Goal: Task Accomplishment & Management: Use online tool/utility

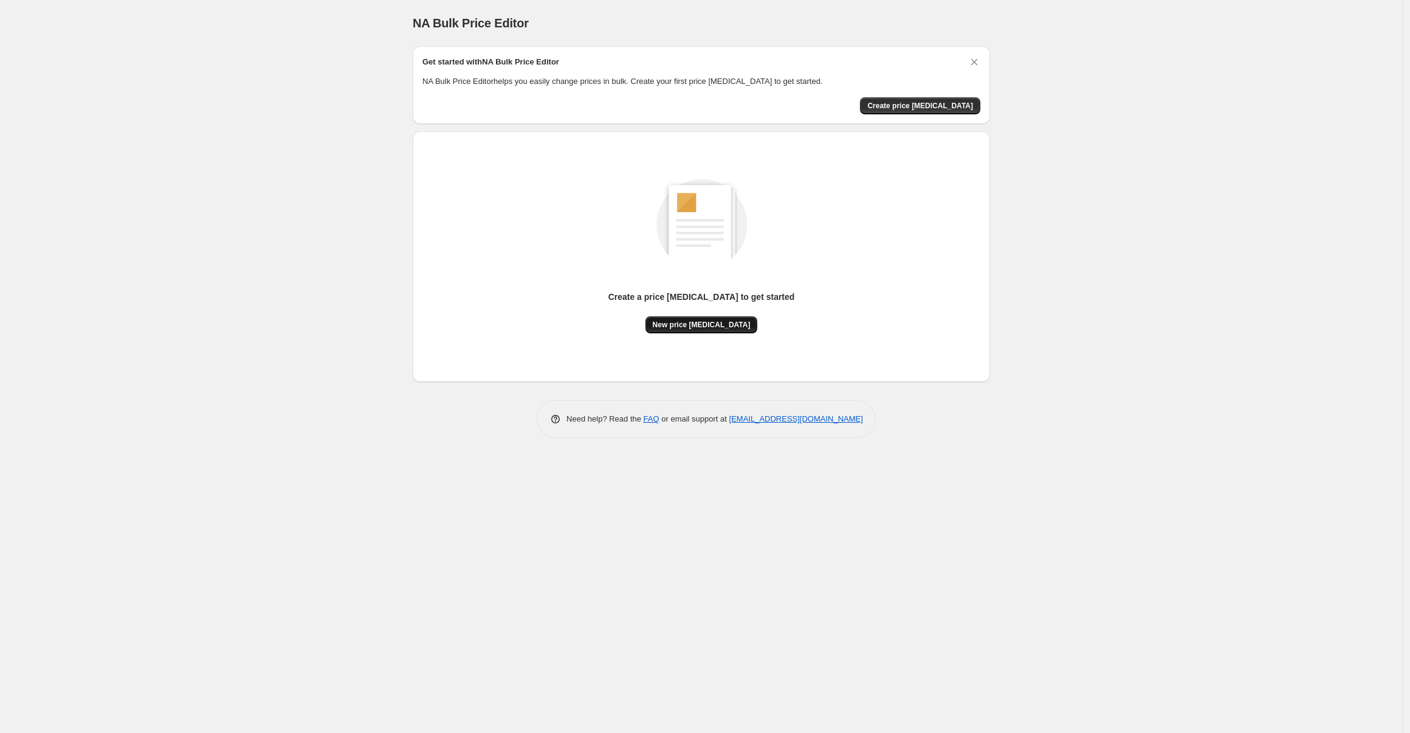
click at [705, 325] on span "New price [MEDICAL_DATA]" at bounding box center [702, 325] width 98 height 10
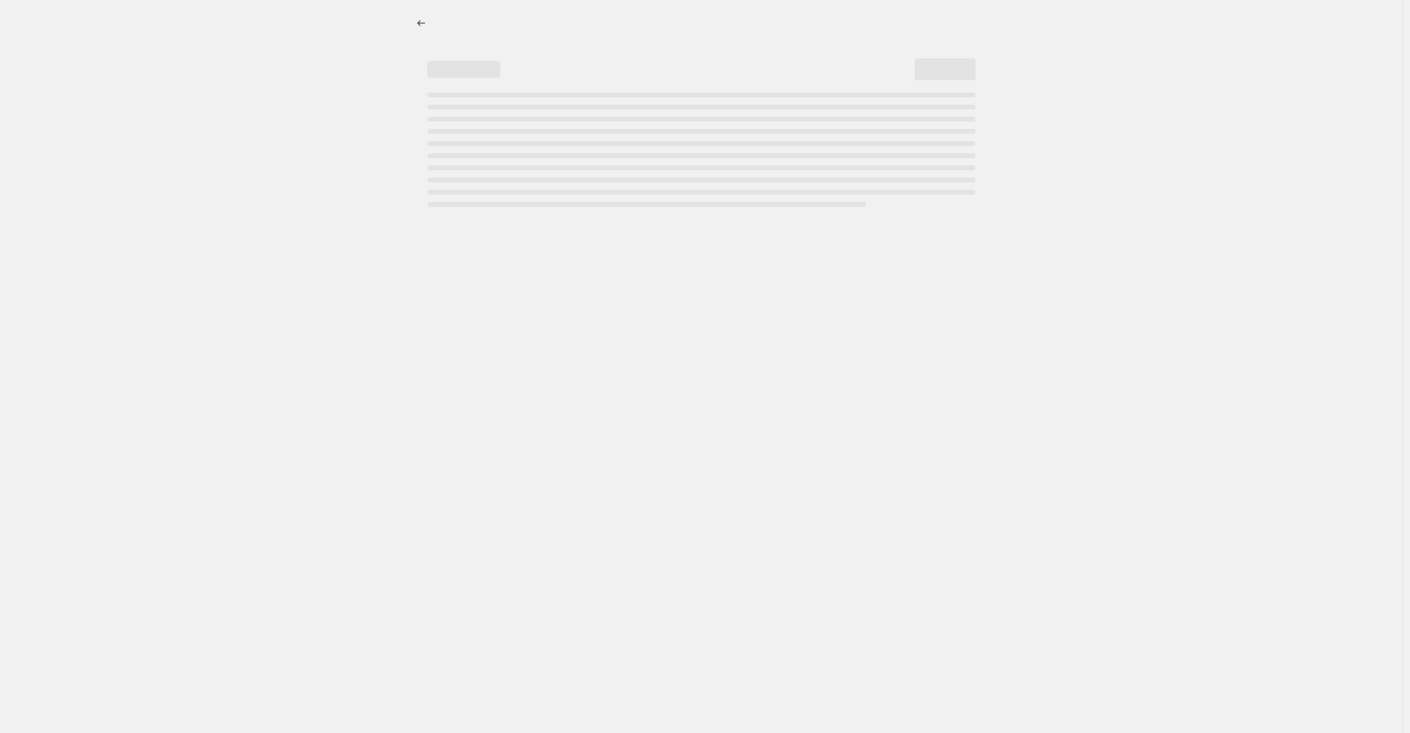
select select "percentage"
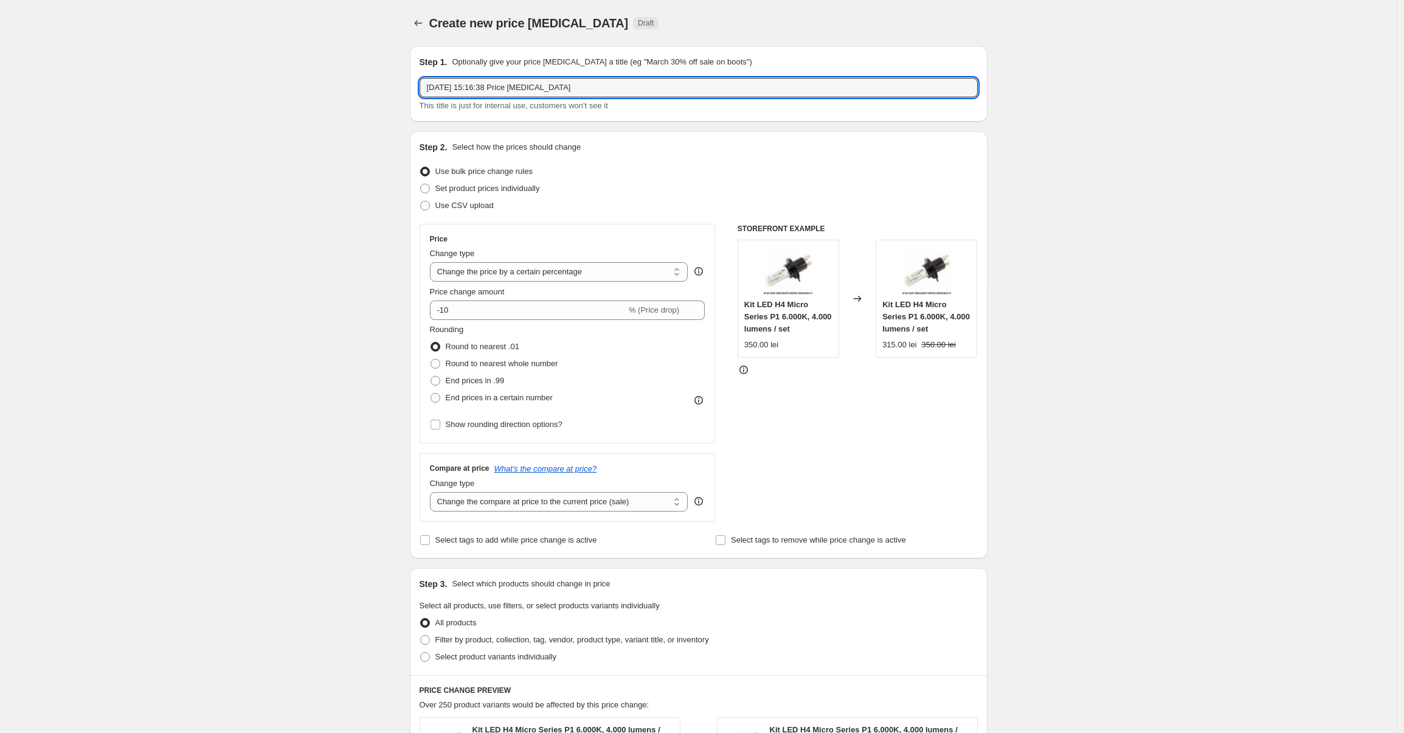
drag, startPoint x: 615, startPoint y: 84, endPoint x: 328, endPoint y: 86, distance: 286.9
click at [328, 86] on div "Create new price change job. This page is ready Create new price change job Dra…" at bounding box center [698, 615] width 1396 height 1231
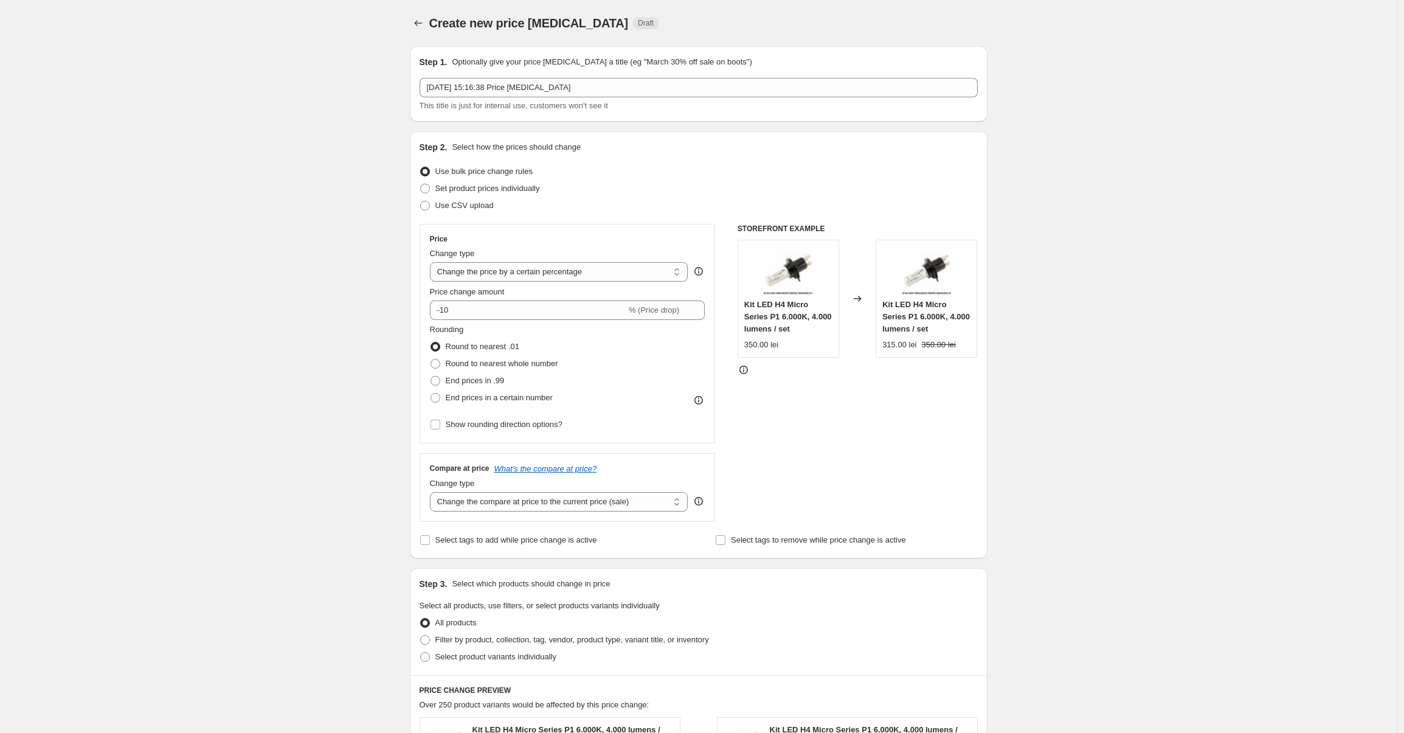
click at [326, 86] on div "Create new price change job. This page is ready Create new price change job Dra…" at bounding box center [698, 615] width 1396 height 1231
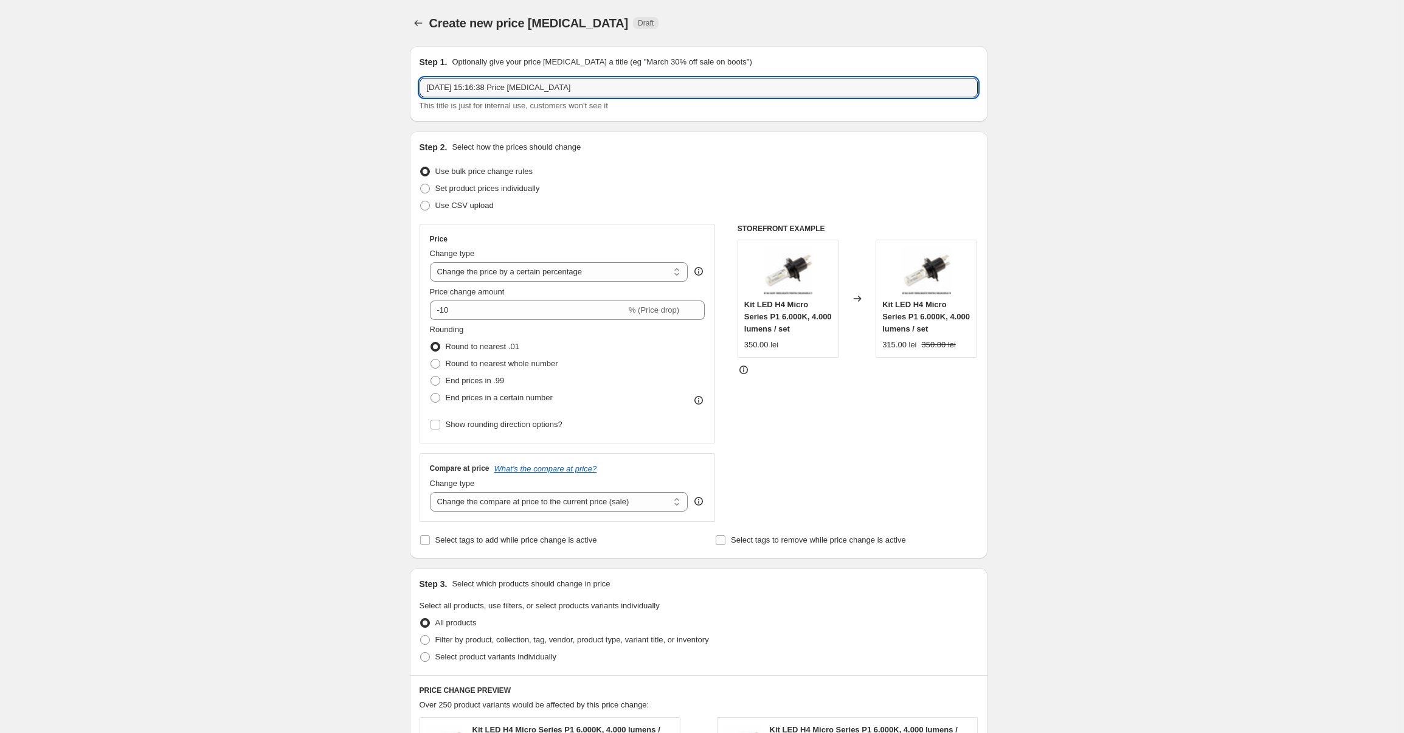
drag, startPoint x: 573, startPoint y: 86, endPoint x: 395, endPoint y: 78, distance: 178.3
click at [395, 78] on div "Create new price change job. This page is ready Create new price change job Dra…" at bounding box center [698, 615] width 1396 height 1231
type input "15% of"
click at [516, 277] on select "Change the price to a certain amount Change the price by a certain amount Chang…" at bounding box center [559, 271] width 258 height 19
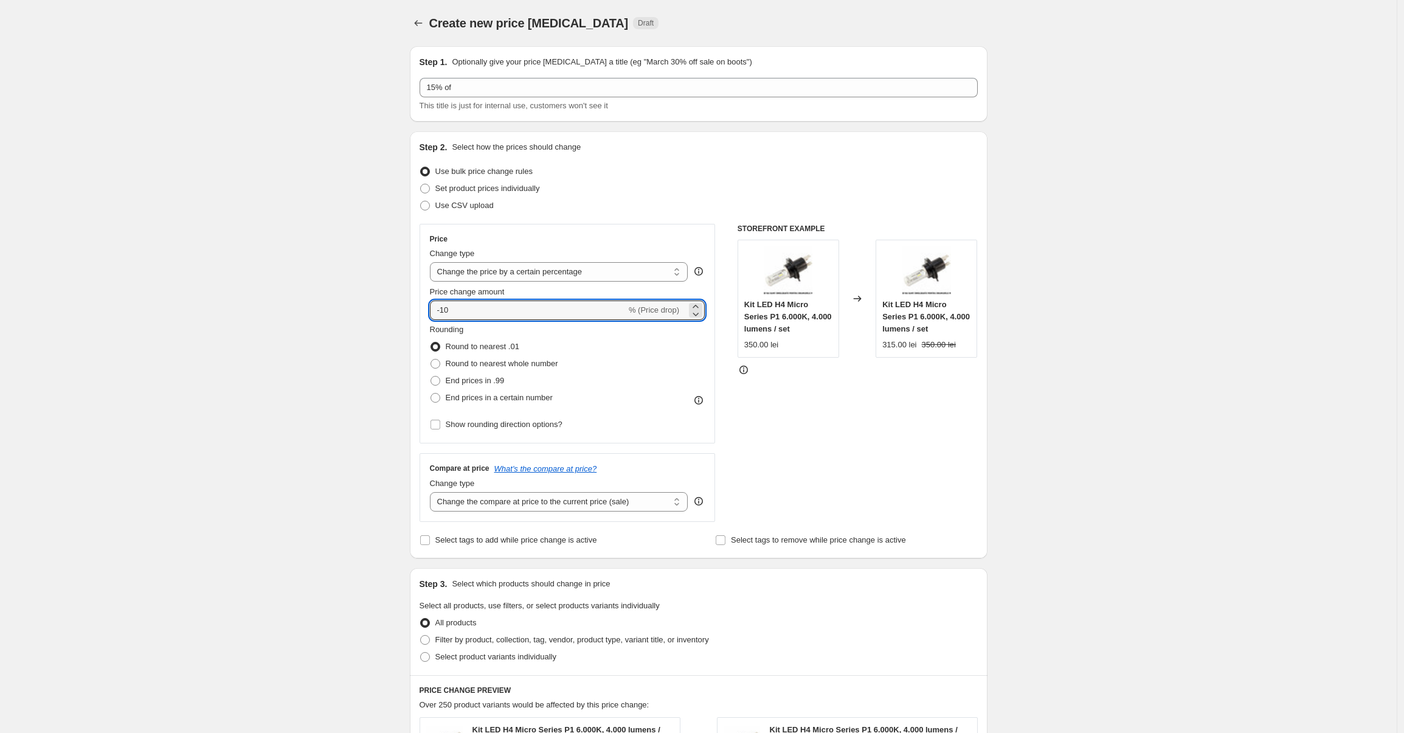
drag, startPoint x: 521, startPoint y: 311, endPoint x: 402, endPoint y: 316, distance: 118.6
click at [402, 316] on div "Step 1. Optionally give your price change job a title (eg "March 30% off sale o…" at bounding box center [693, 596] width 587 height 1120
type input "-1"
type input "-15"
click at [317, 353] on div "Create new price change job. This page is ready Create new price change job Dra…" at bounding box center [698, 615] width 1396 height 1231
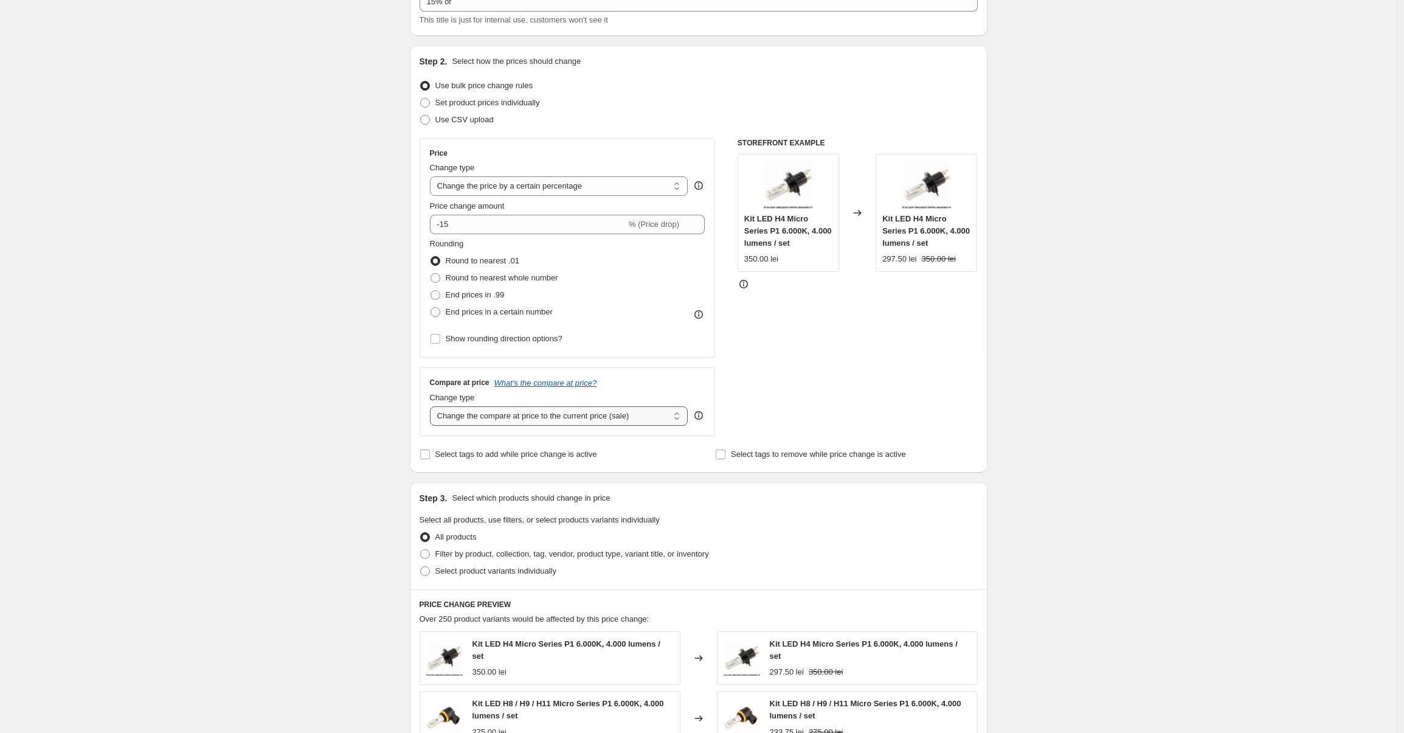
scroll to position [264, 0]
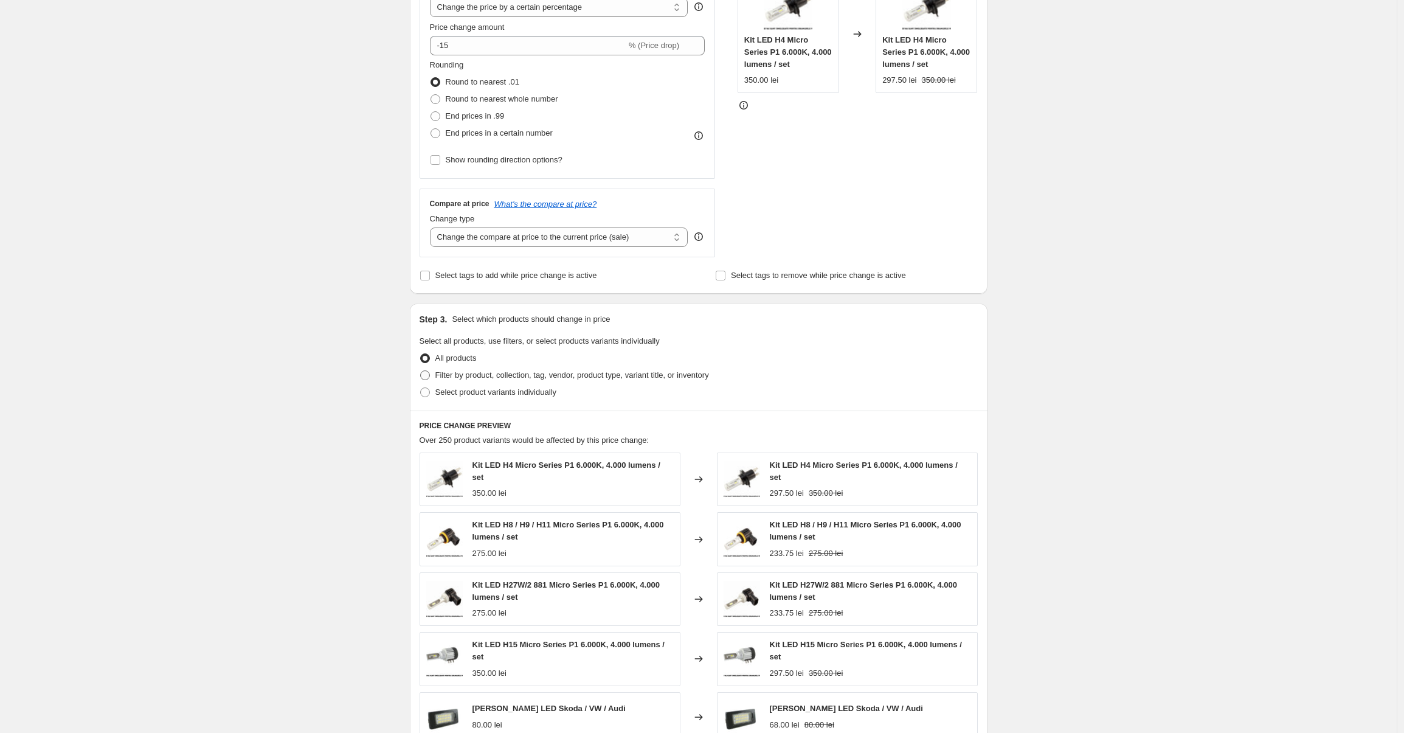
click at [459, 374] on span "Filter by product, collection, tag, vendor, product type, variant title, or inv…" at bounding box center [572, 374] width 274 height 9
click at [421, 371] on input "Filter by product, collection, tag, vendor, product type, variant title, or inv…" at bounding box center [420, 370] width 1 height 1
radio input "true"
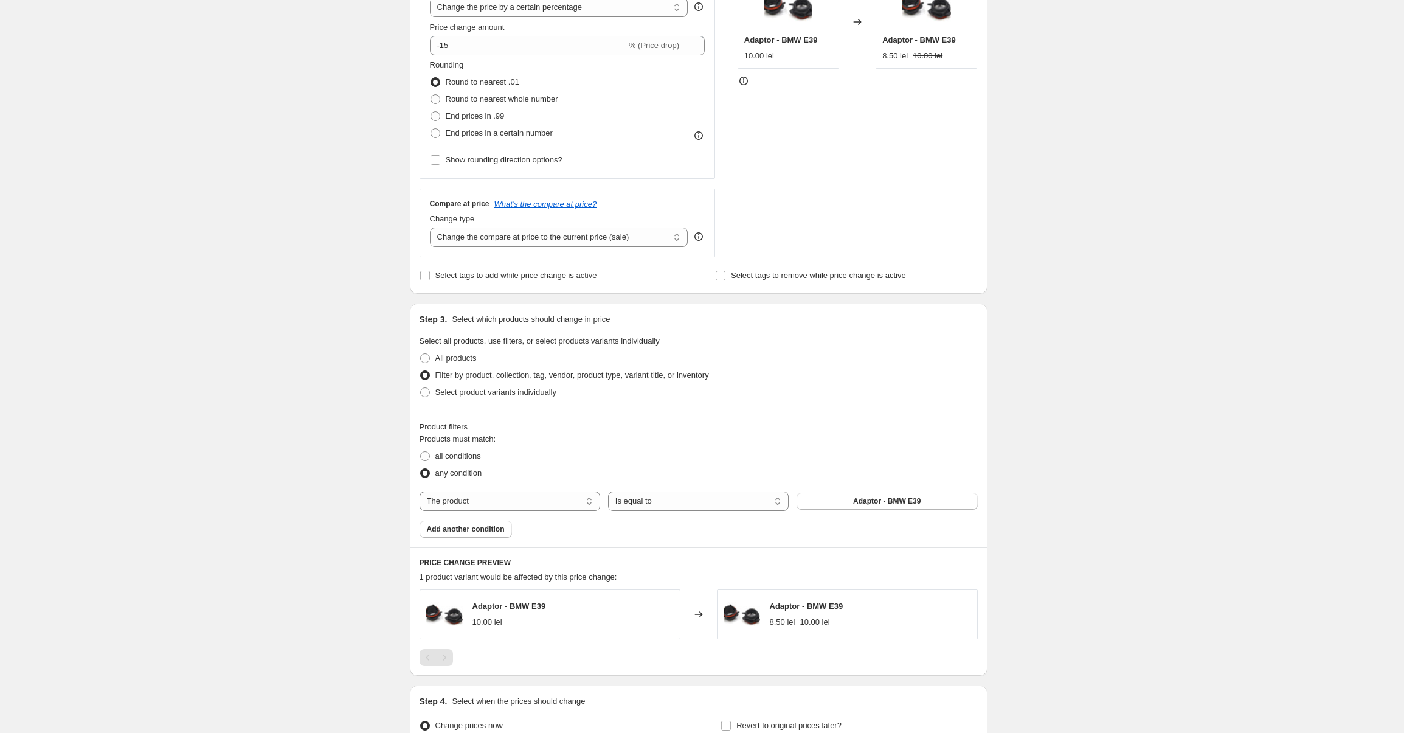
scroll to position [396, 0]
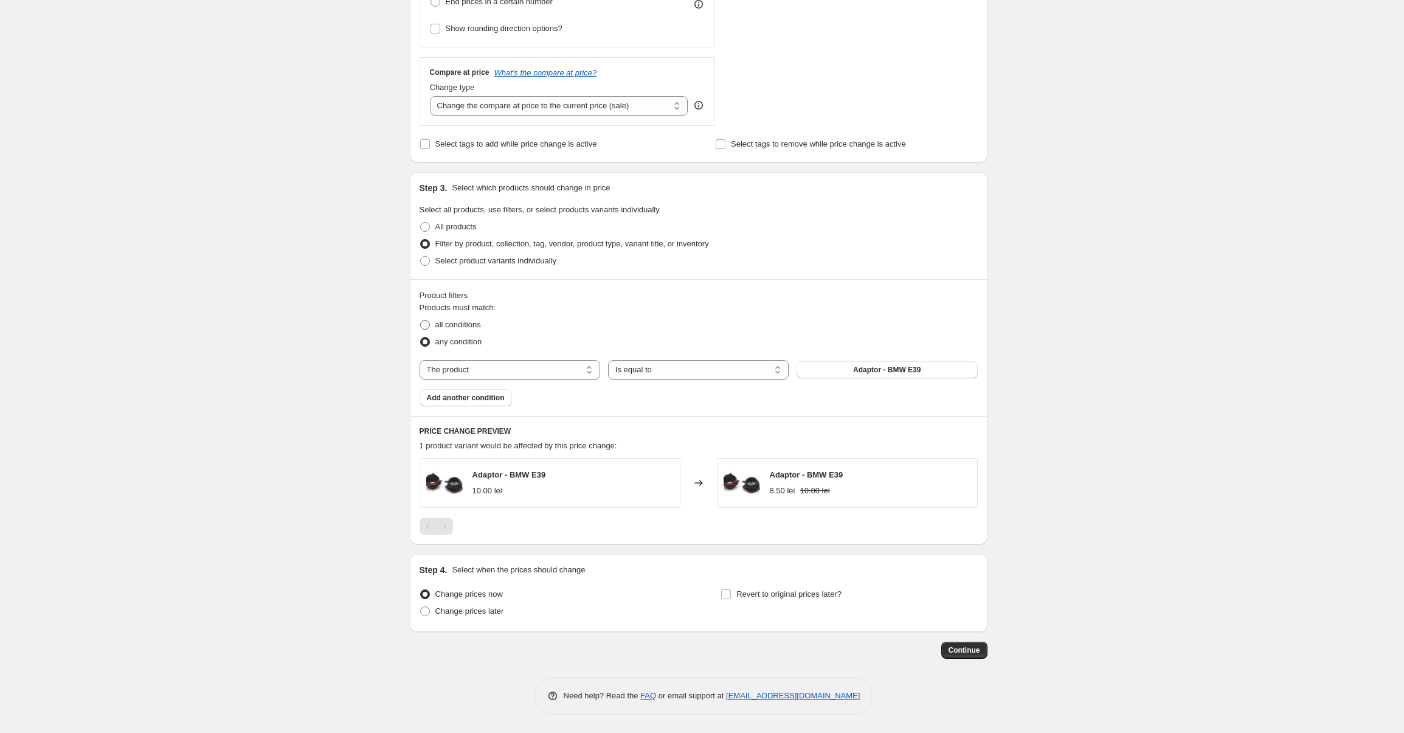
click at [462, 324] on span "all conditions" at bounding box center [458, 324] width 46 height 9
click at [421, 320] on input "all conditions" at bounding box center [420, 320] width 1 height 1
radio input "true"
click at [460, 340] on span "any condition" at bounding box center [458, 341] width 47 height 9
click at [421, 337] on input "any condition" at bounding box center [420, 337] width 1 height 1
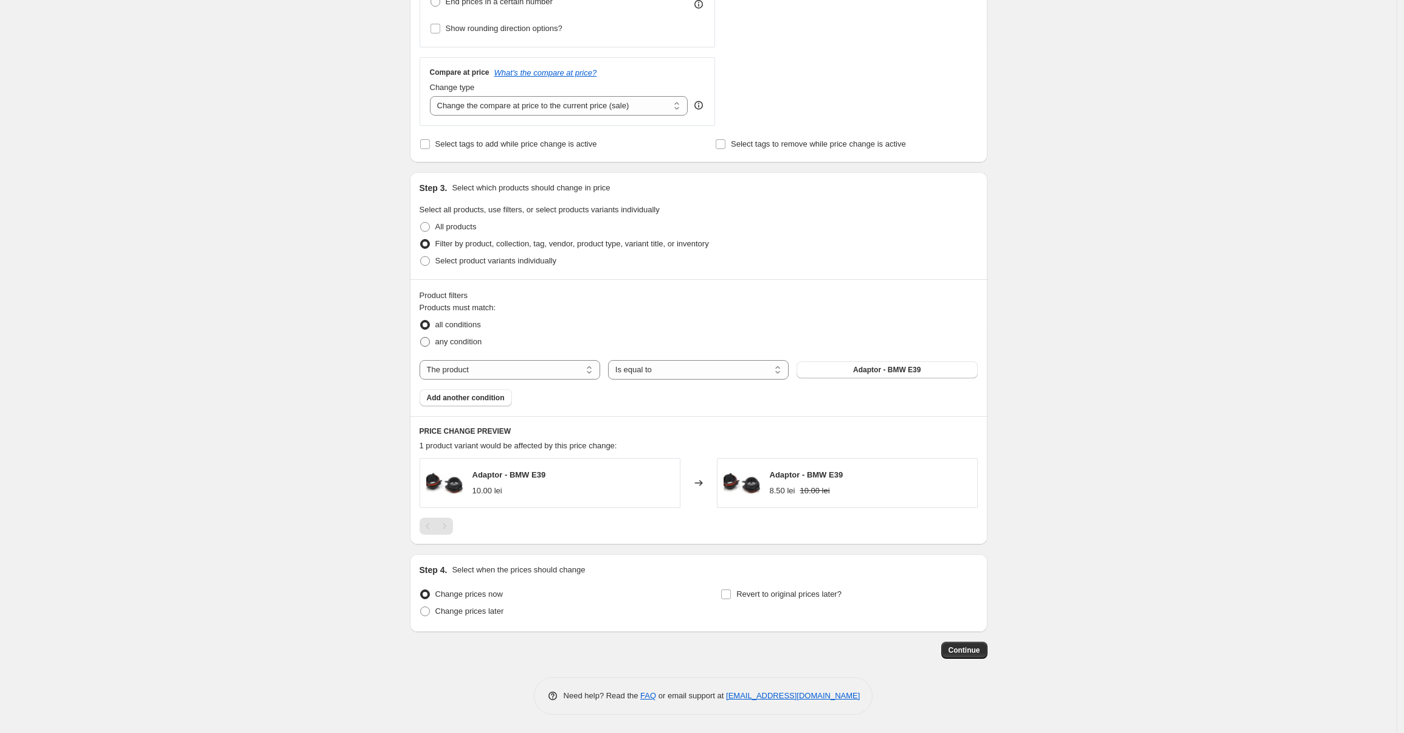
radio input "true"
click at [495, 369] on select "The product The product's collection The product's tag The product's vendor The…" at bounding box center [509, 369] width 181 height 19
select select "collection"
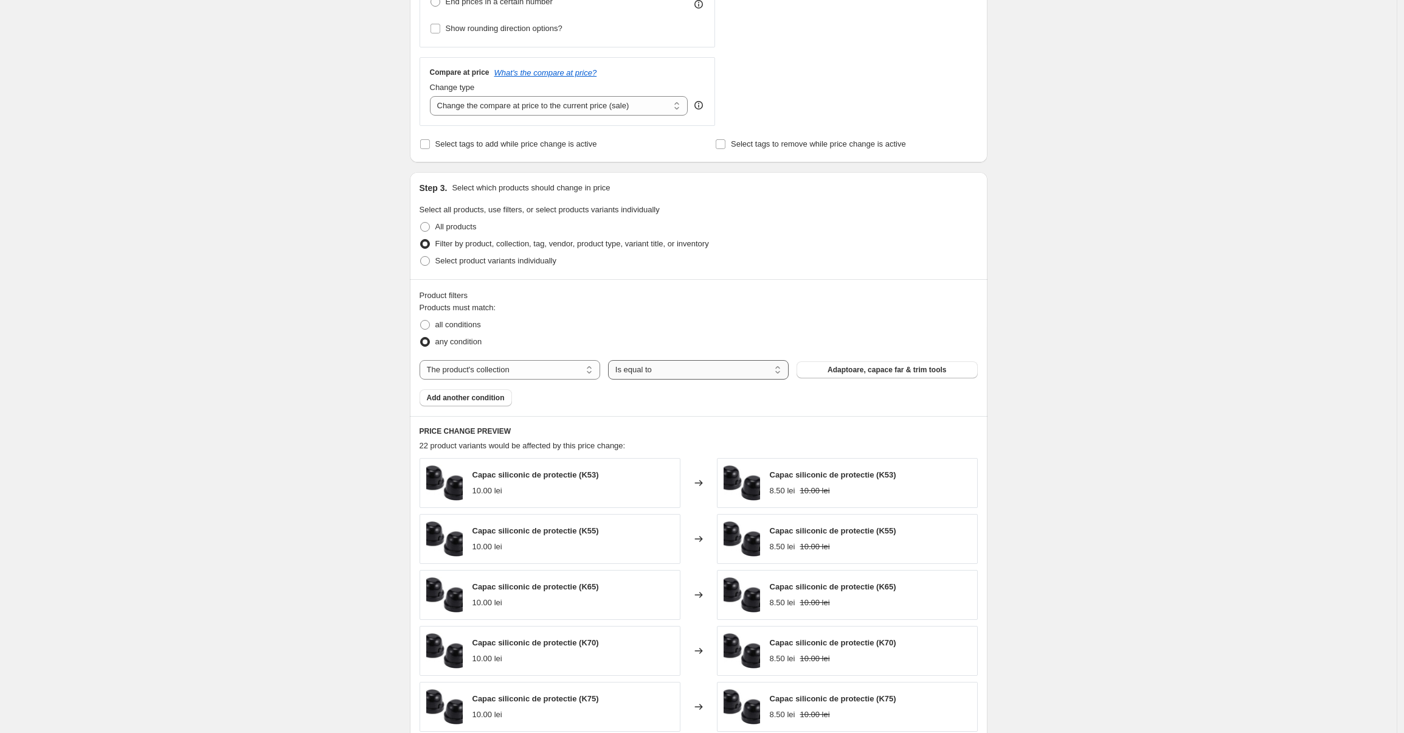
click at [683, 367] on select "Is equal to Is not equal to" at bounding box center [698, 369] width 181 height 19
click at [881, 368] on span "Adaptoare, capace far & trim tools" at bounding box center [886, 370] width 119 height 10
click at [463, 329] on span "all conditions" at bounding box center [458, 324] width 46 height 9
click at [421, 320] on input "all conditions" at bounding box center [420, 320] width 1 height 1
radio input "true"
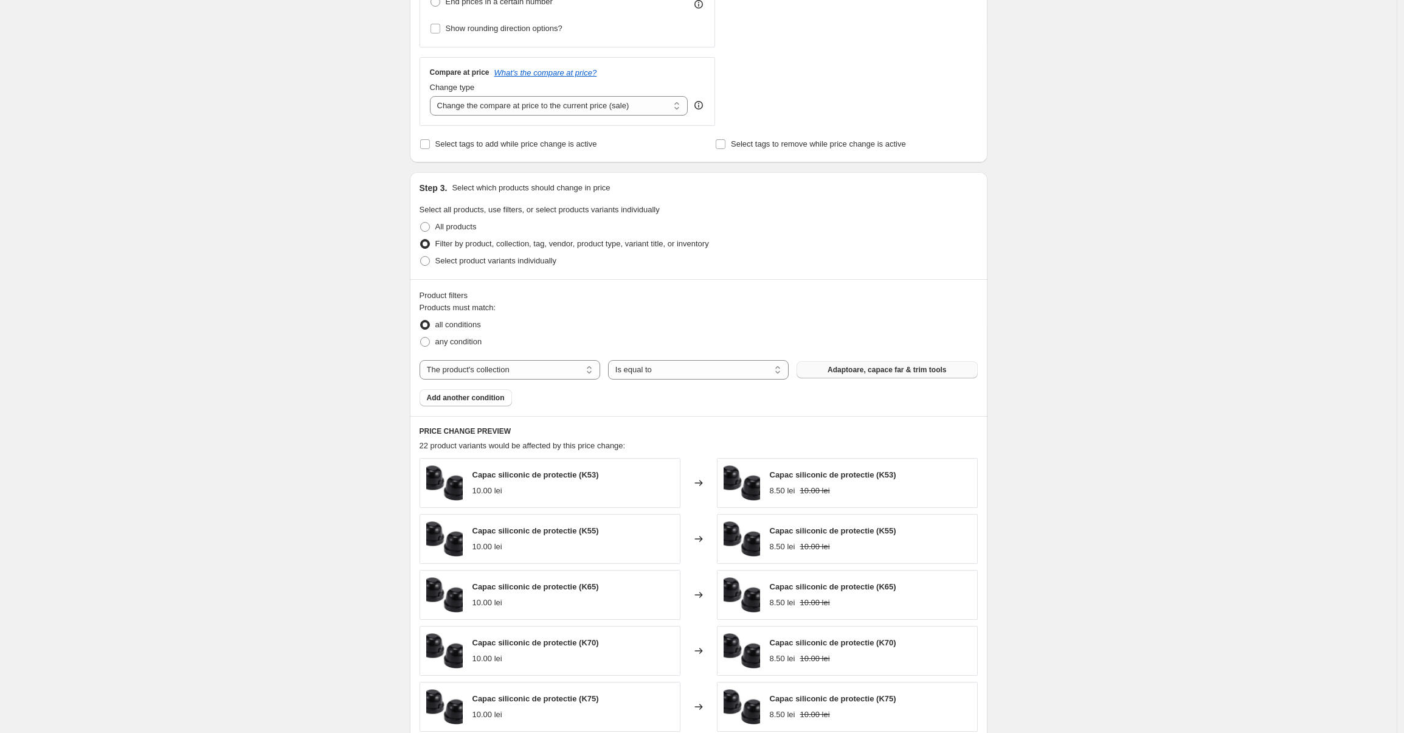
click at [873, 373] on span "Adaptoare, capace far & trim tools" at bounding box center [886, 370] width 119 height 10
click at [861, 371] on span "Adaptoare, capace far & trim tools" at bounding box center [886, 370] width 119 height 10
click at [499, 374] on select "The product The product's collection The product's tag The product's vendor The…" at bounding box center [509, 369] width 181 height 19
click at [492, 368] on select "The product The product's collection The product's tag The product's vendor The…" at bounding box center [509, 369] width 181 height 19
click at [854, 371] on button "accesorii" at bounding box center [886, 369] width 181 height 17
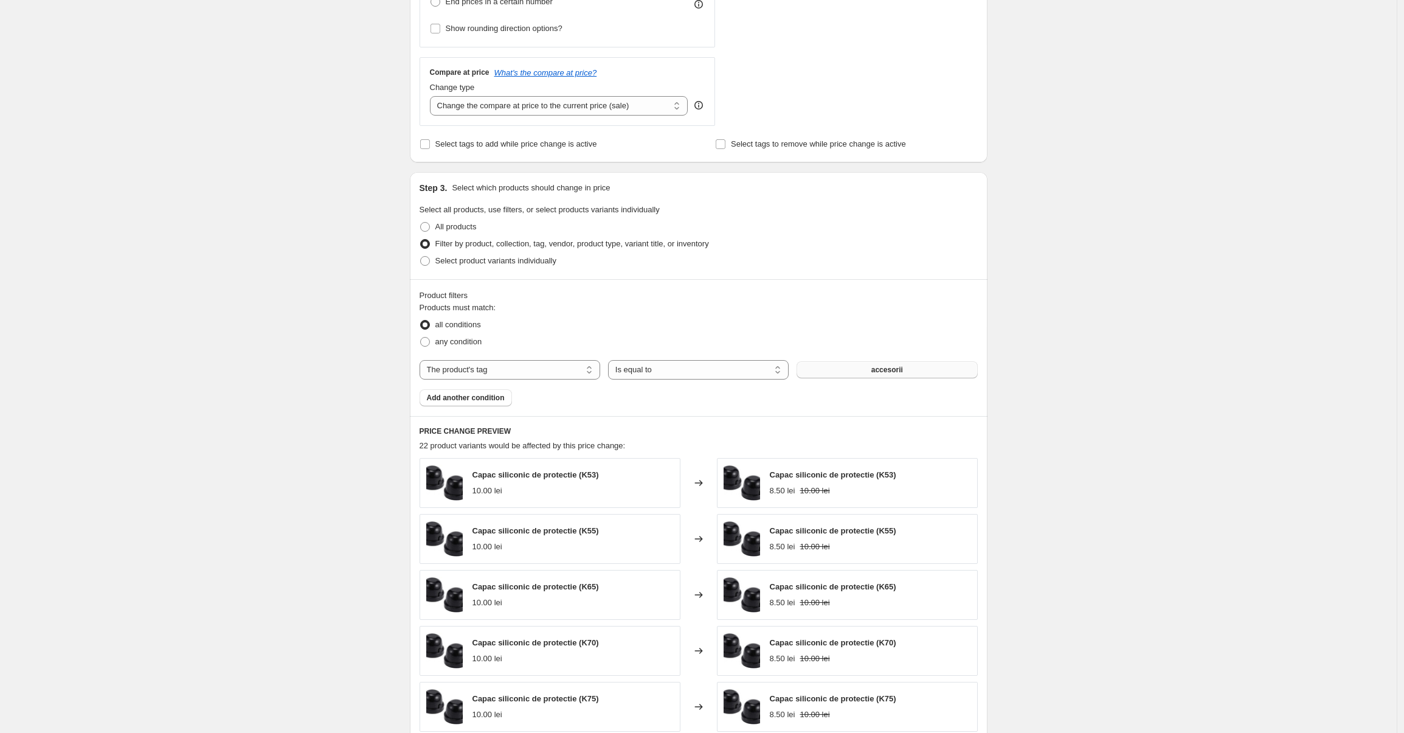
scroll to position [0, 0]
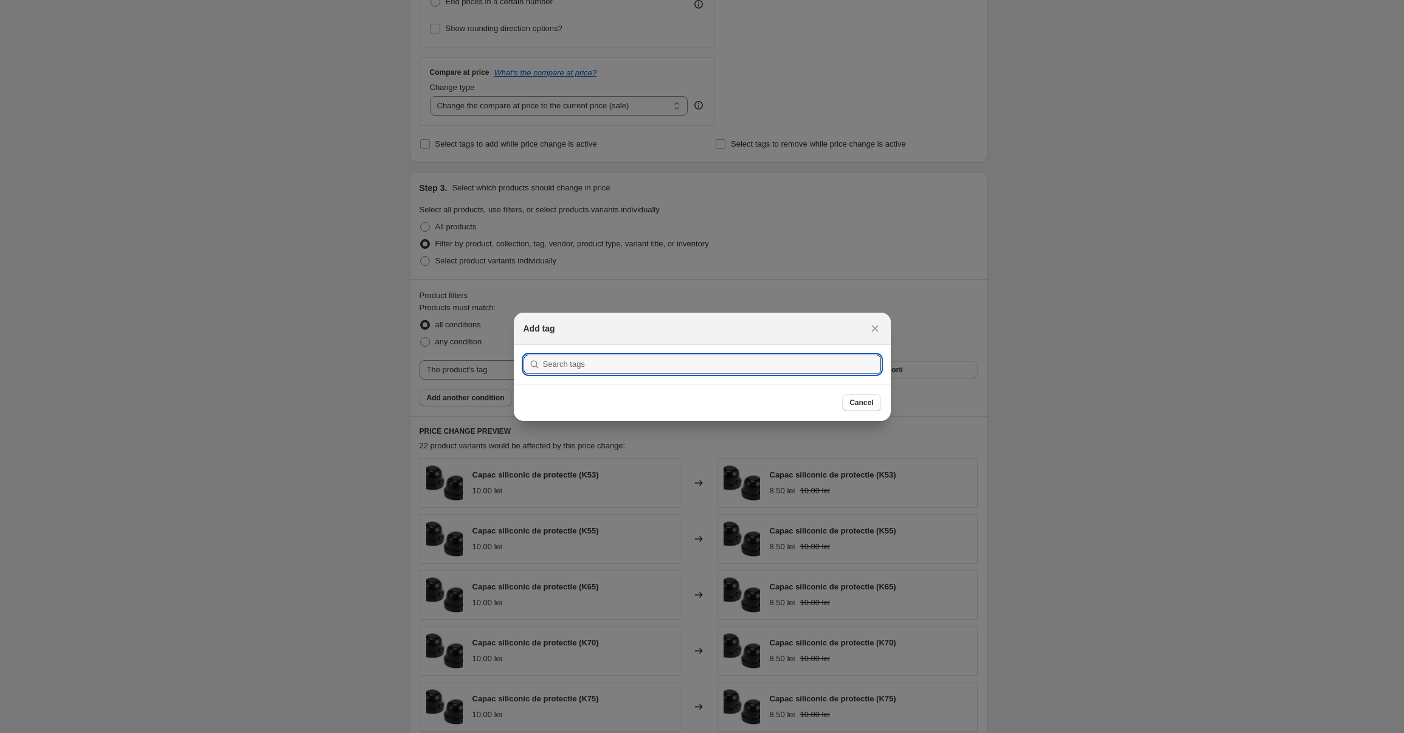
click at [119, 225] on div at bounding box center [702, 366] width 1404 height 733
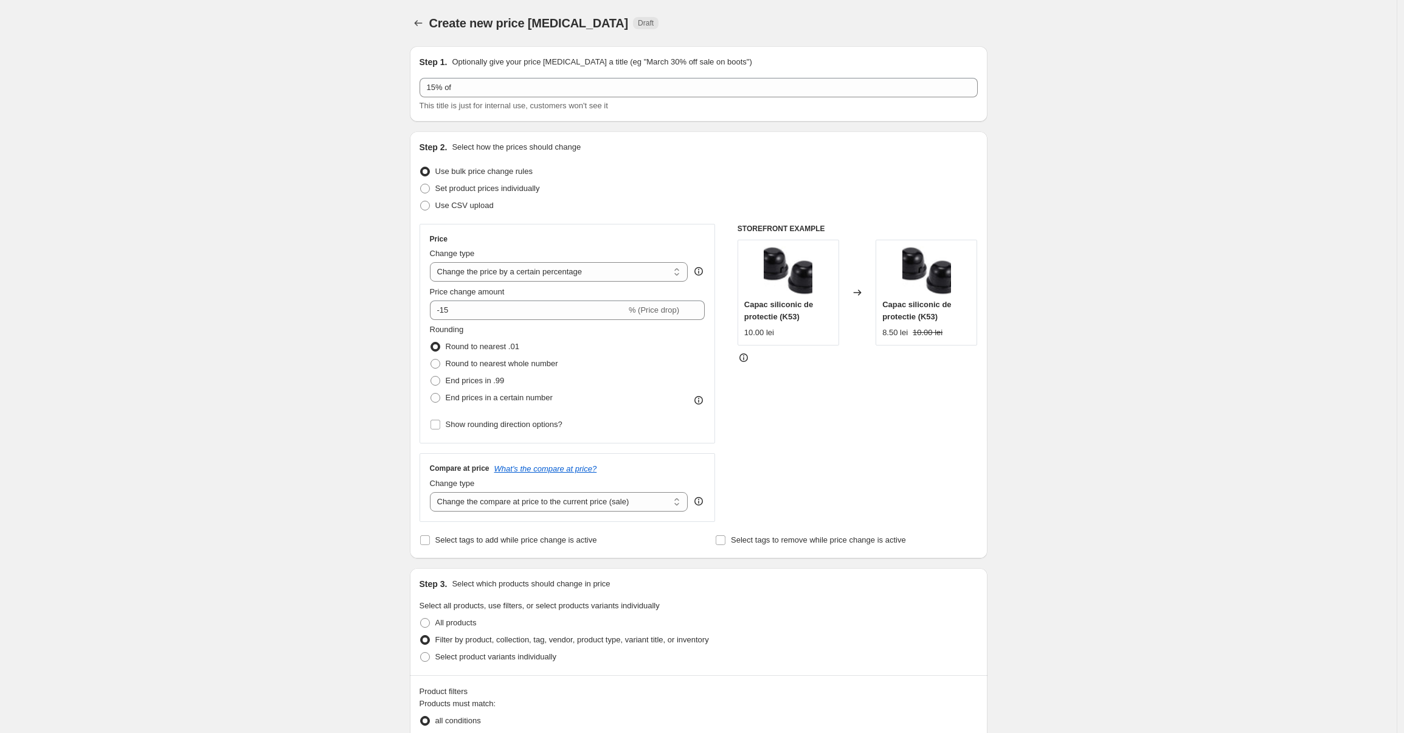
scroll to position [396, 0]
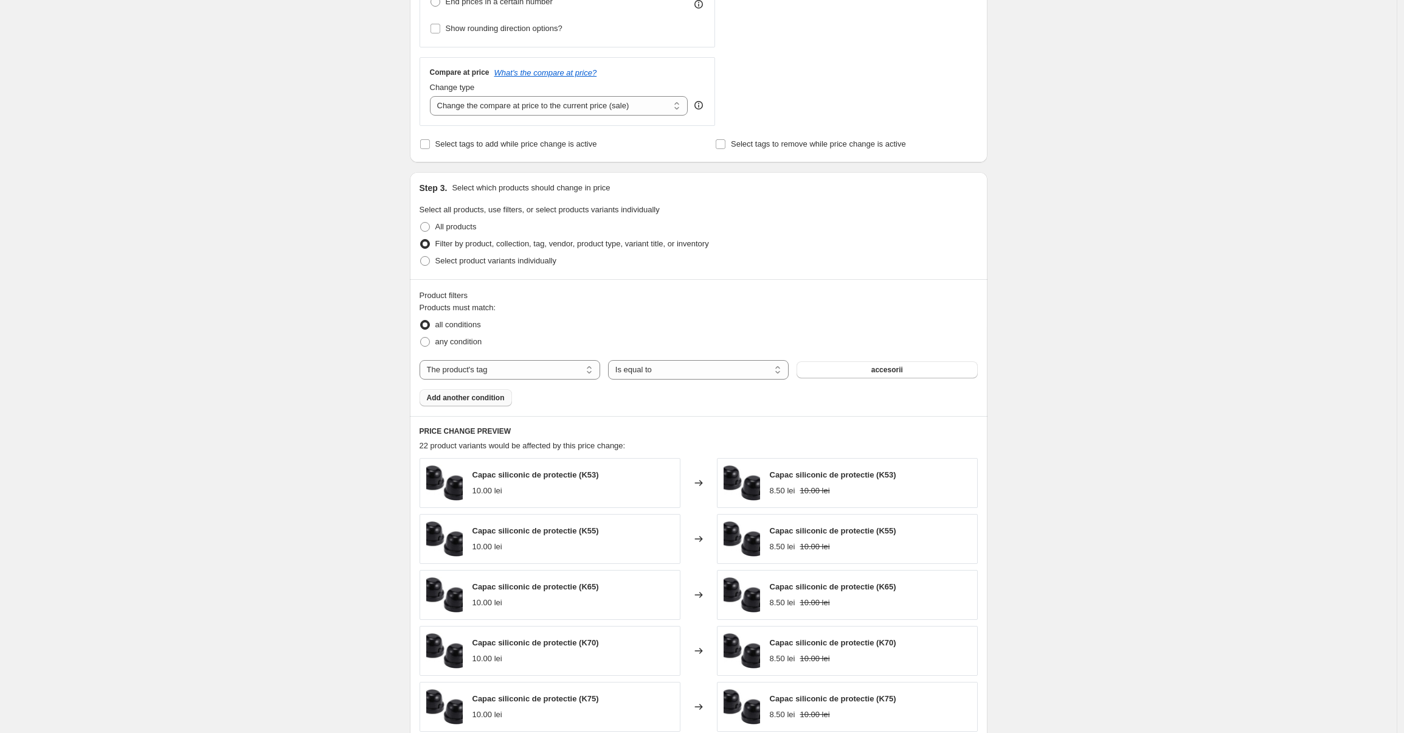
click at [465, 399] on span "Add another condition" at bounding box center [466, 398] width 78 height 10
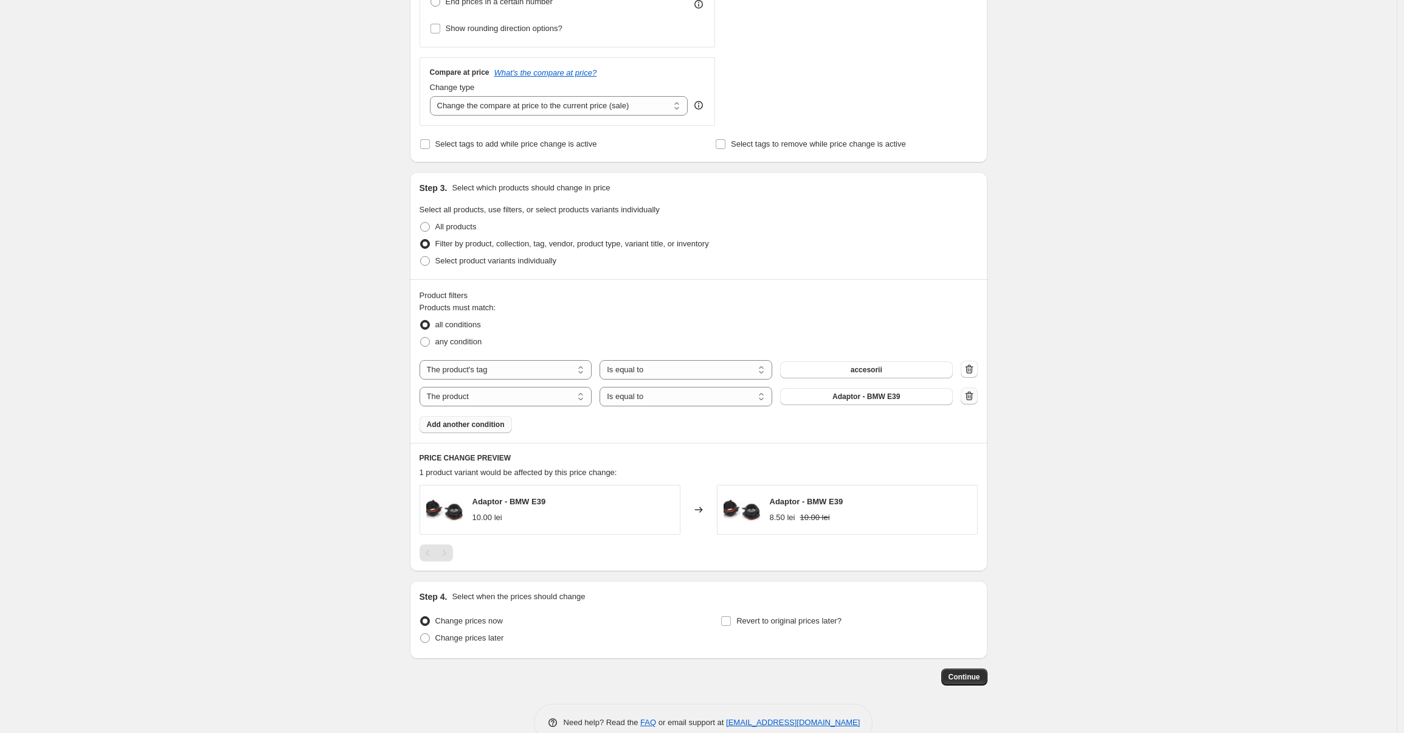
click at [968, 395] on icon "button" at bounding box center [969, 396] width 12 height 12
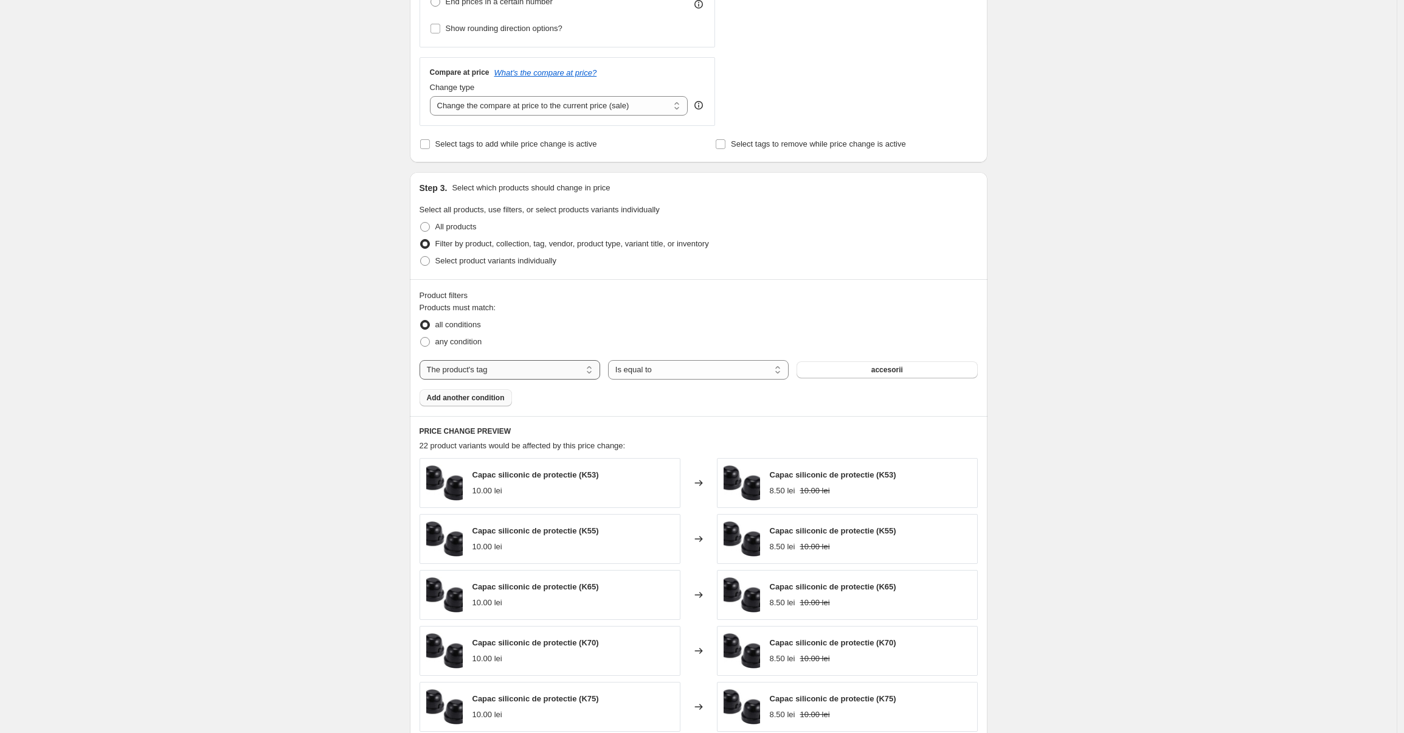
click at [536, 371] on select "The product The product's collection The product's tag The product's vendor The…" at bounding box center [509, 369] width 181 height 19
select select "collection"
click at [874, 369] on span "Adaptoare, capace far & trim tools" at bounding box center [886, 370] width 119 height 10
click at [460, 394] on span "Add another condition" at bounding box center [466, 398] width 78 height 10
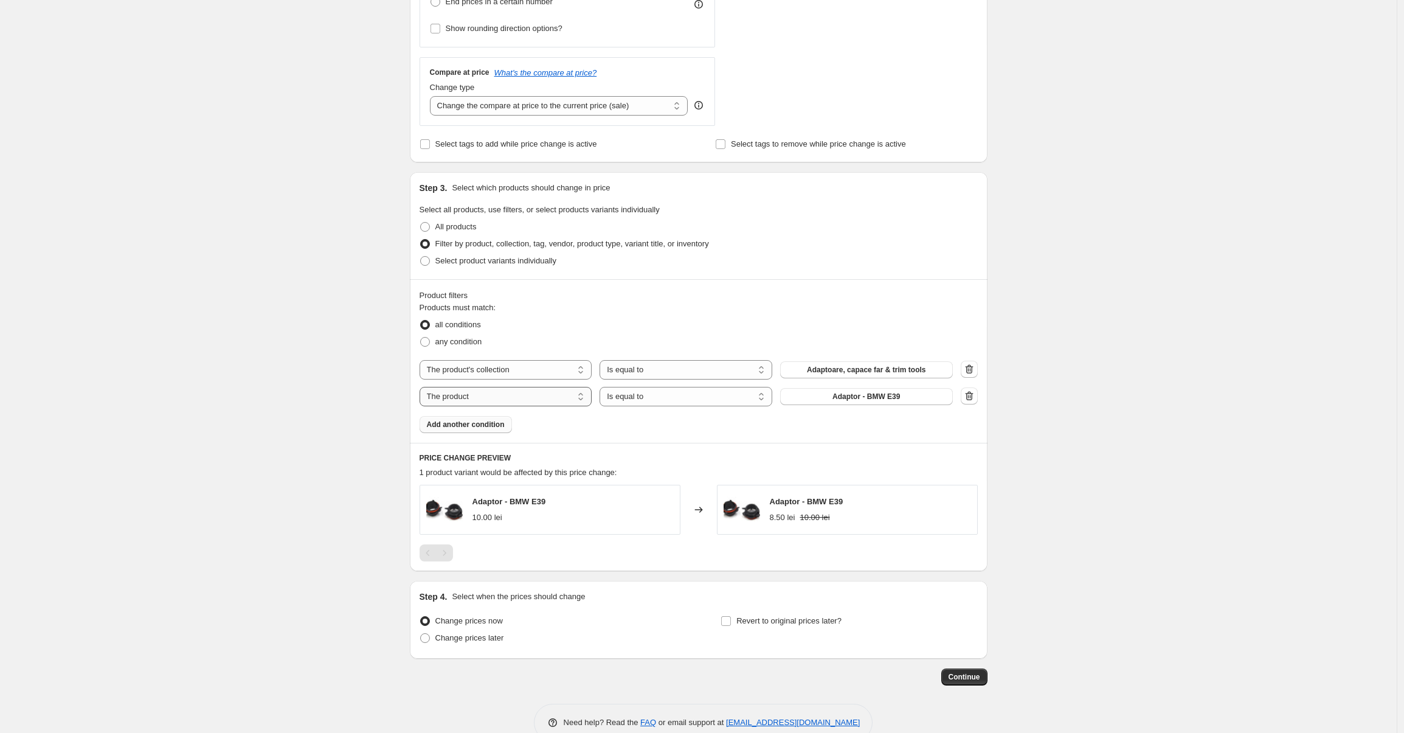
click at [563, 397] on select "The product The product's collection The product's tag The product's vendor The…" at bounding box center [505, 396] width 173 height 19
select select "collection"
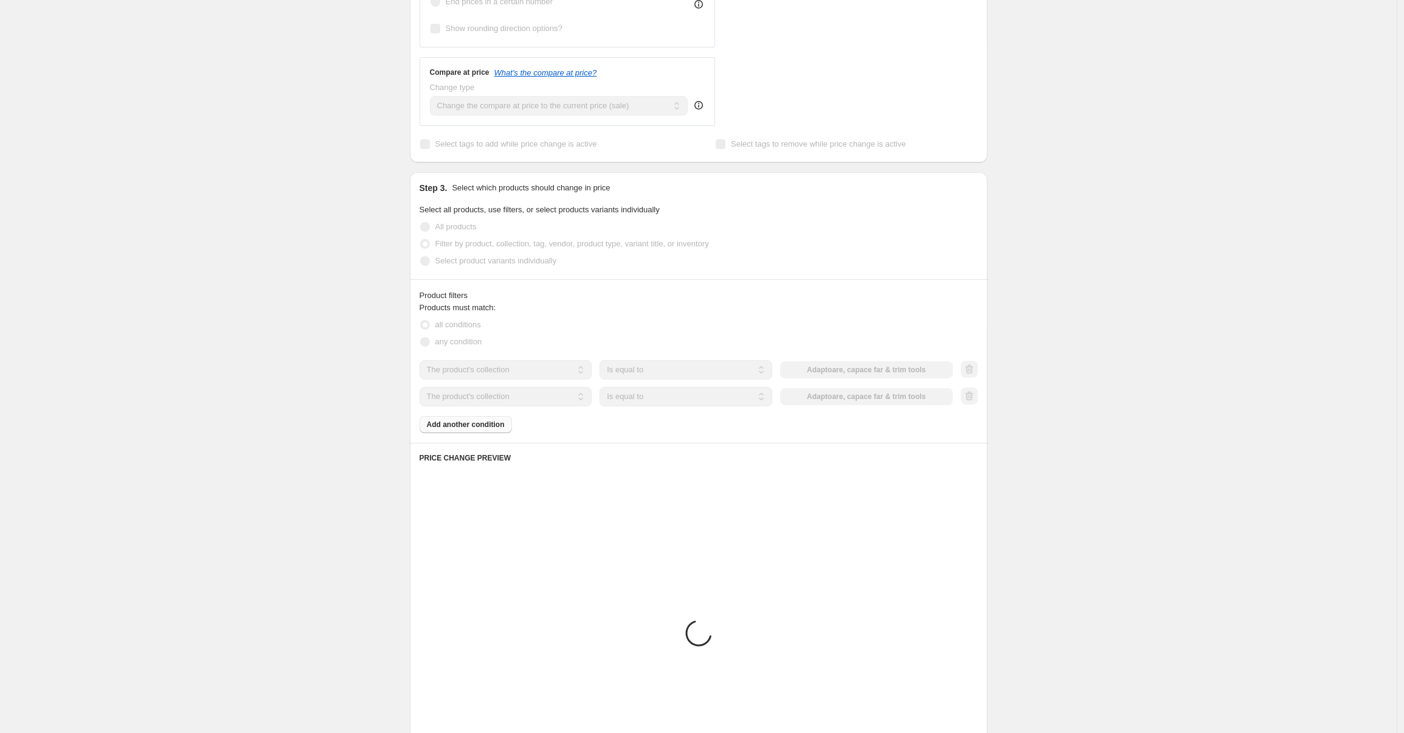
click at [876, 392] on div "The product The product's collection The product's tag The product's vendor The…" at bounding box center [685, 396] width 533 height 19
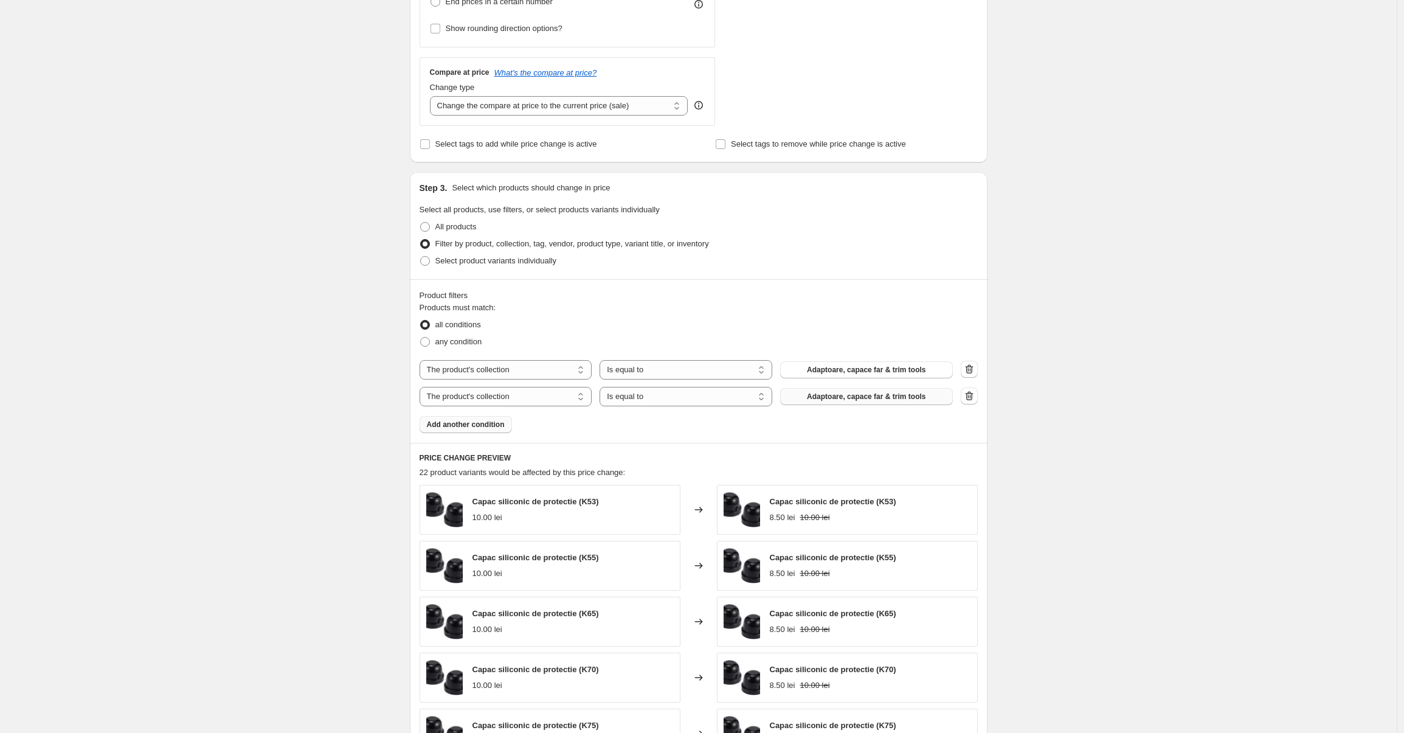
click at [871, 394] on span "Adaptoare, capace far & trim tools" at bounding box center [866, 397] width 119 height 10
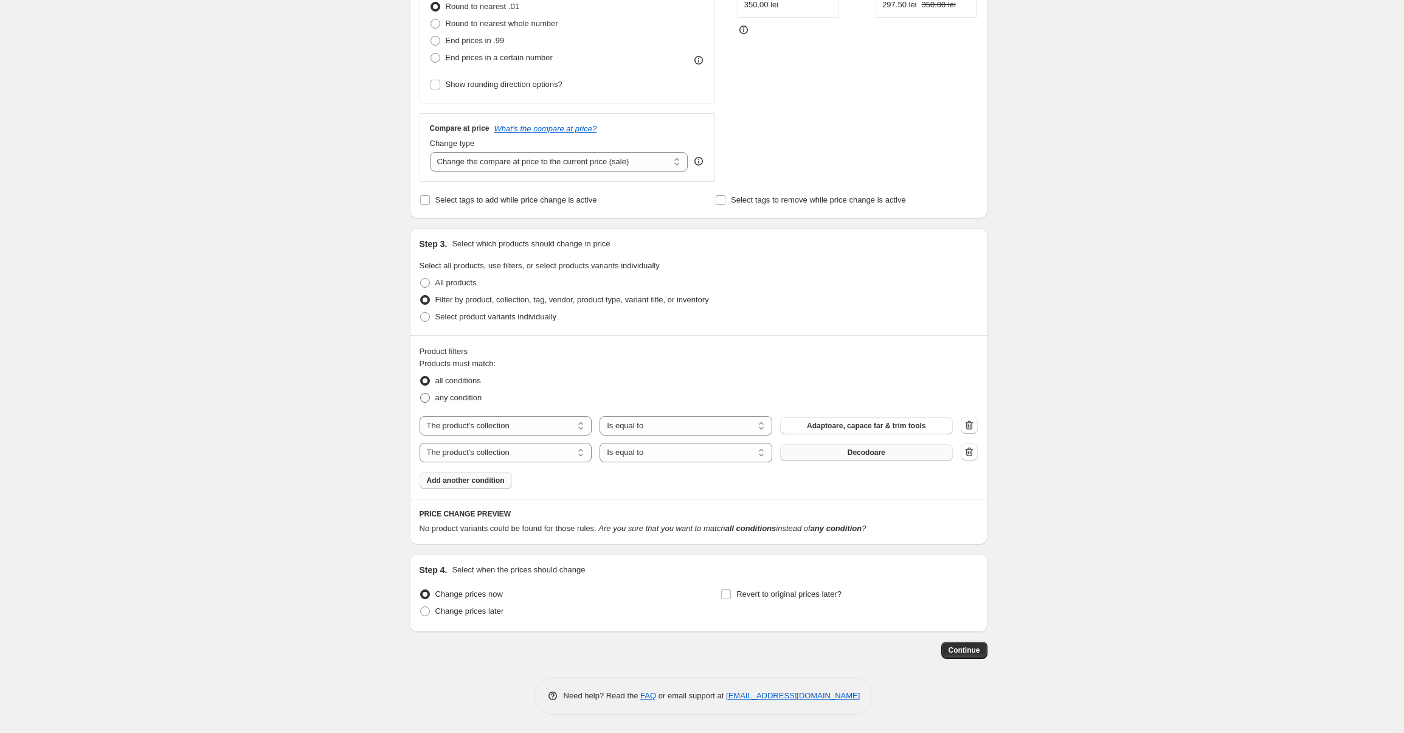
scroll to position [340, 0]
click at [481, 478] on span "Add another condition" at bounding box center [466, 480] width 78 height 10
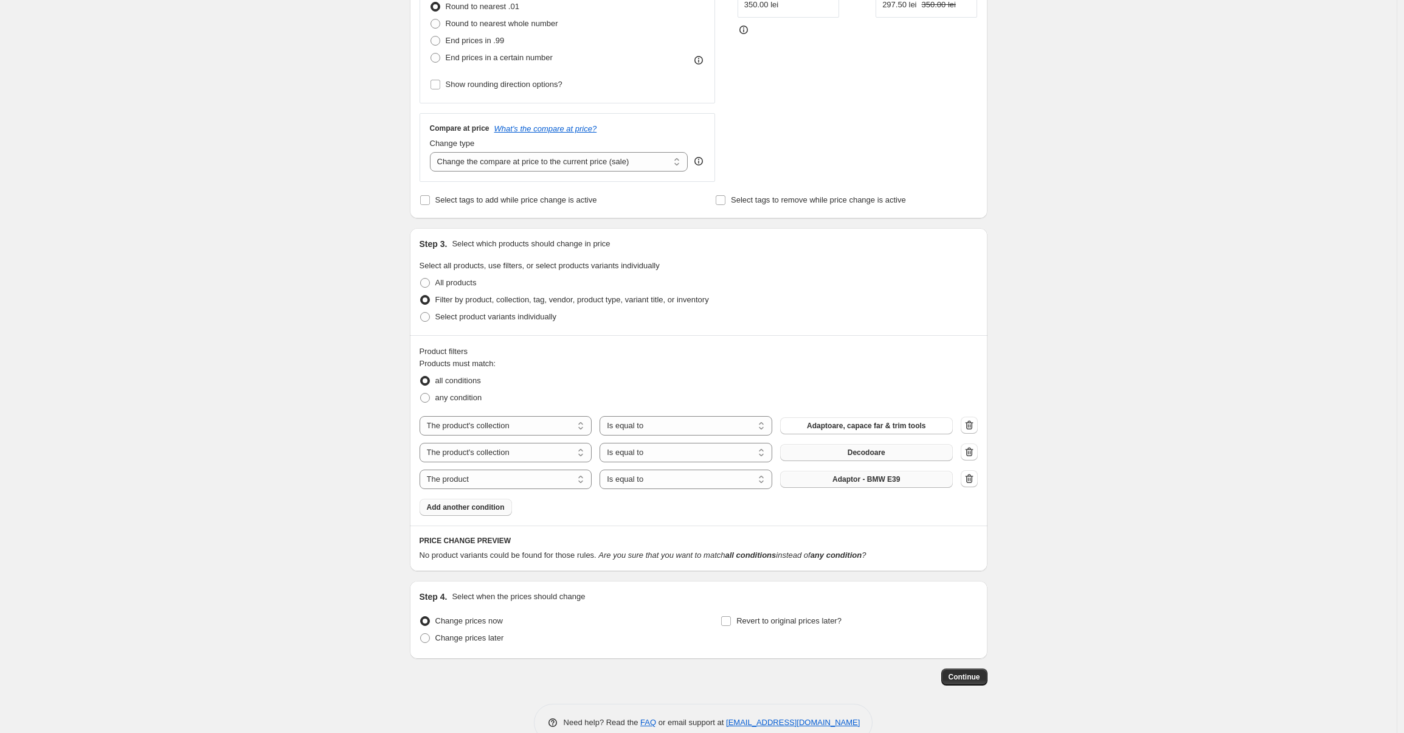
click at [838, 476] on span "Adaptor - BMW E39" at bounding box center [865, 479] width 67 height 10
click at [485, 478] on select "The product The product's collection The product's tag The product's vendor The…" at bounding box center [505, 478] width 173 height 19
select select "collection"
click at [854, 479] on span "Adaptoare, capace far & trim tools" at bounding box center [866, 479] width 119 height 10
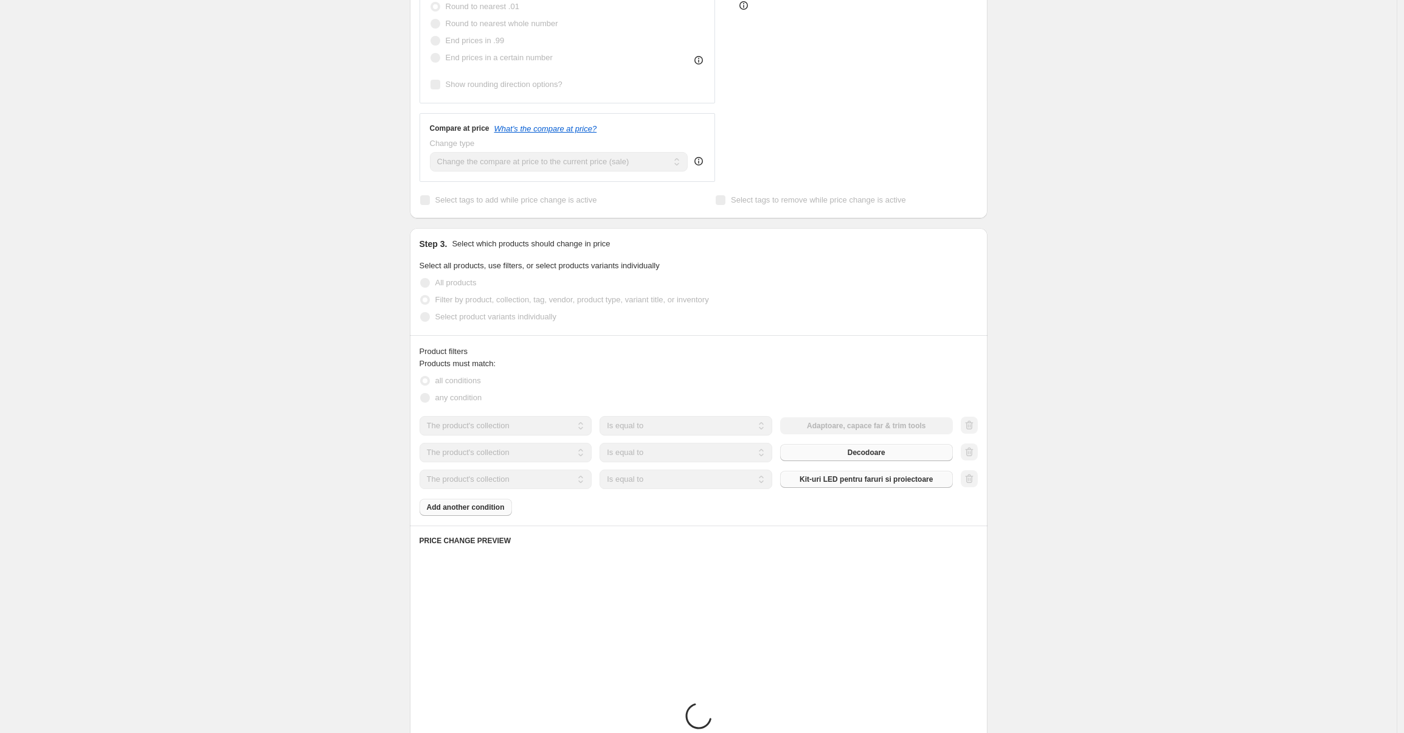
click at [489, 509] on div "Products must match: all conditions any condition The product The product's col…" at bounding box center [698, 436] width 558 height 158
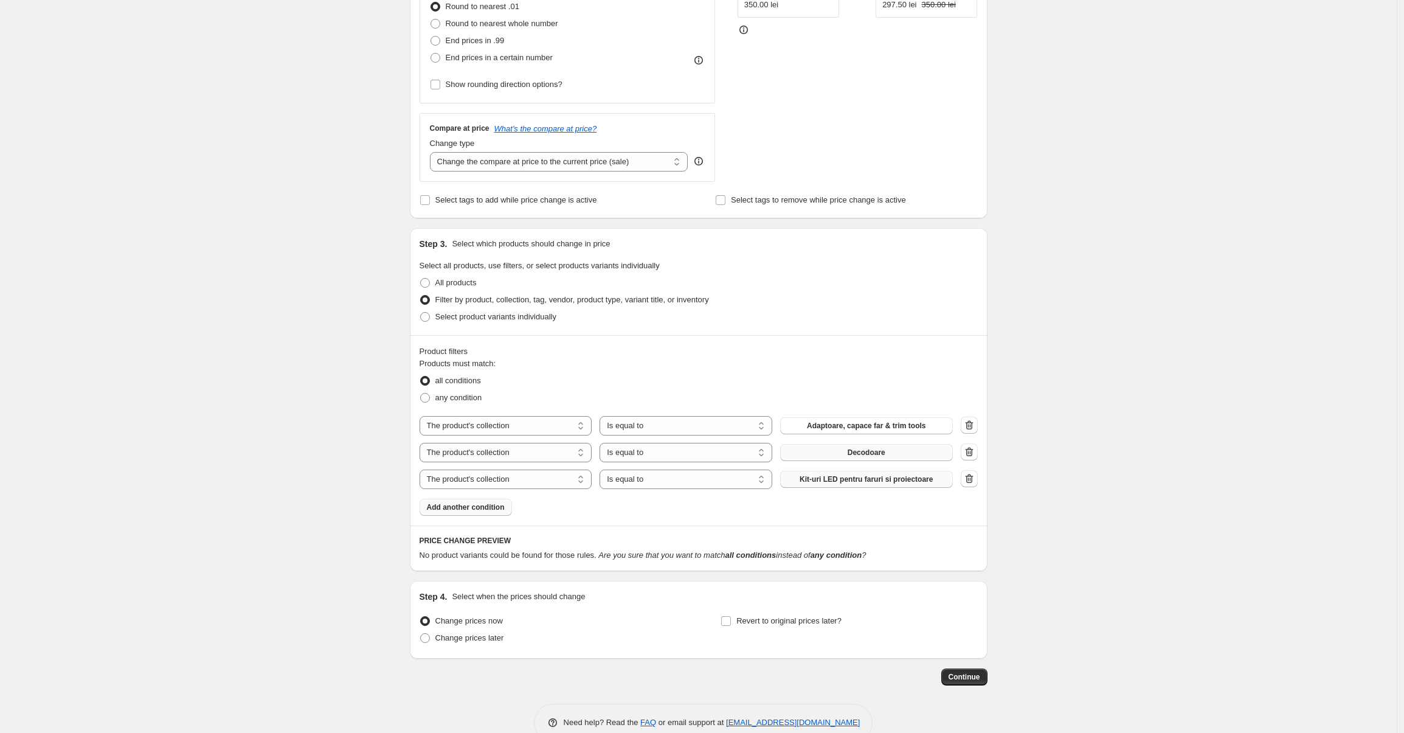
click at [489, 507] on span "Add another condition" at bounding box center [466, 507] width 78 height 10
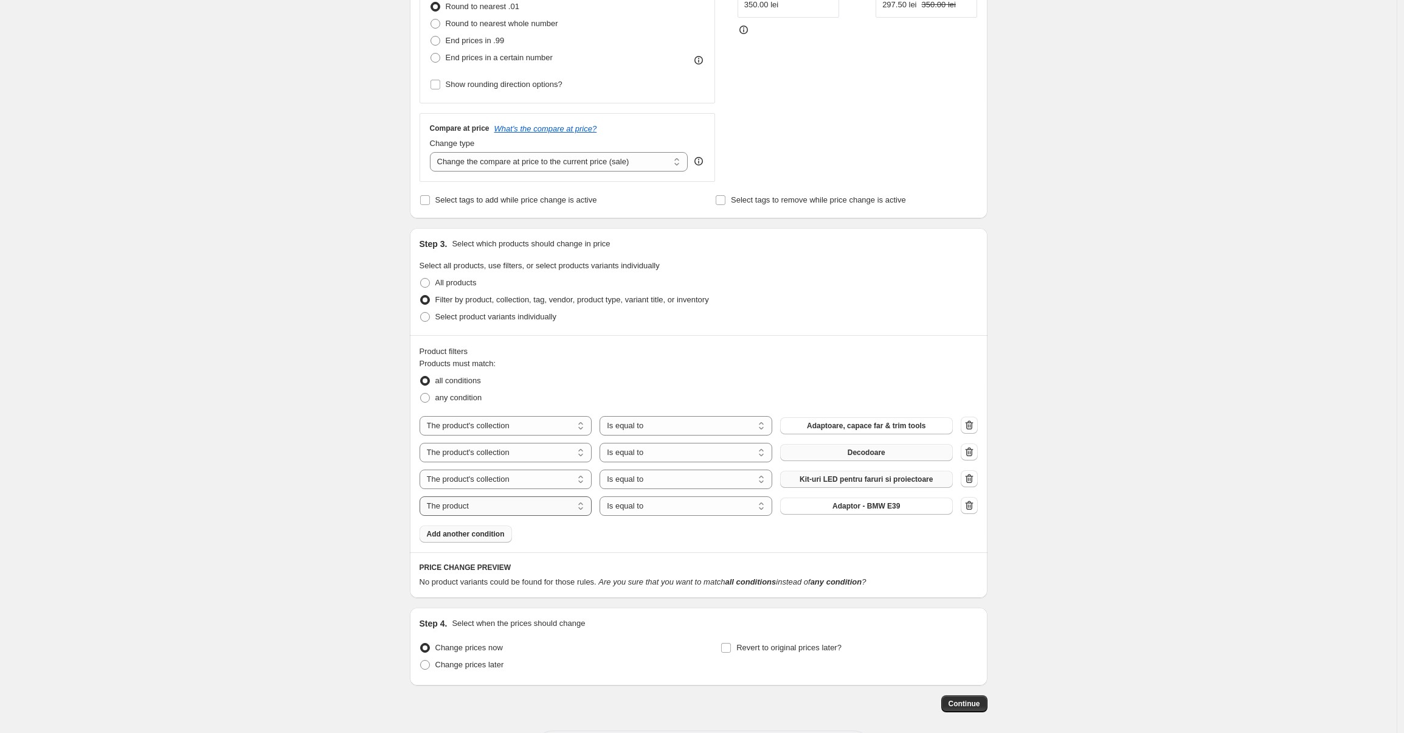
click at [499, 506] on select "The product The product's collection The product's tag The product's vendor The…" at bounding box center [505, 505] width 173 height 19
select select "collection"
click at [869, 505] on span "Adaptoare, capace far & trim tools" at bounding box center [866, 506] width 119 height 10
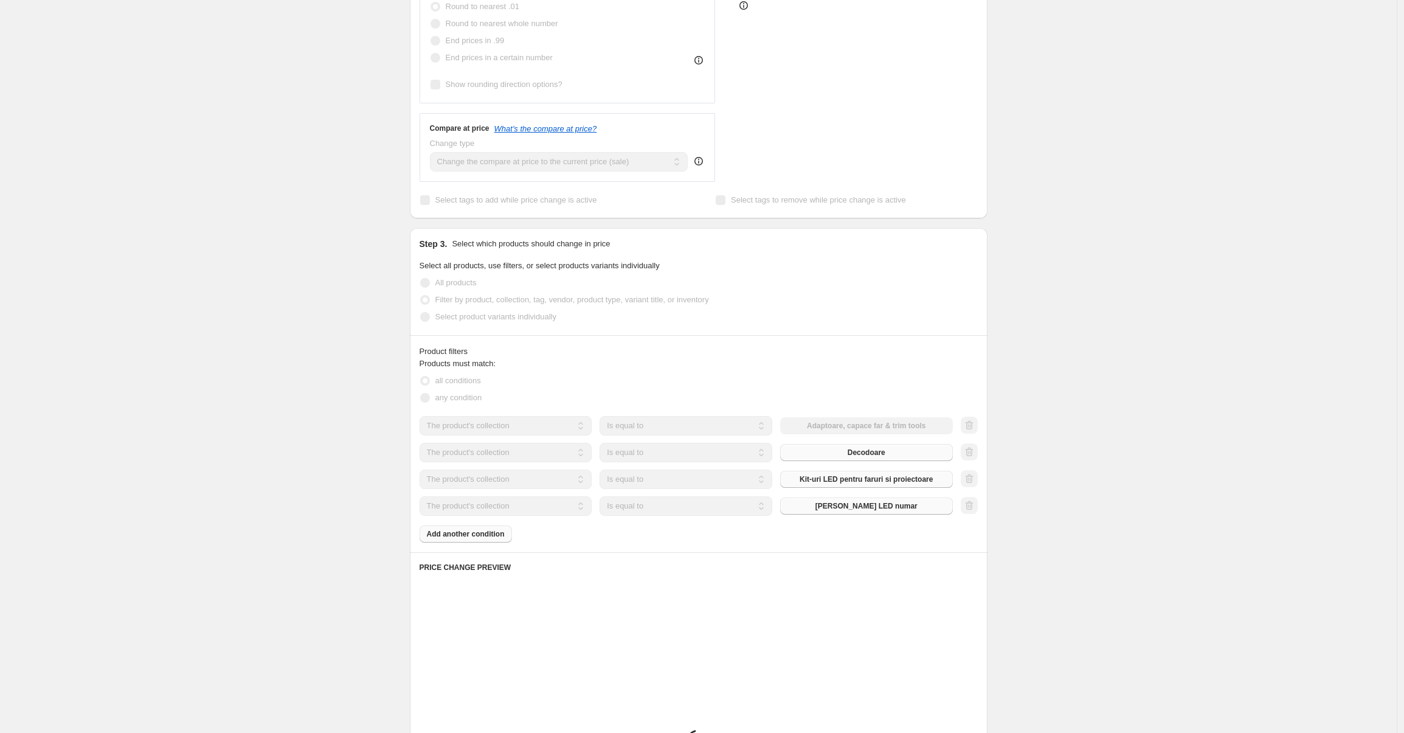
click at [494, 528] on div "Products must match: all conditions any condition The product The product's col…" at bounding box center [698, 449] width 558 height 185
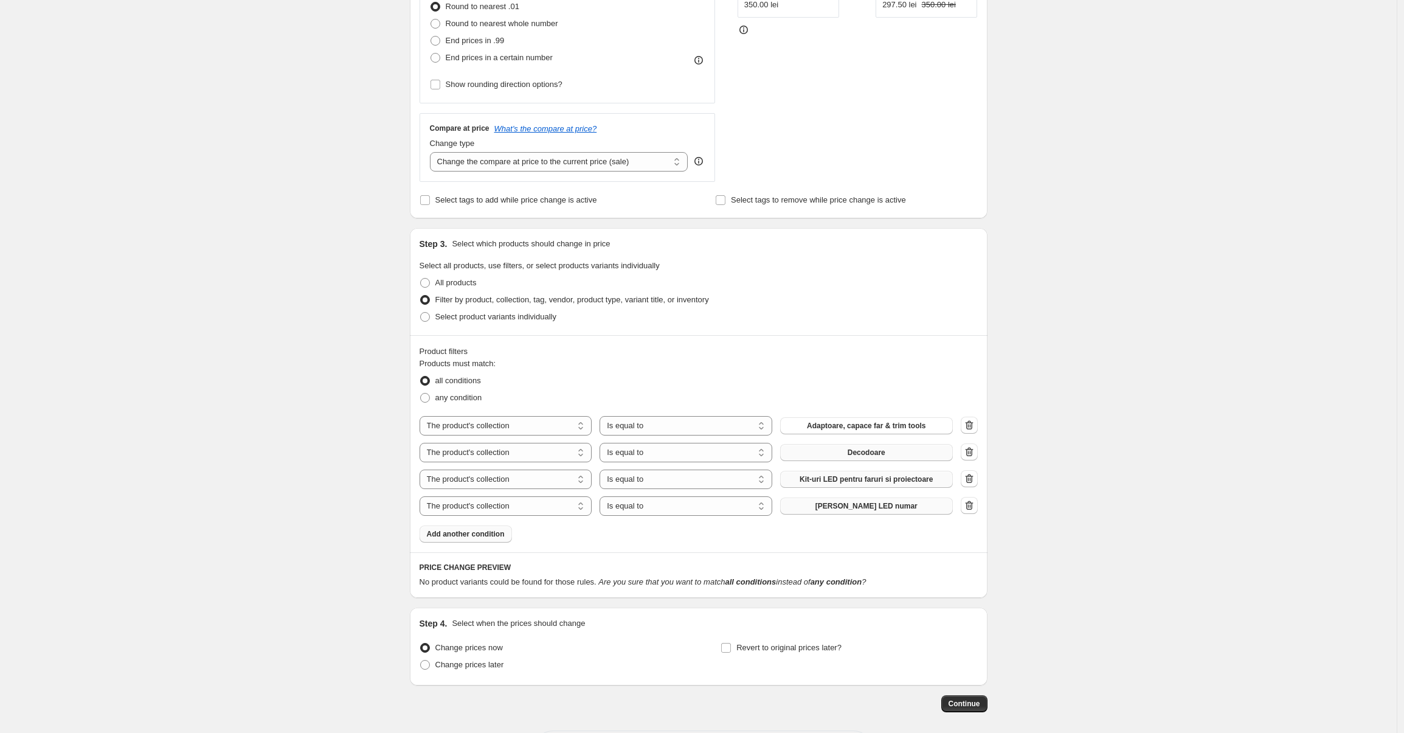
click at [490, 530] on span "Add another condition" at bounding box center [466, 534] width 78 height 10
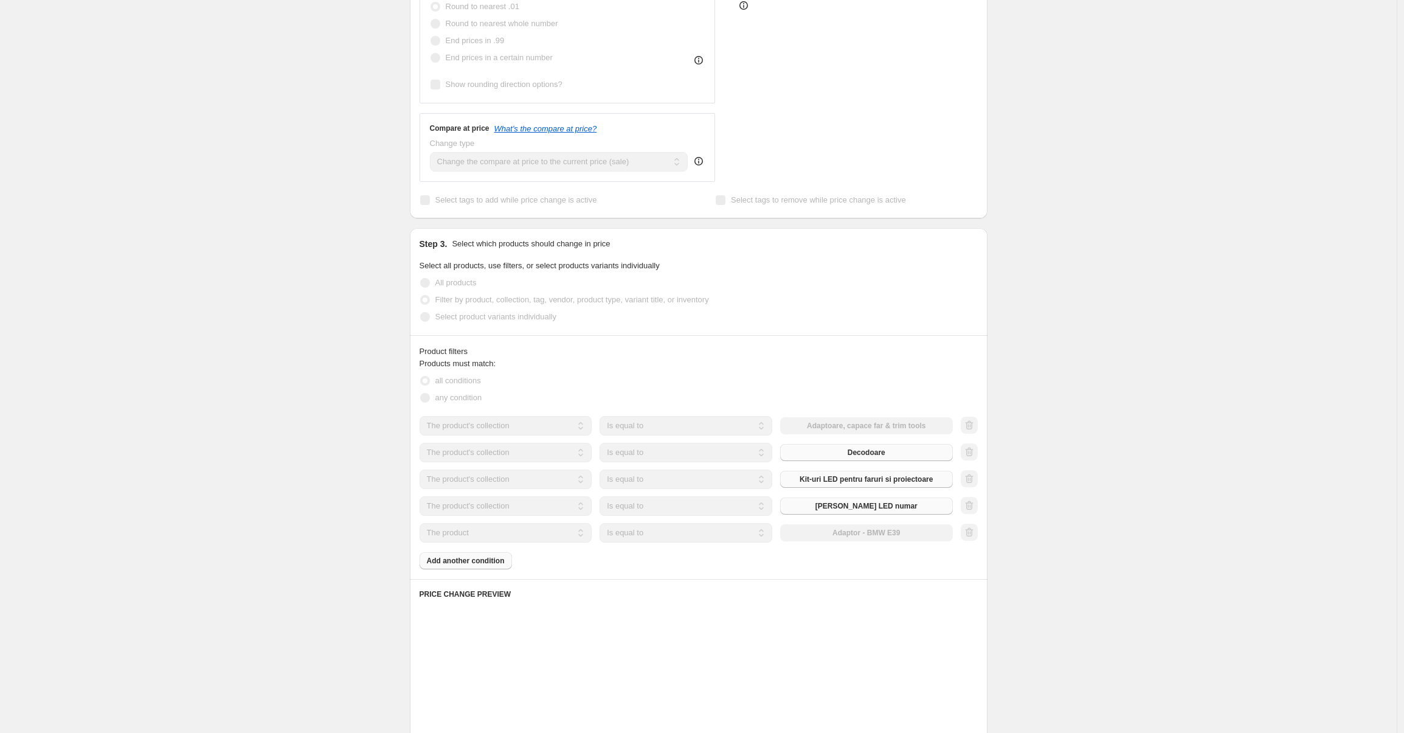
click at [508, 532] on select "The product The product's collection The product's tag The product's vendor The…" at bounding box center [505, 532] width 173 height 19
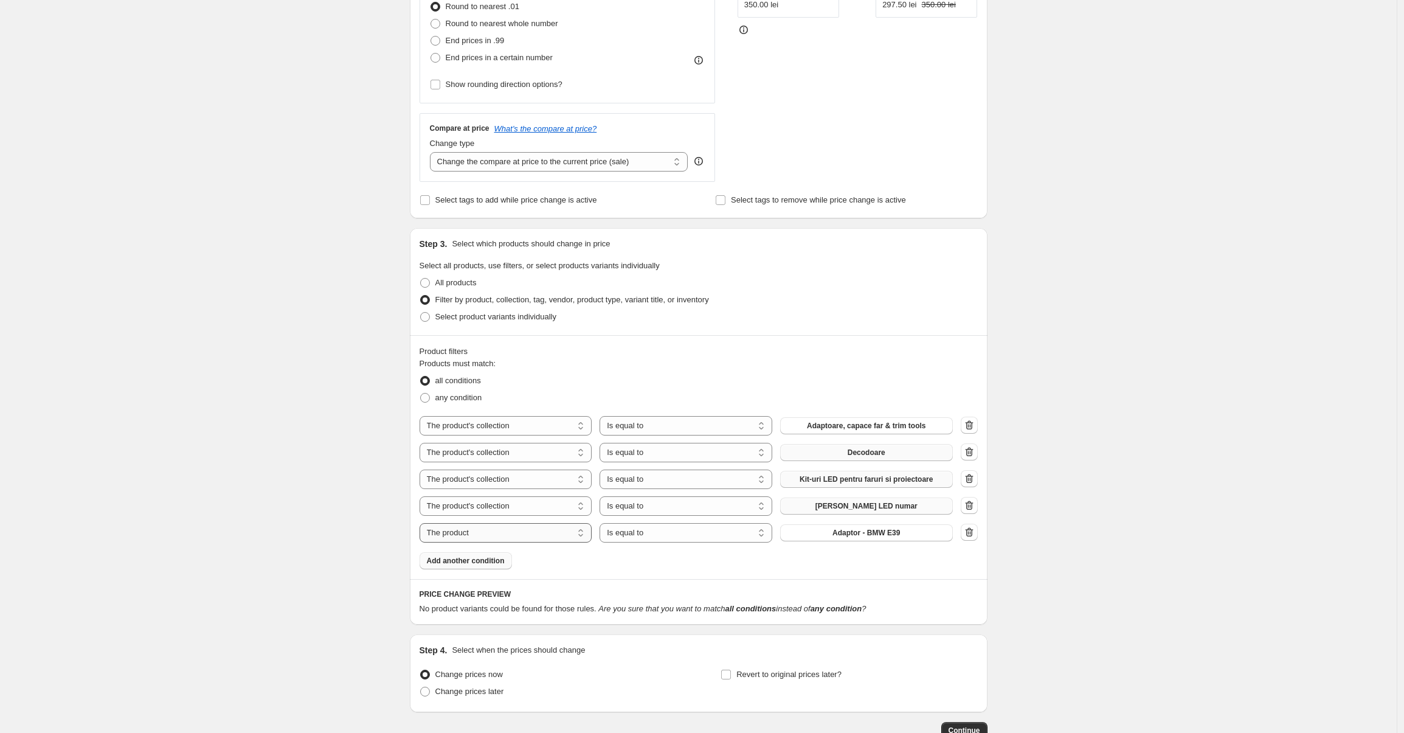
select select "collection"
click at [838, 532] on span "Adaptoare, capace far & trim tools" at bounding box center [866, 533] width 119 height 10
click at [471, 563] on span "Add another condition" at bounding box center [466, 561] width 78 height 10
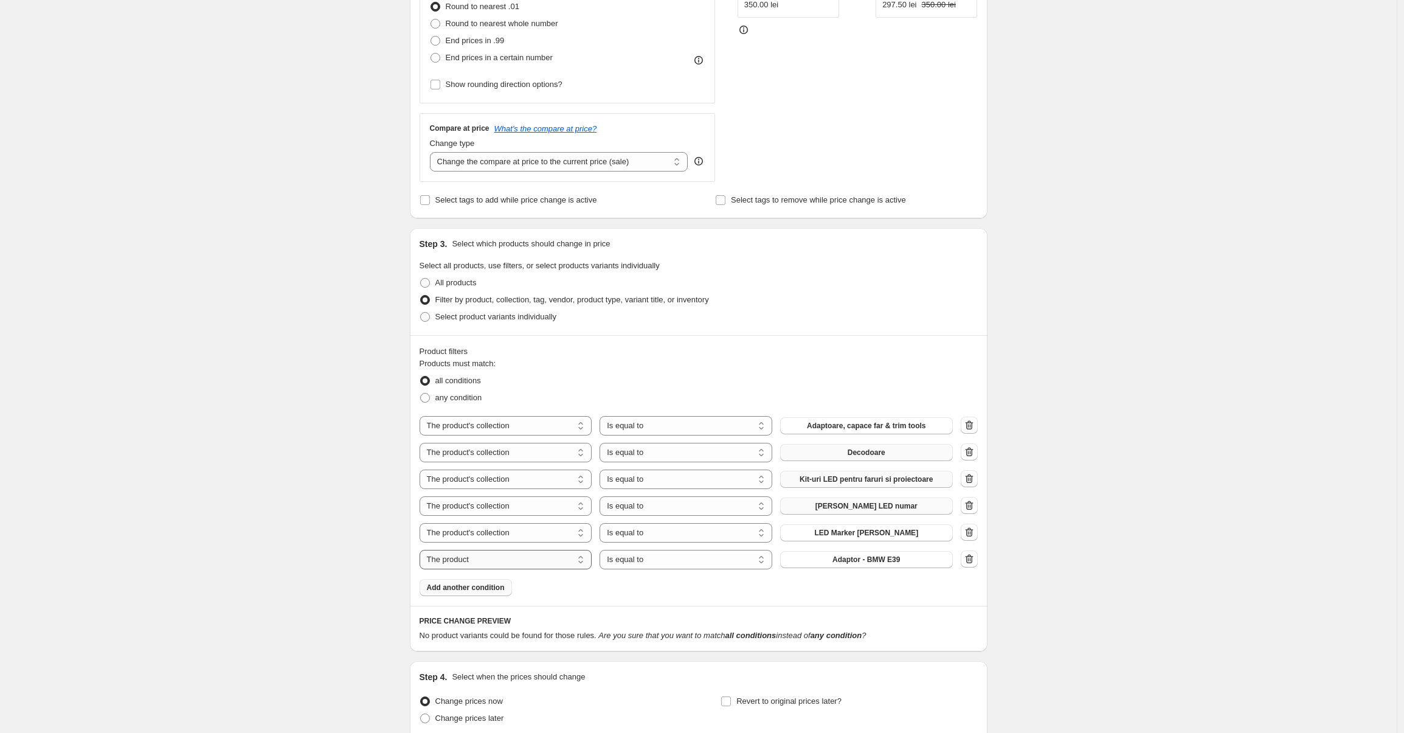
click at [485, 555] on select "The product The product's collection The product's tag The product's vendor The…" at bounding box center [505, 559] width 173 height 19
select select "collection"
click at [484, 590] on span "Add another condition" at bounding box center [466, 595] width 78 height 10
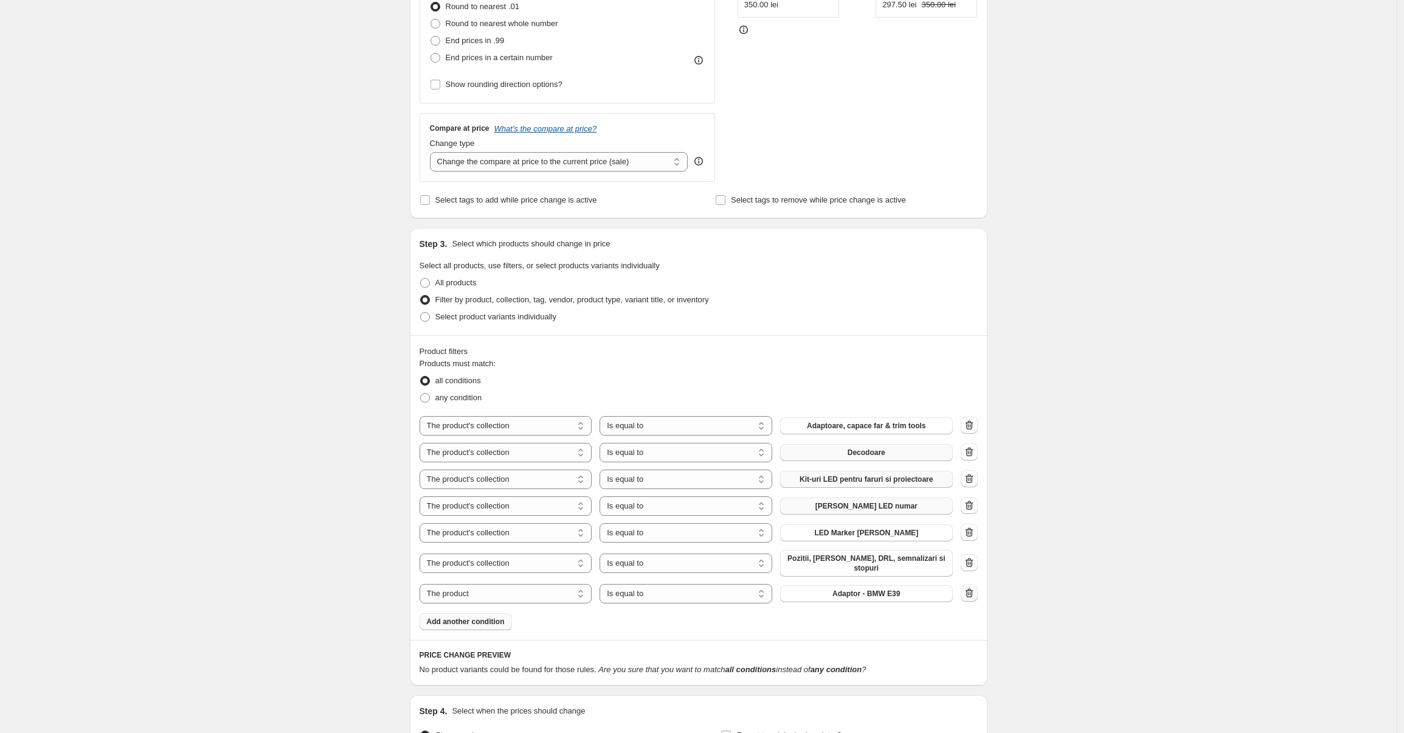
click at [966, 587] on icon "button" at bounding box center [969, 593] width 12 height 12
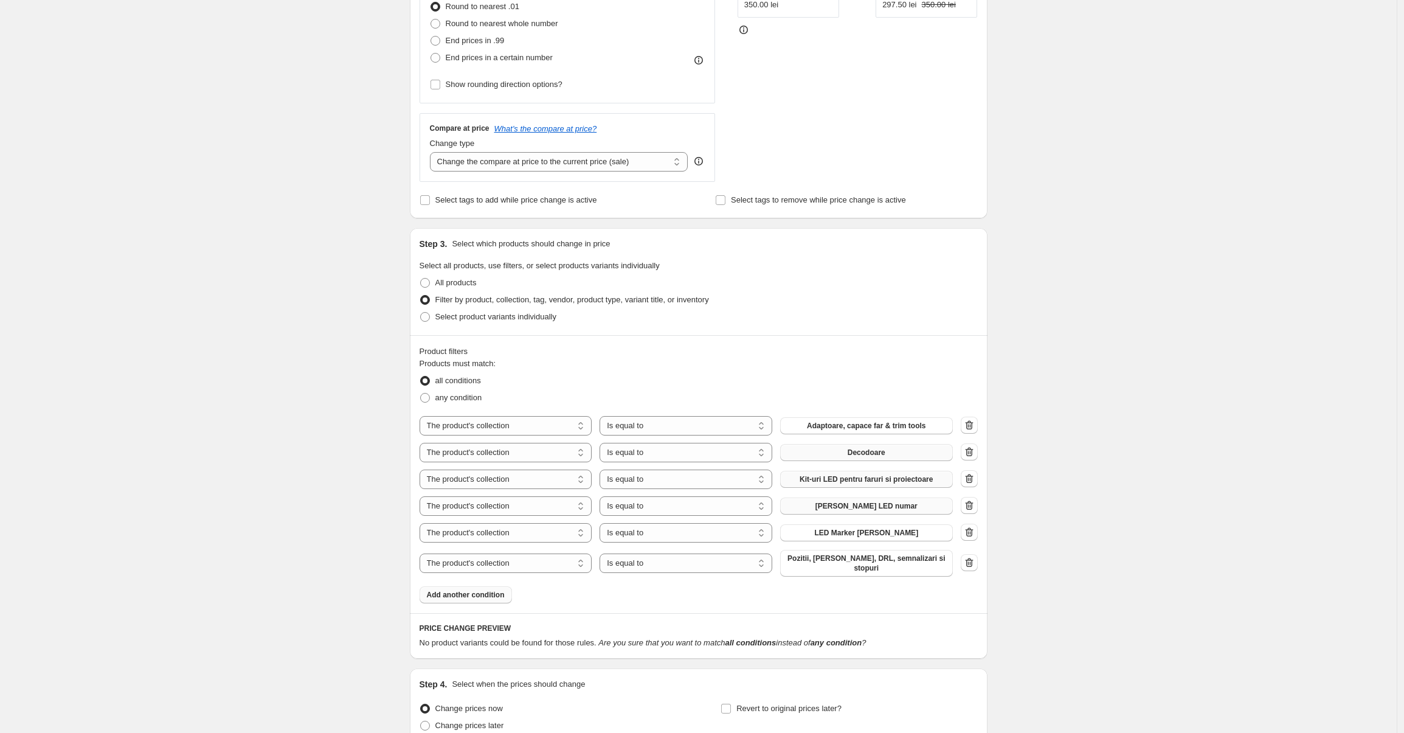
scroll to position [0, 0]
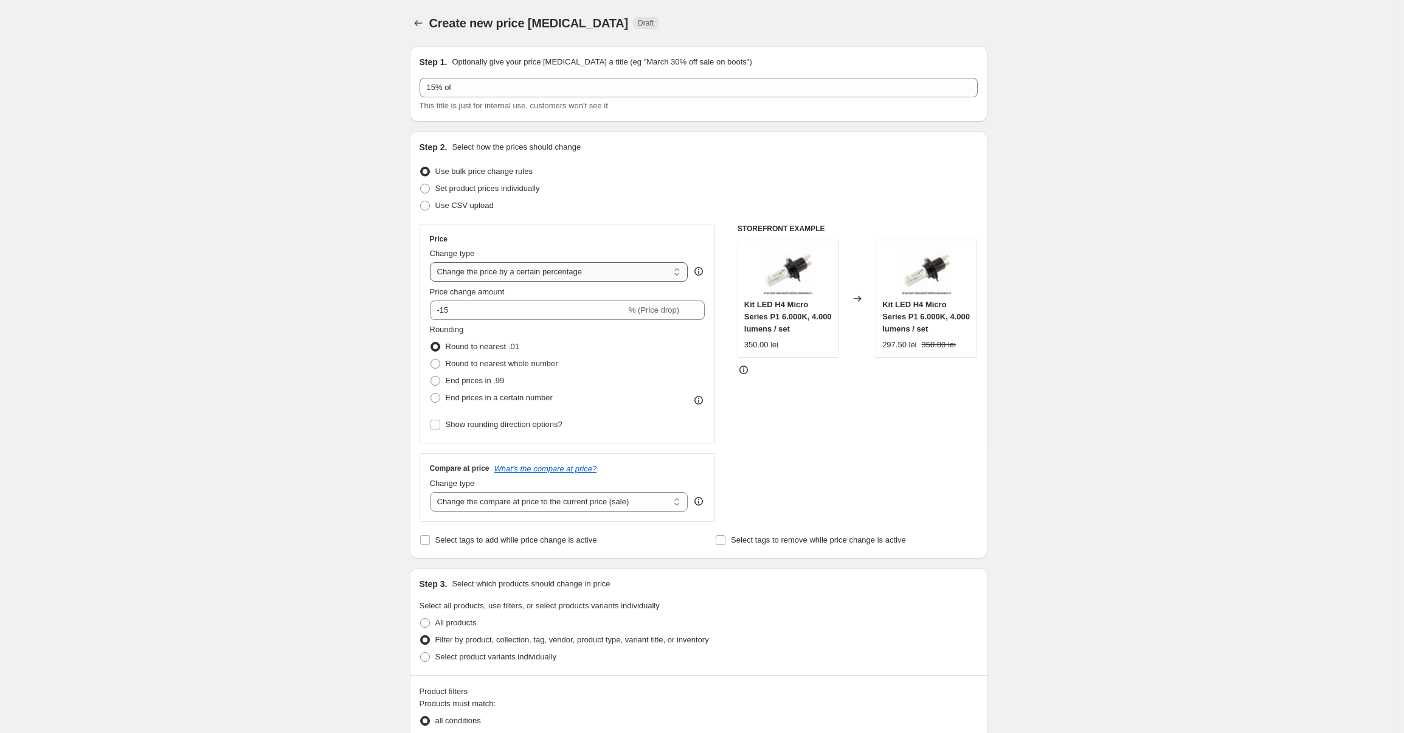
click at [585, 270] on select "Change the price to a certain amount Change the price by a certain amount Chang…" at bounding box center [559, 271] width 258 height 19
click at [444, 309] on input "-15" at bounding box center [528, 309] width 196 height 19
type input "-15"
click at [362, 298] on div "Create new price change job. This page is ready Create new price change job Dra…" at bounding box center [698, 593] width 1396 height 1187
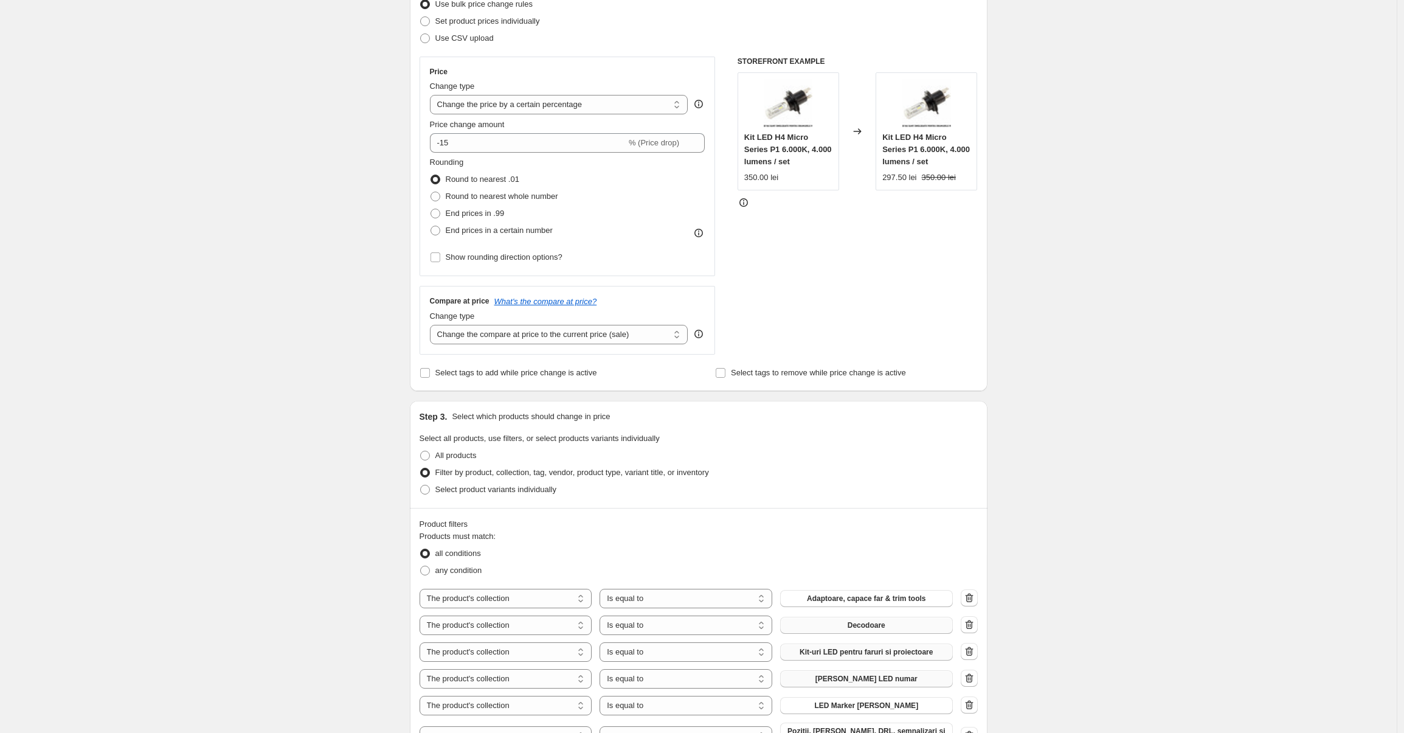
scroll to position [163, 0]
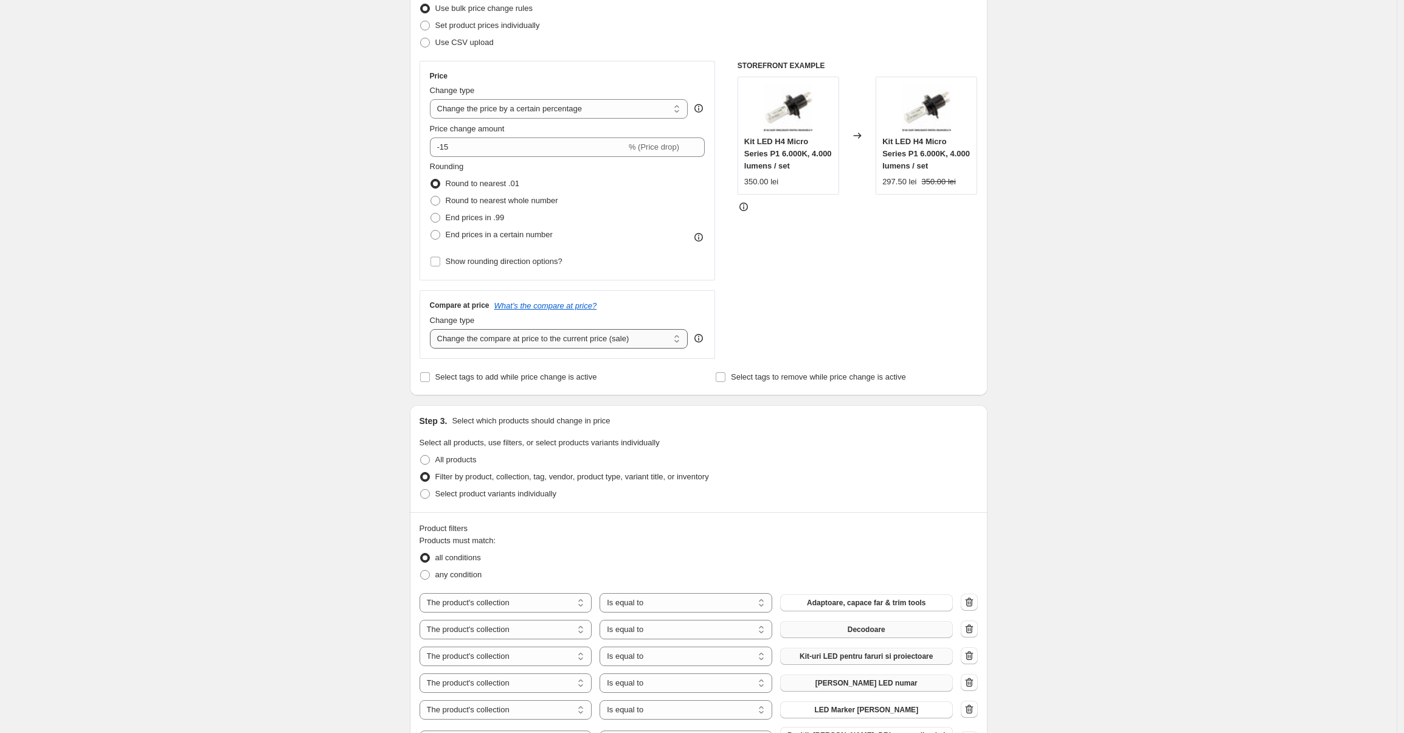
click at [520, 340] on select "Change the compare at price to the current price (sale) Change the compare at p…" at bounding box center [559, 338] width 258 height 19
click at [512, 331] on select "Change the compare at price to the current price (sale) Change the compare at p…" at bounding box center [559, 338] width 258 height 19
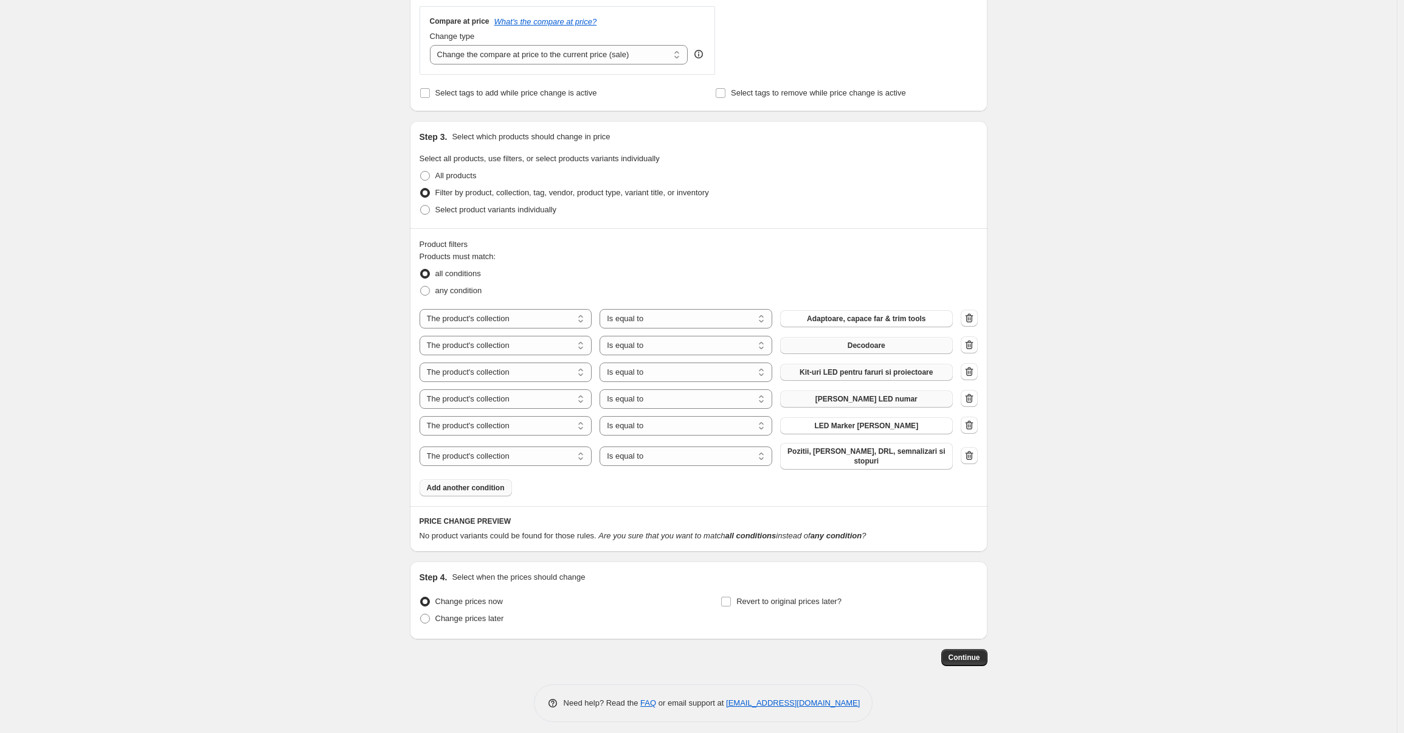
scroll to position [443, 0]
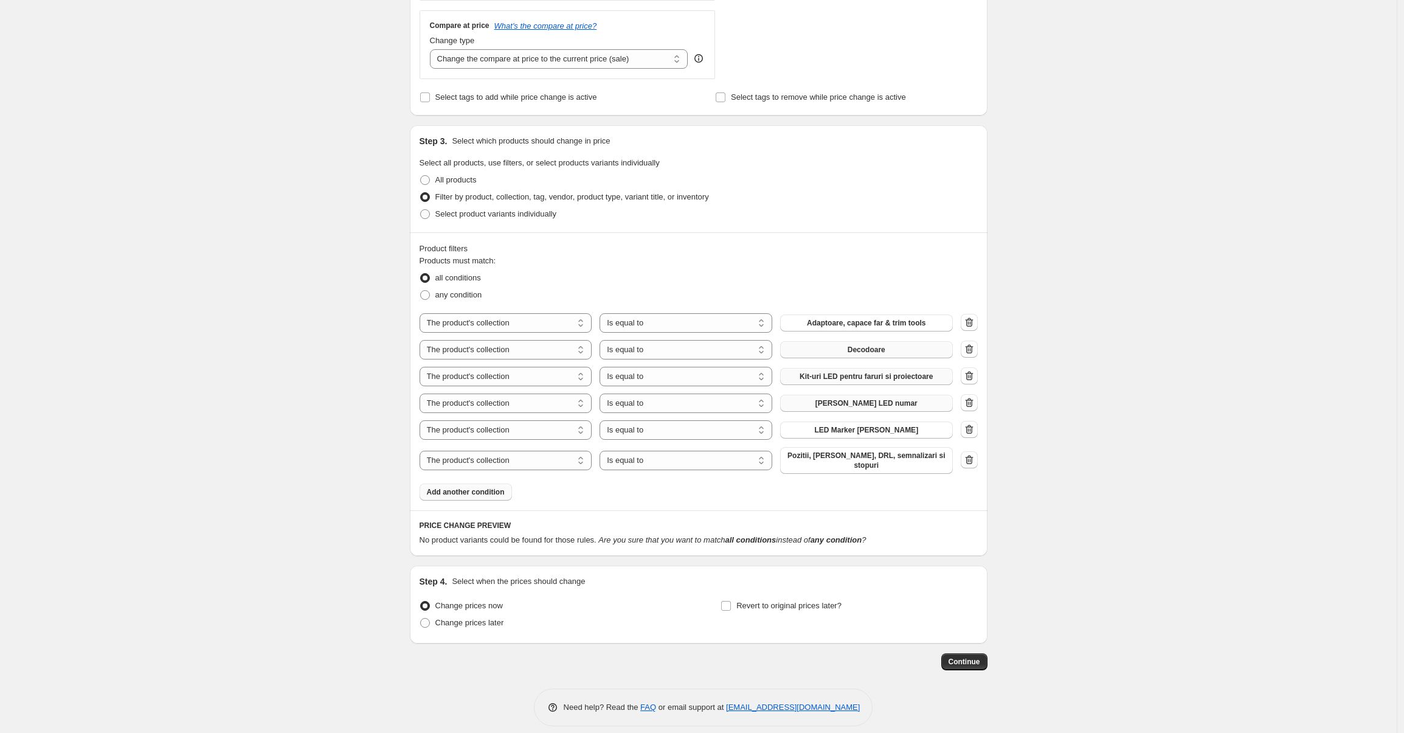
click at [968, 657] on span "Continue" at bounding box center [964, 662] width 32 height 10
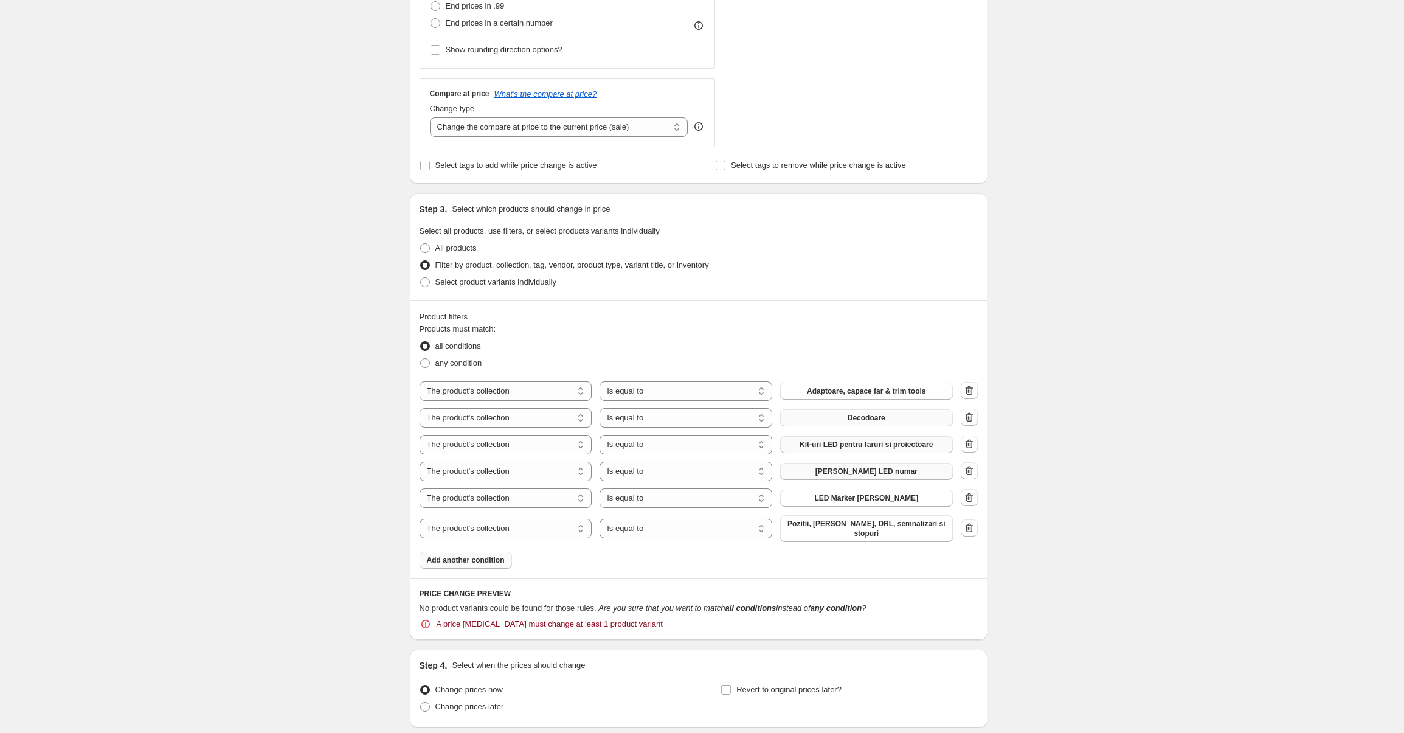
scroll to position [0, 0]
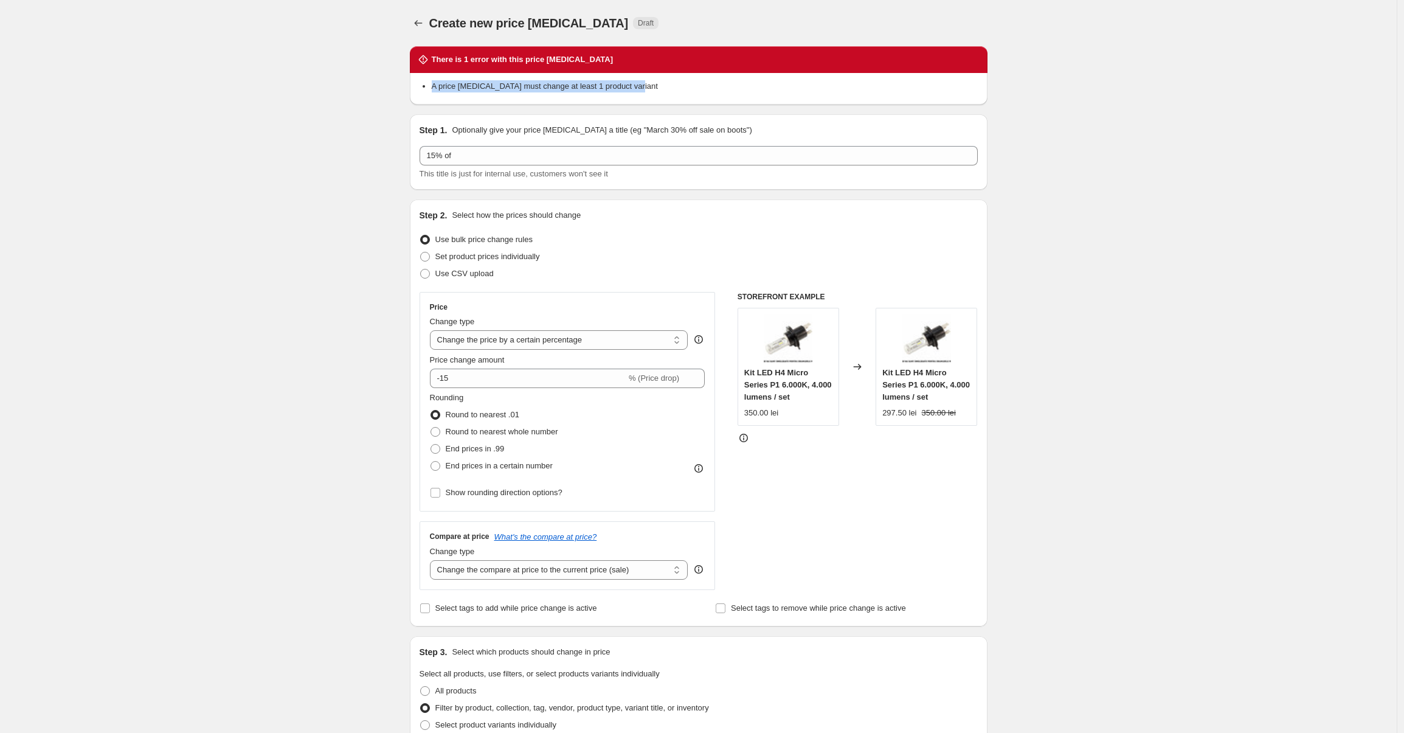
drag, startPoint x: 432, startPoint y: 89, endPoint x: 679, endPoint y: 87, distance: 246.8
click at [679, 87] on ul "A price change job must change at least 1 product variant" at bounding box center [698, 86] width 558 height 12
click at [679, 87] on li "A price change job must change at least 1 product variant" at bounding box center [705, 86] width 546 height 12
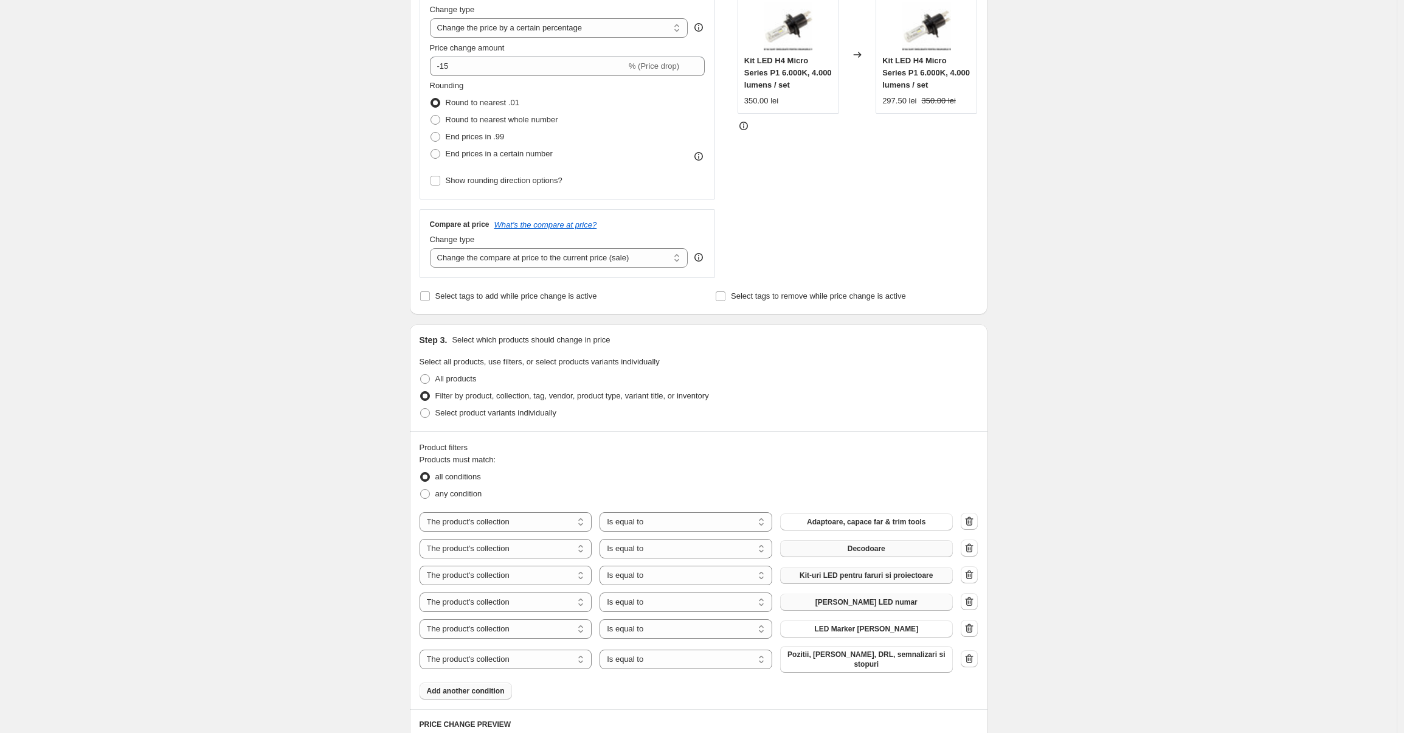
scroll to position [531, 0]
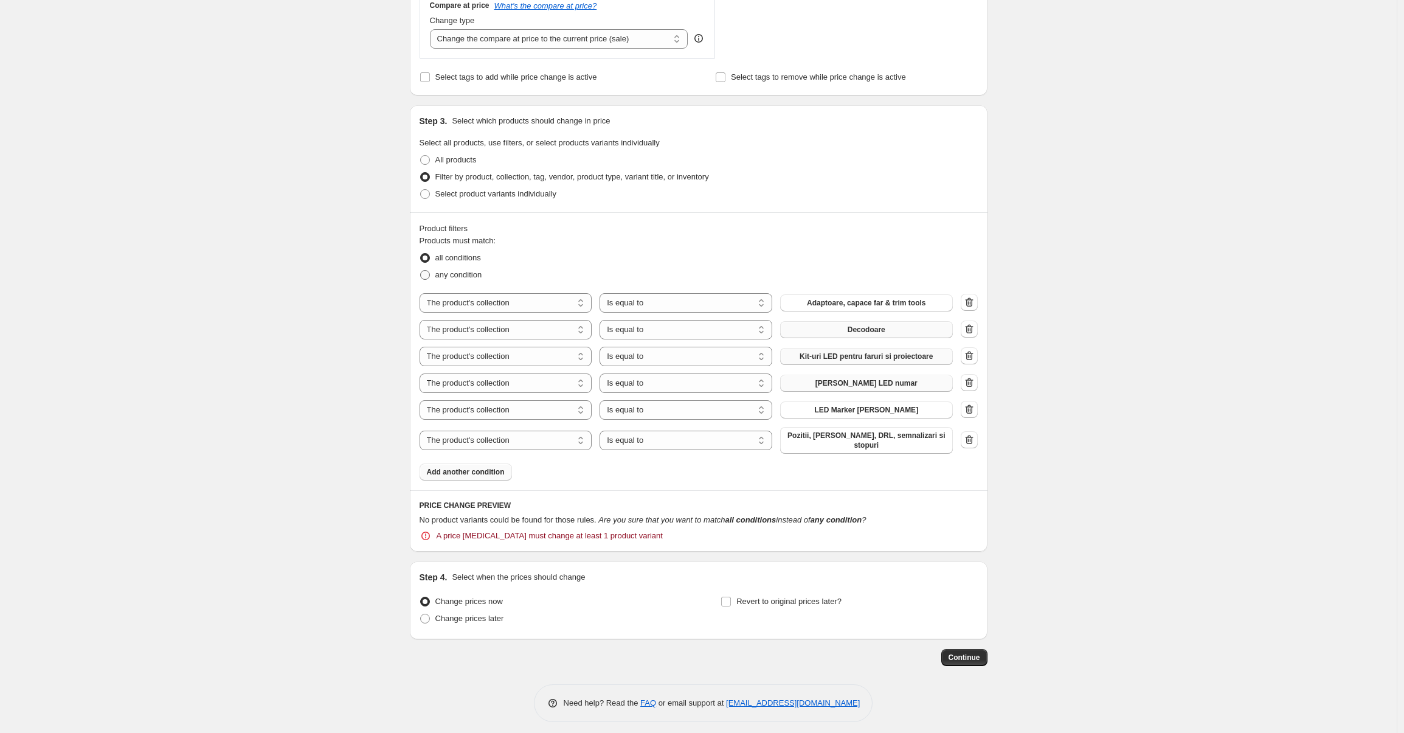
click at [459, 276] on span "any condition" at bounding box center [458, 274] width 47 height 9
click at [421, 271] on input "any condition" at bounding box center [420, 270] width 1 height 1
radio input "true"
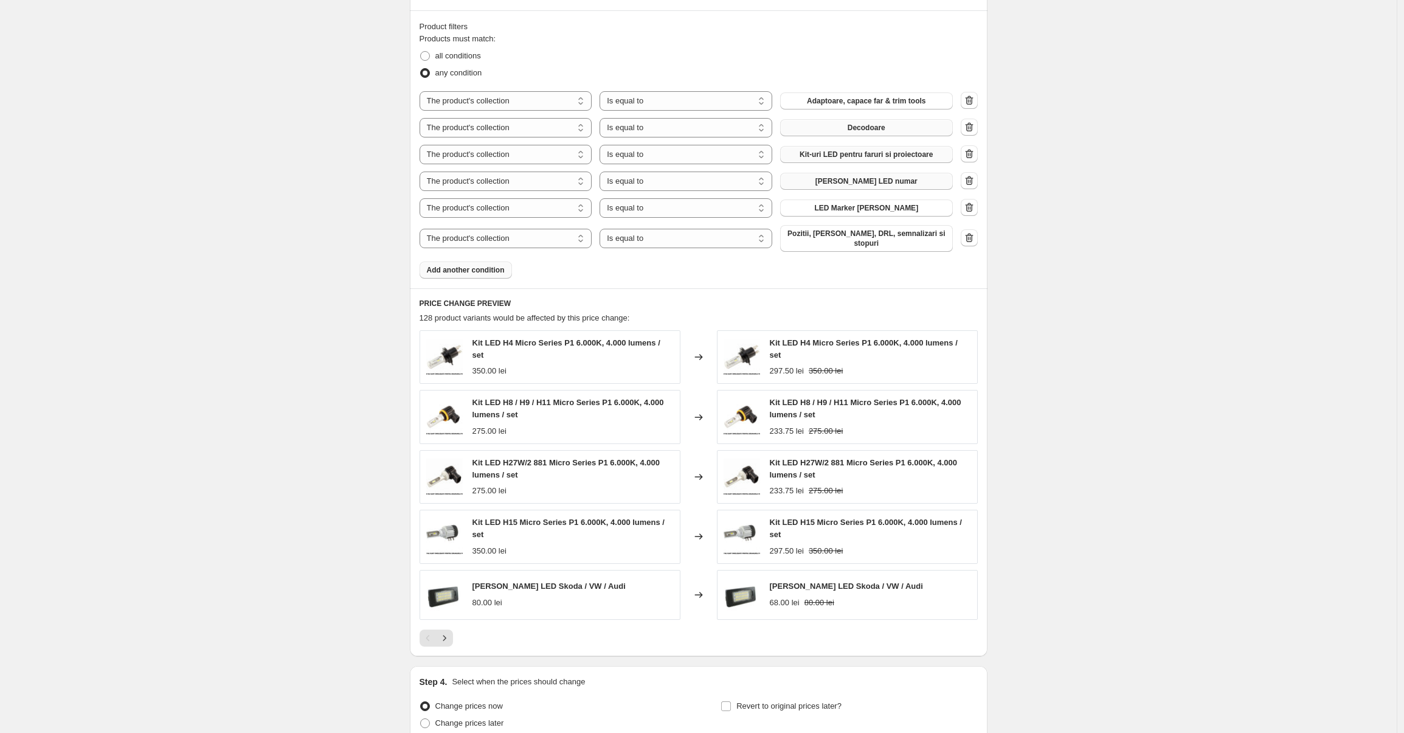
scroll to position [769, 0]
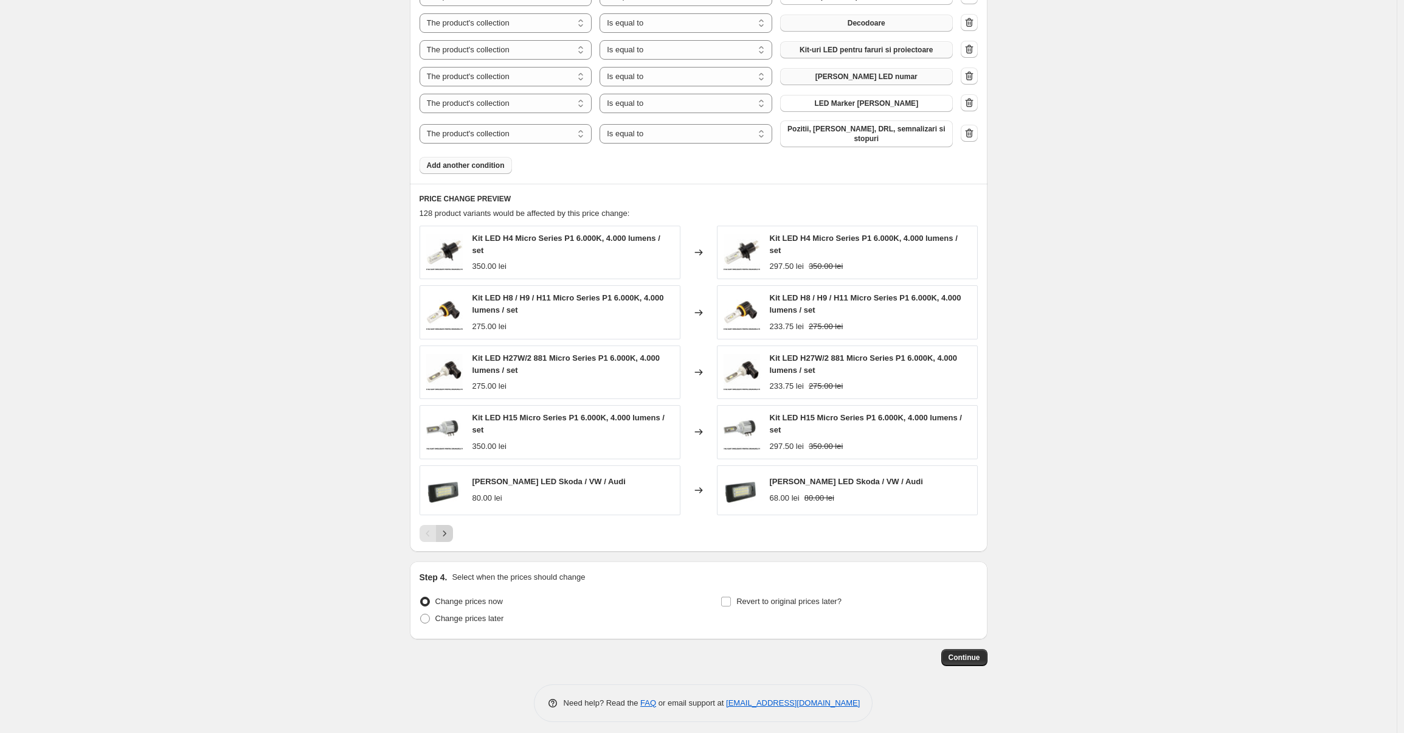
click at [446, 527] on icon "Next" at bounding box center [444, 533] width 12 height 12
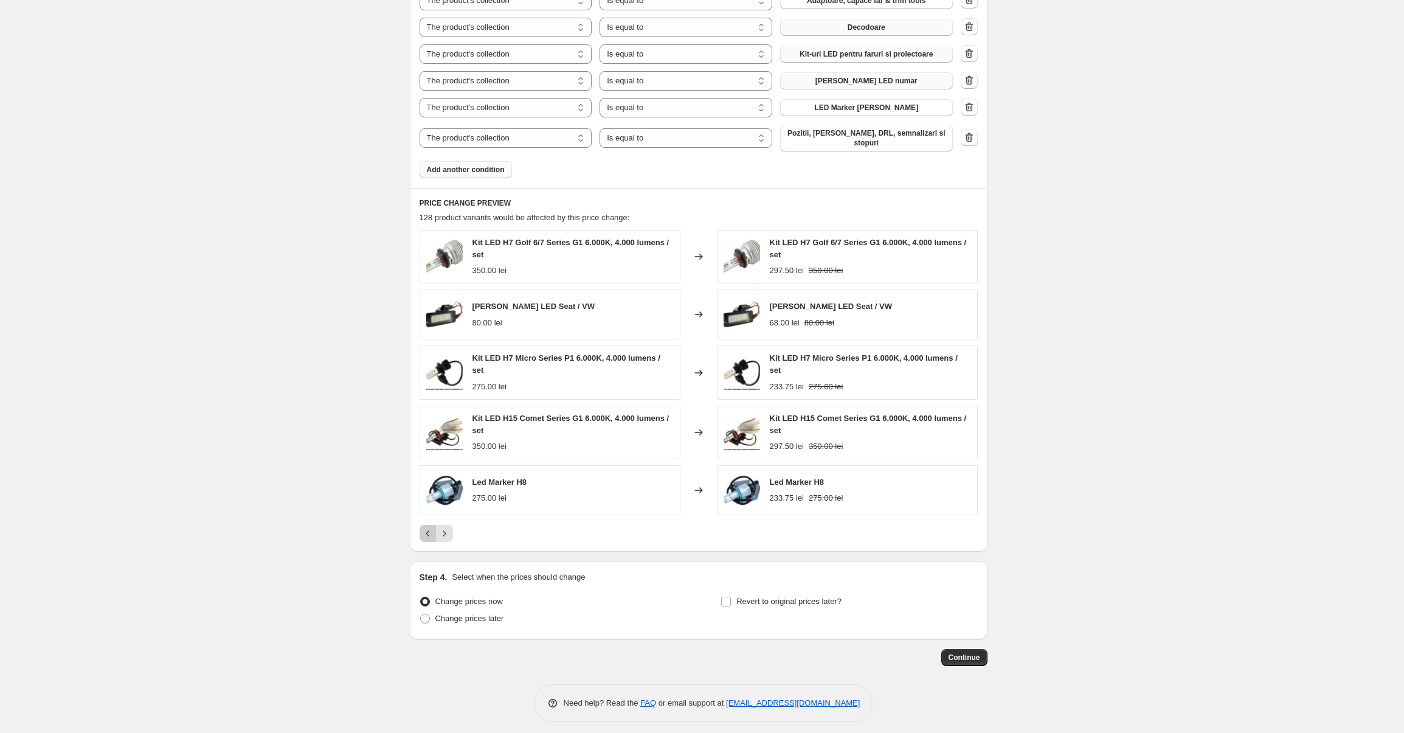
click at [432, 527] on icon "Previous" at bounding box center [428, 533] width 12 height 12
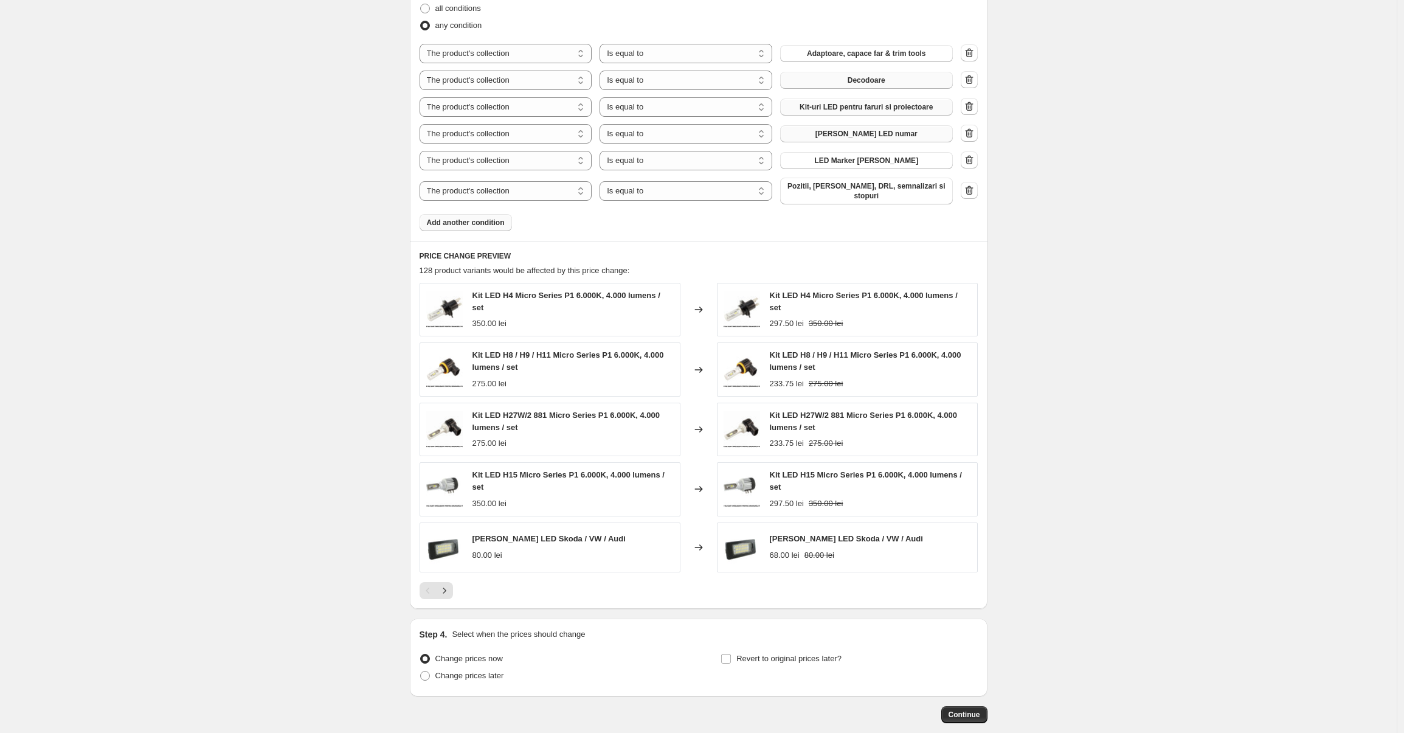
scroll to position [524, 0]
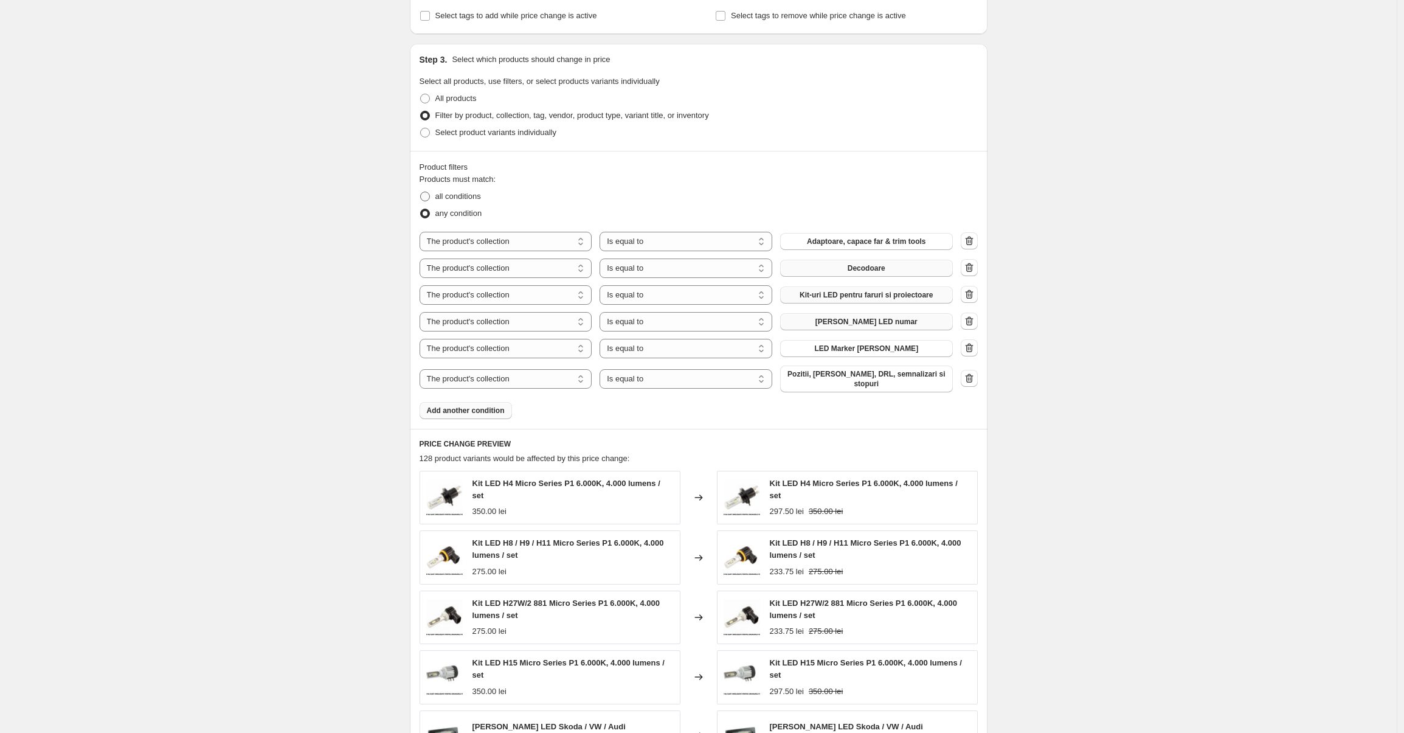
click at [455, 200] on span "all conditions" at bounding box center [458, 195] width 46 height 9
click at [421, 192] on input "all conditions" at bounding box center [420, 191] width 1 height 1
radio input "true"
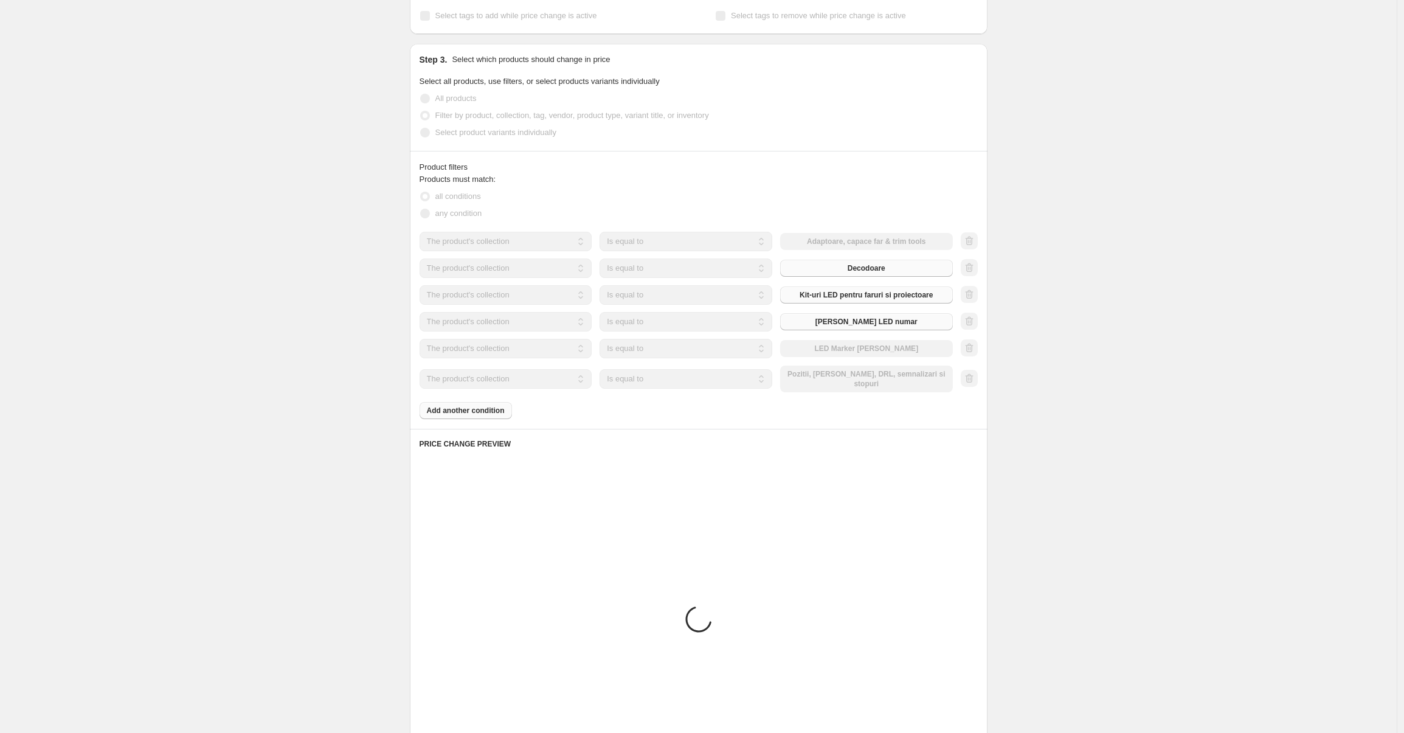
scroll to position [447, 0]
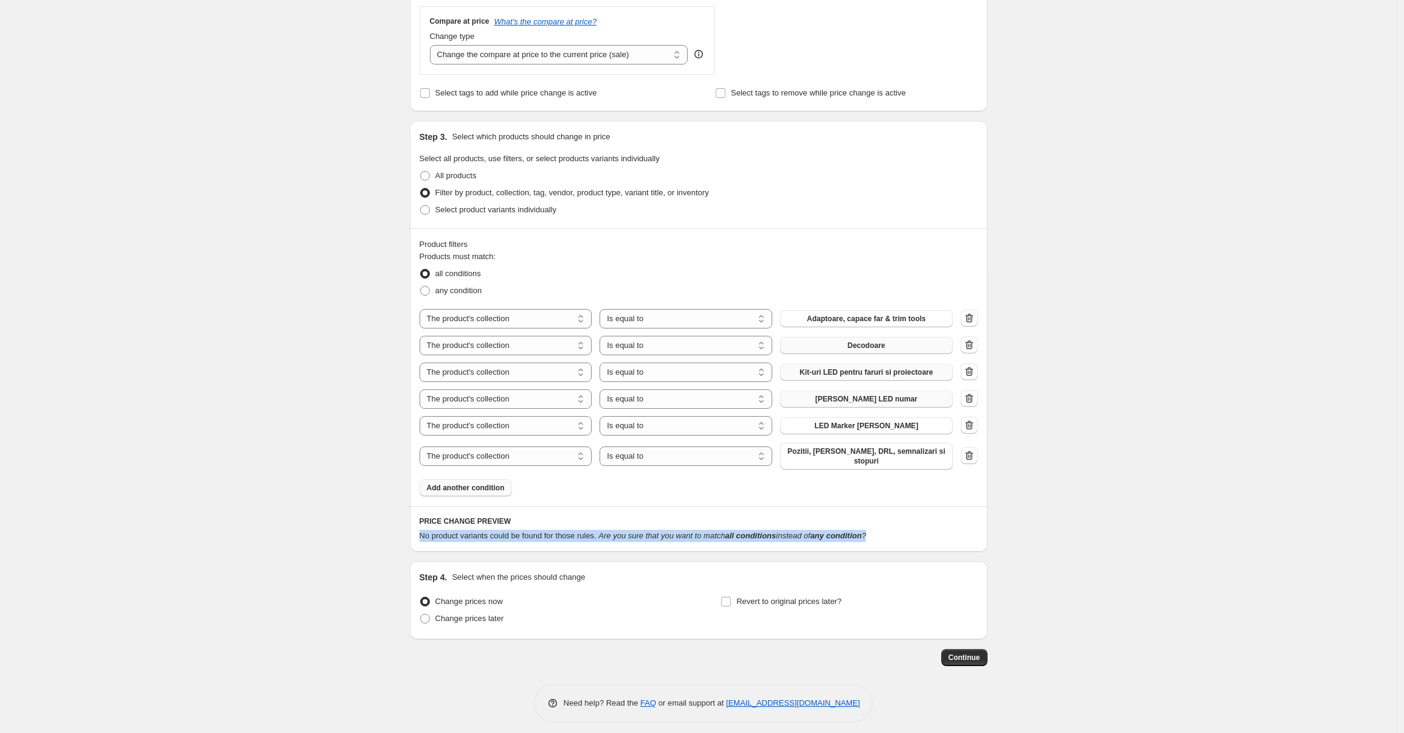
drag, startPoint x: 418, startPoint y: 530, endPoint x: 904, endPoint y: 534, distance: 485.8
click at [904, 535] on div "PRICE CHANGE PREVIEW No product variants could be found for those rules. Are yo…" at bounding box center [699, 529] width 578 height 46
click at [903, 533] on div "No product variants could be found for those rules. Are you sure that you want …" at bounding box center [698, 536] width 558 height 12
click at [460, 291] on span "any condition" at bounding box center [458, 290] width 47 height 9
click at [421, 286] on input "any condition" at bounding box center [420, 286] width 1 height 1
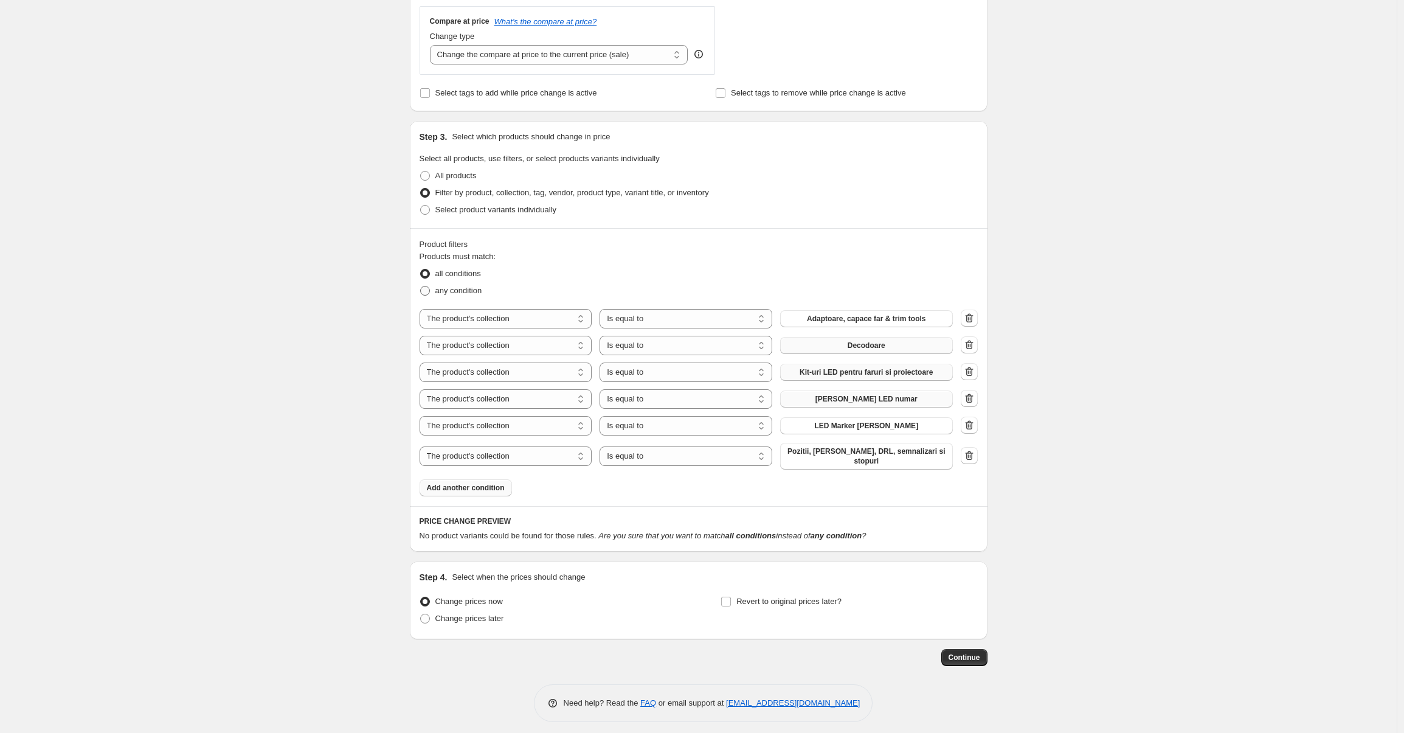
radio input "true"
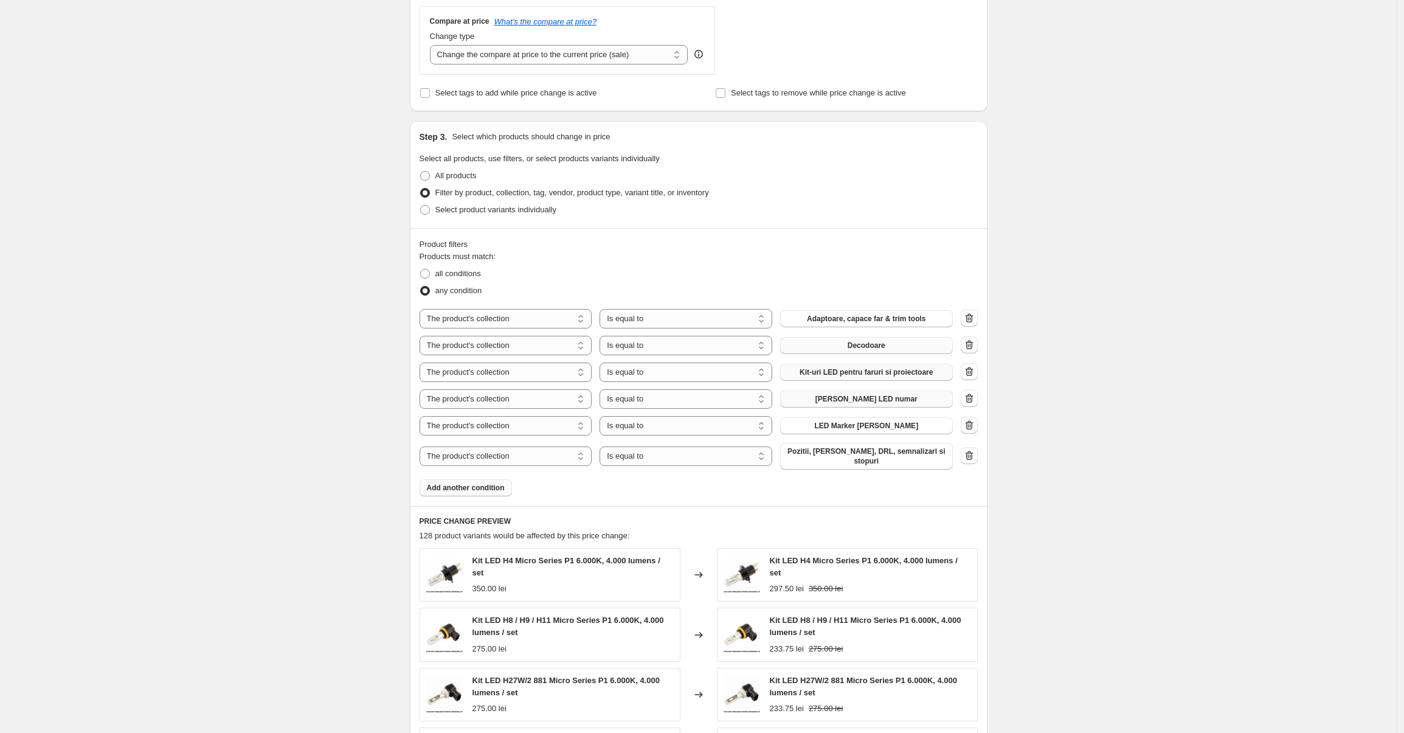
scroll to position [769, 0]
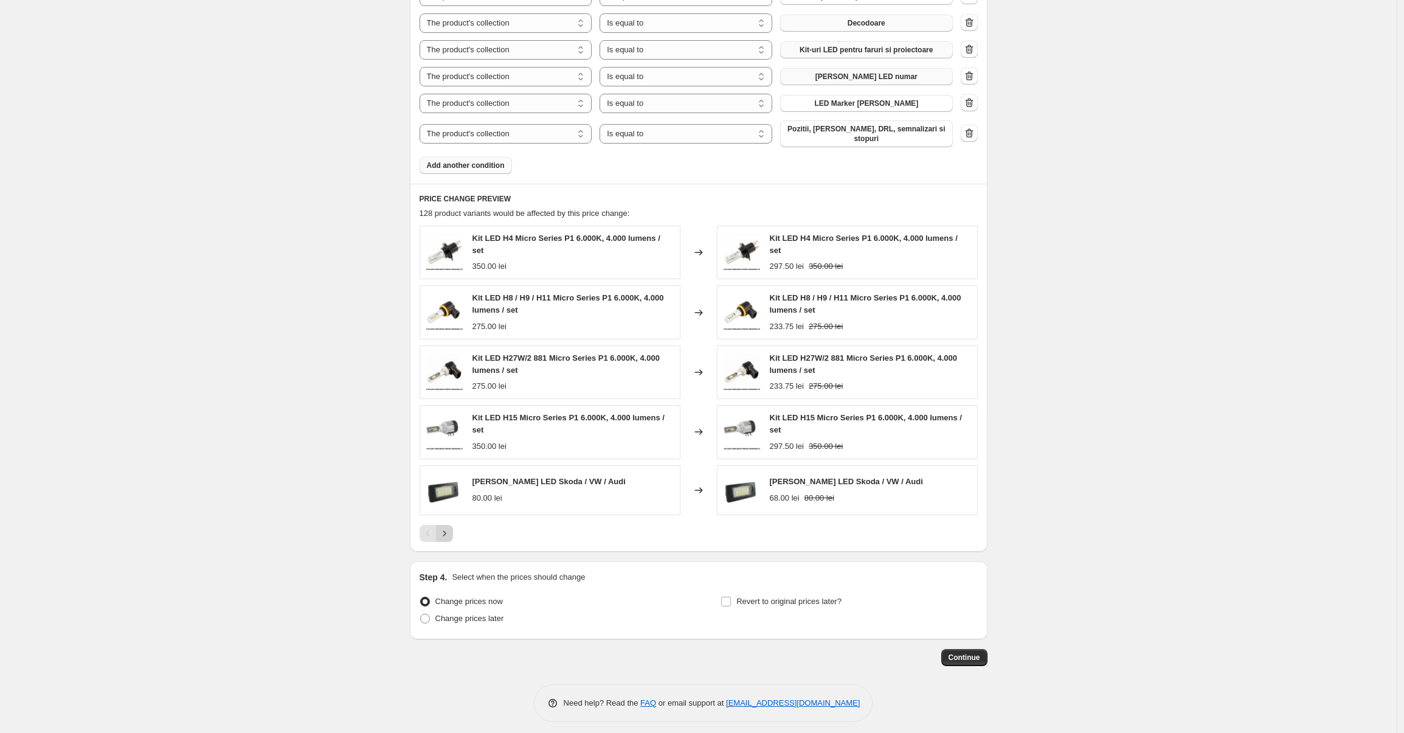
click at [445, 527] on icon "Next" at bounding box center [444, 533] width 12 height 12
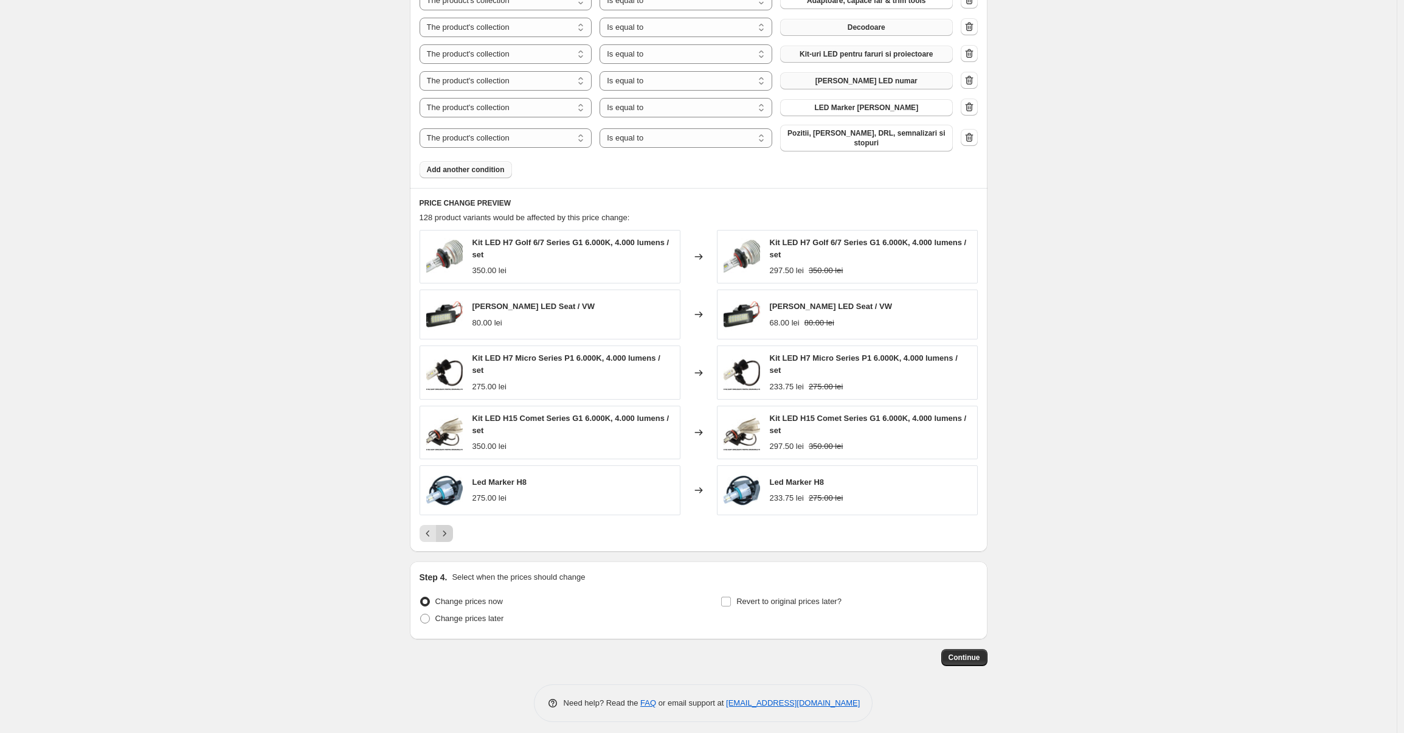
click at [445, 527] on icon "Next" at bounding box center [444, 533] width 12 height 12
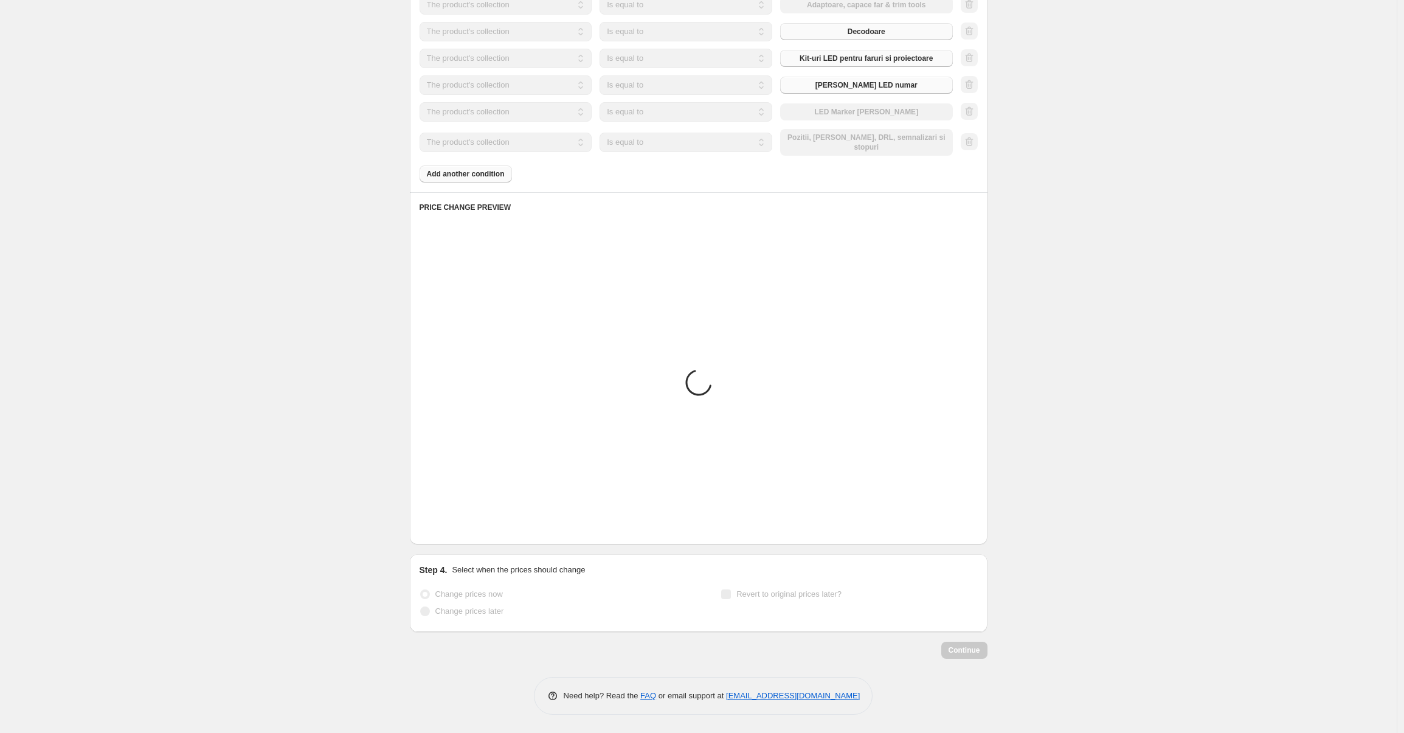
scroll to position [753, 0]
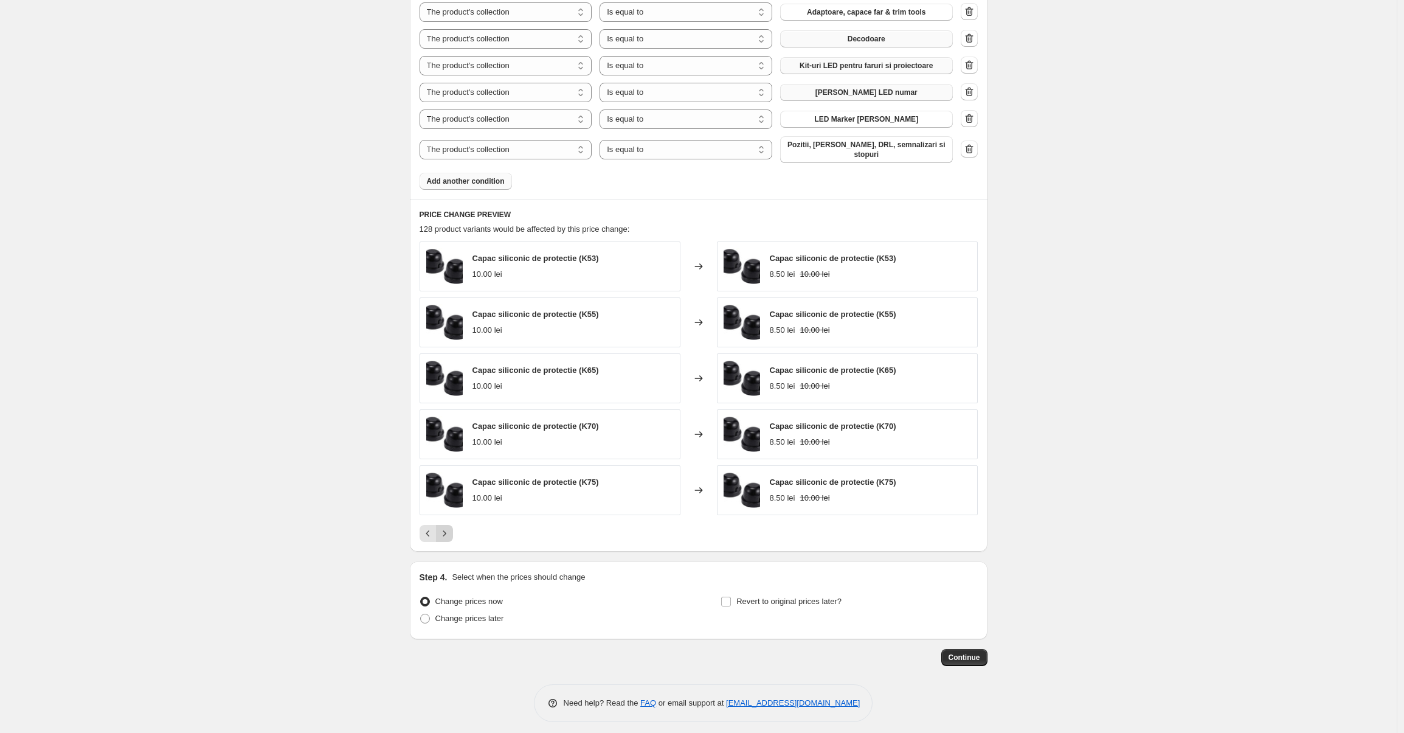
click at [446, 527] on icon "Next" at bounding box center [444, 533] width 12 height 12
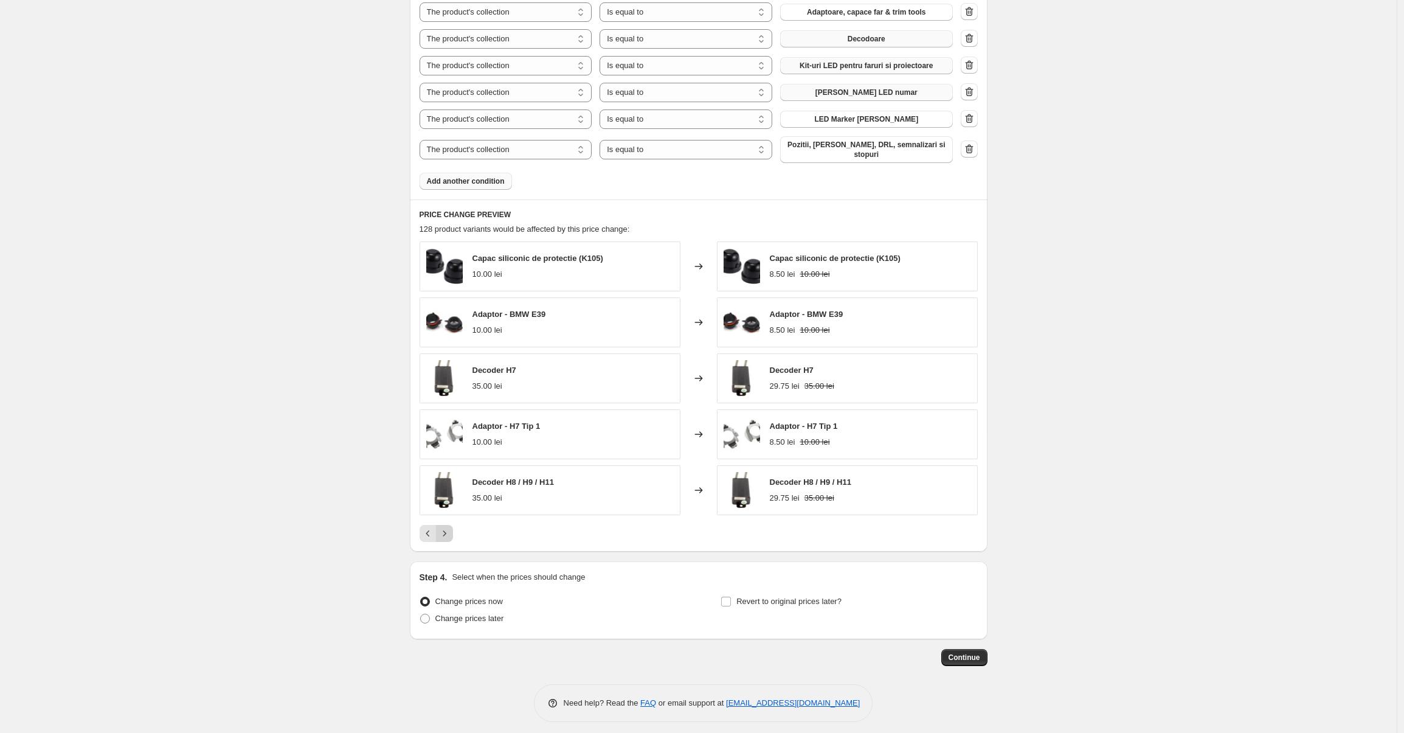
click at [446, 527] on icon "Next" at bounding box center [444, 533] width 12 height 12
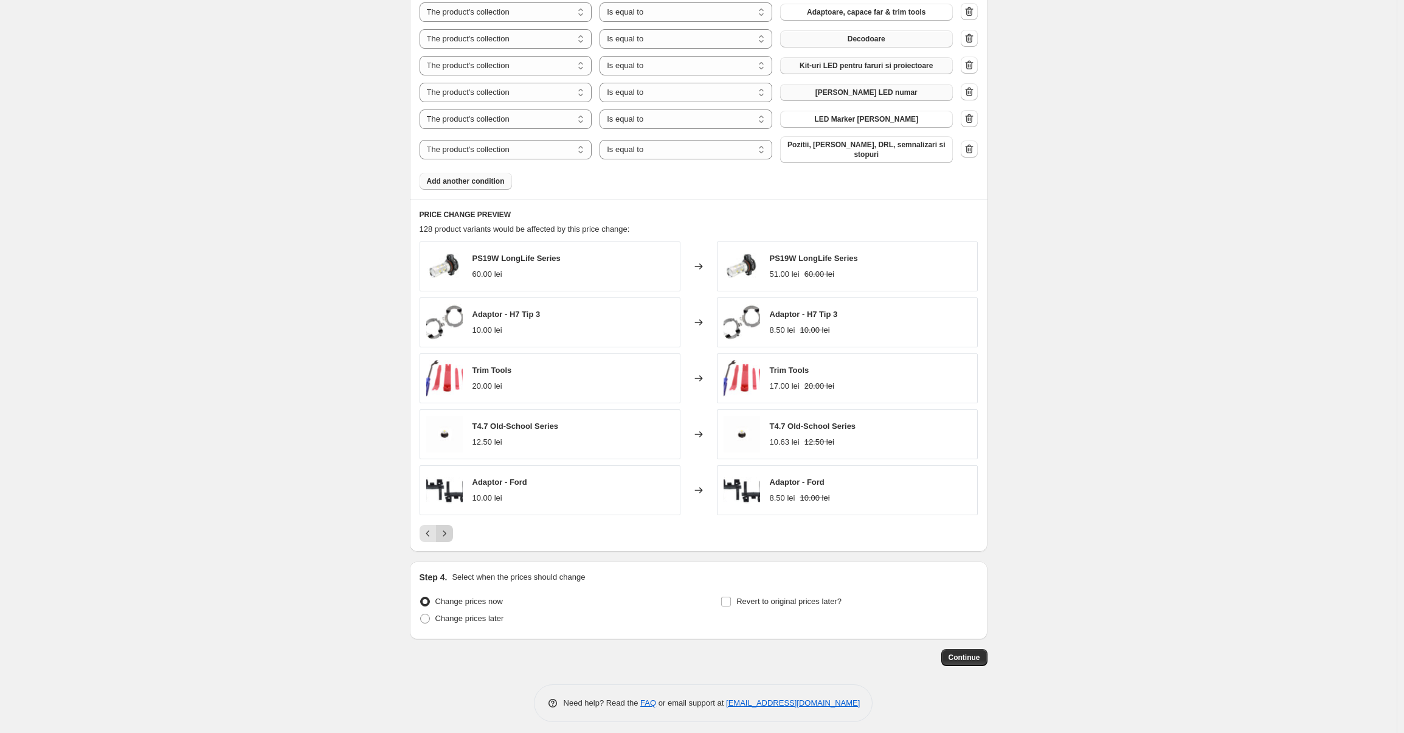
click at [446, 527] on icon "Next" at bounding box center [444, 533] width 12 height 12
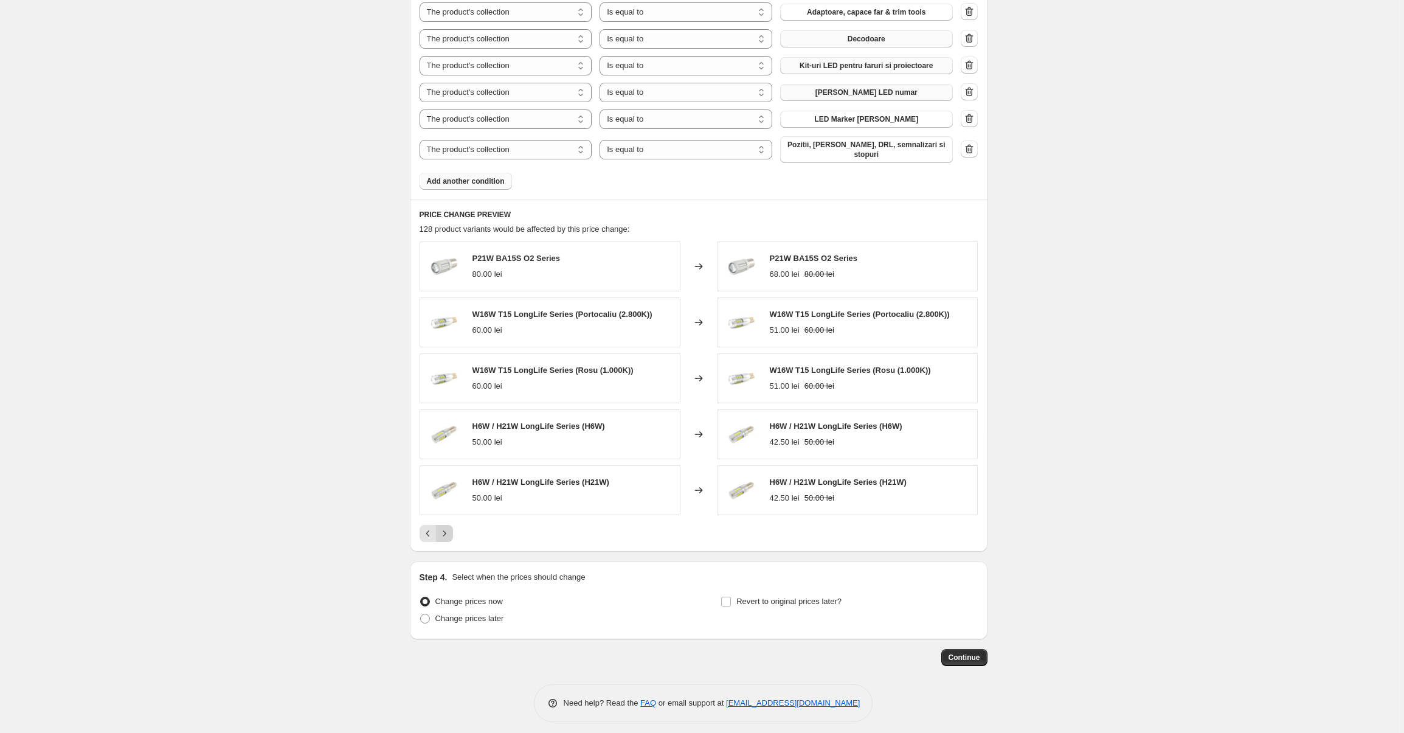
click at [446, 527] on icon "Next" at bounding box center [444, 533] width 12 height 12
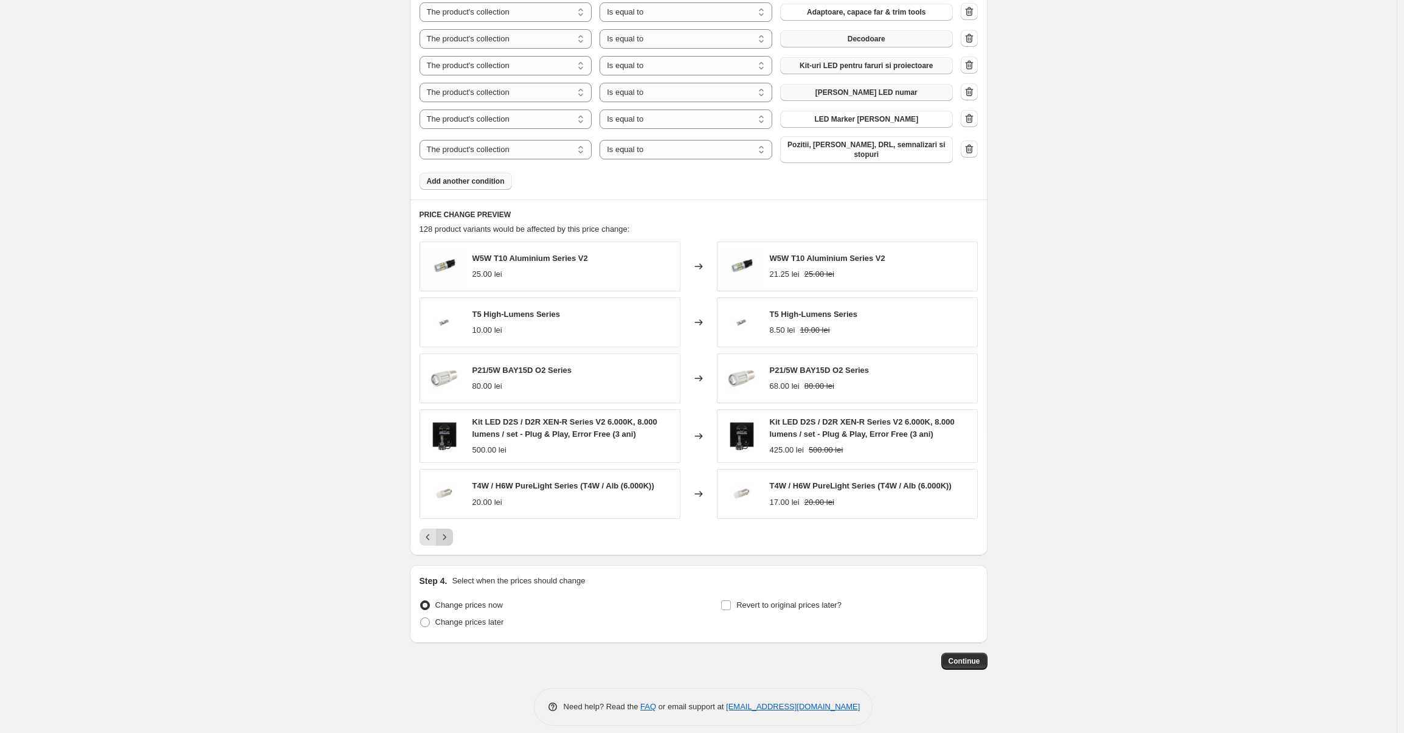
click at [446, 528] on button "Next" at bounding box center [444, 536] width 17 height 17
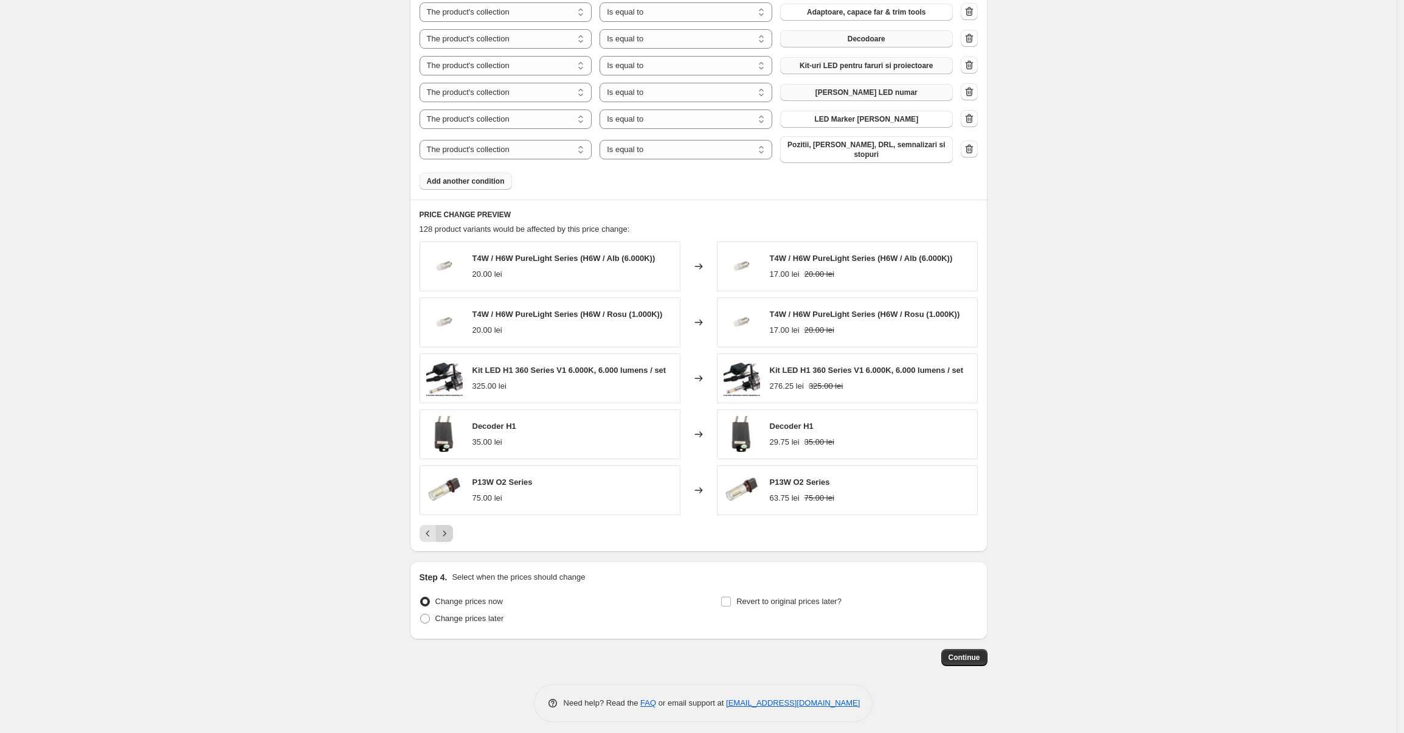
click at [446, 525] on button "Next" at bounding box center [444, 533] width 17 height 17
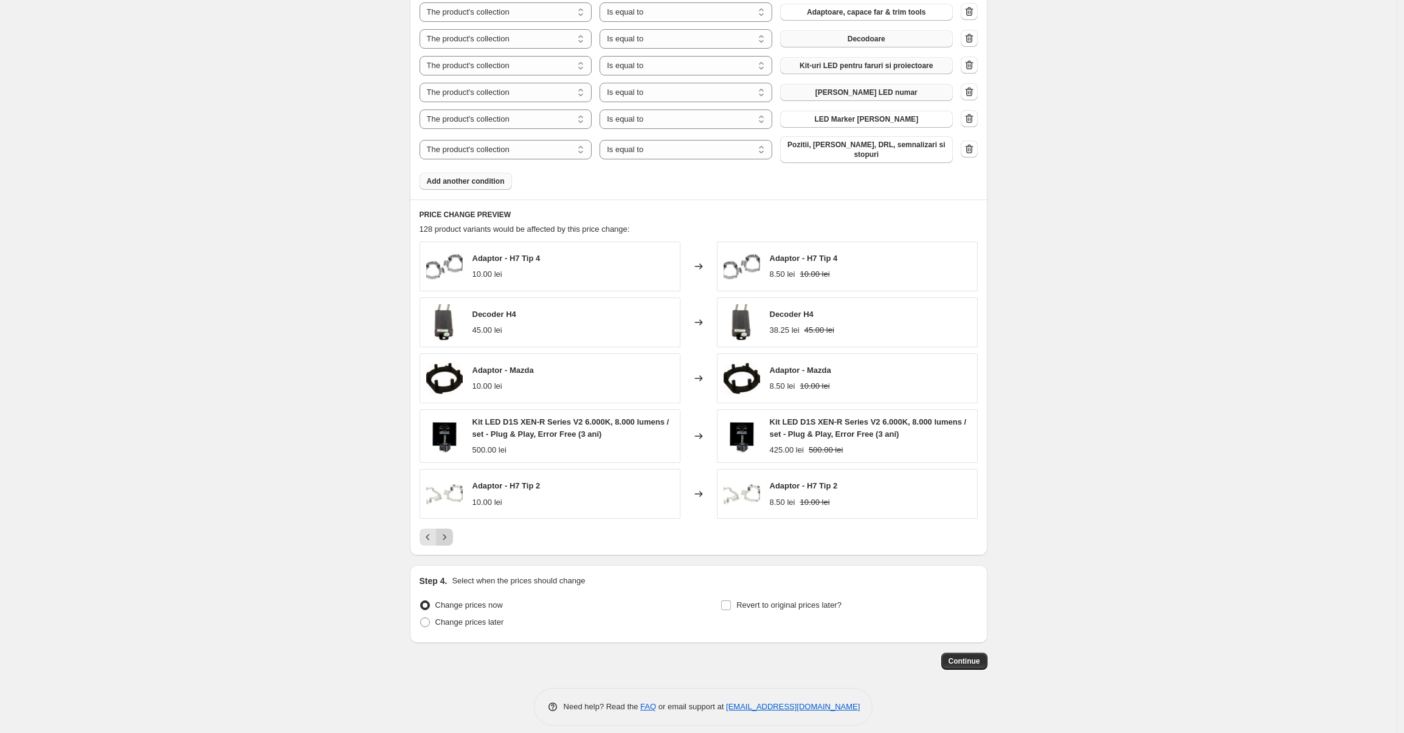
click at [446, 528] on button "Next" at bounding box center [444, 536] width 17 height 17
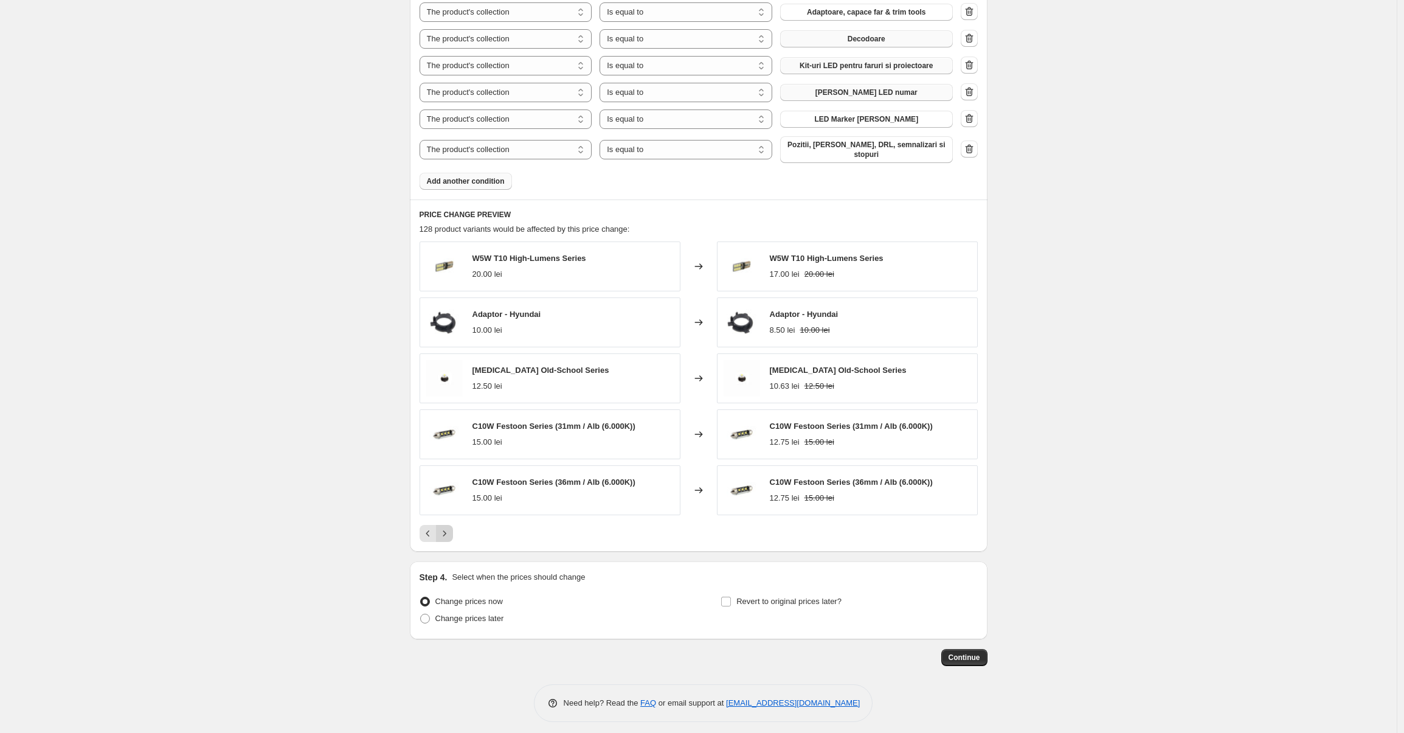
click at [446, 527] on icon "Next" at bounding box center [444, 533] width 12 height 12
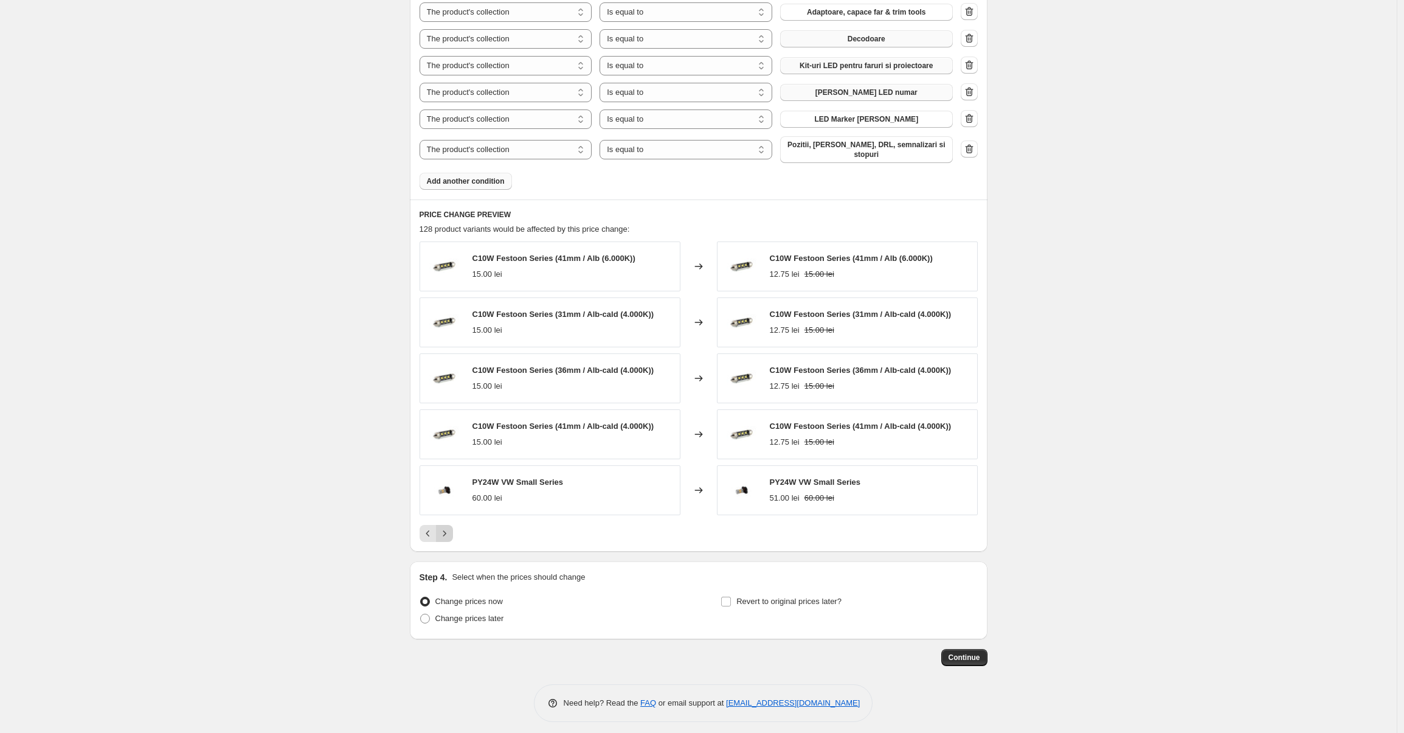
click at [446, 527] on icon "Next" at bounding box center [444, 533] width 12 height 12
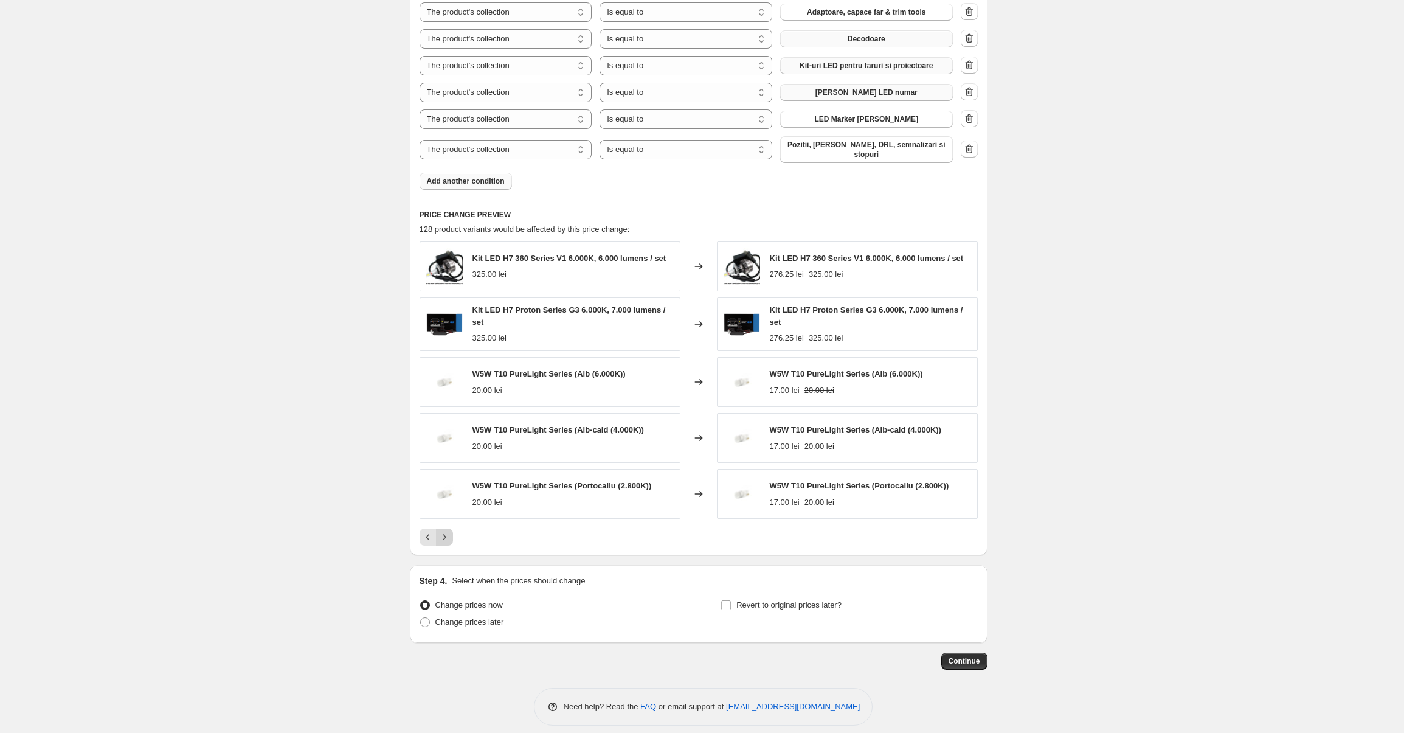
click at [446, 523] on div "Kit LED H7 360 Series V1 6.000K, 6.000 lumens / set 325.00 lei Changed to Kit L…" at bounding box center [698, 393] width 558 height 304
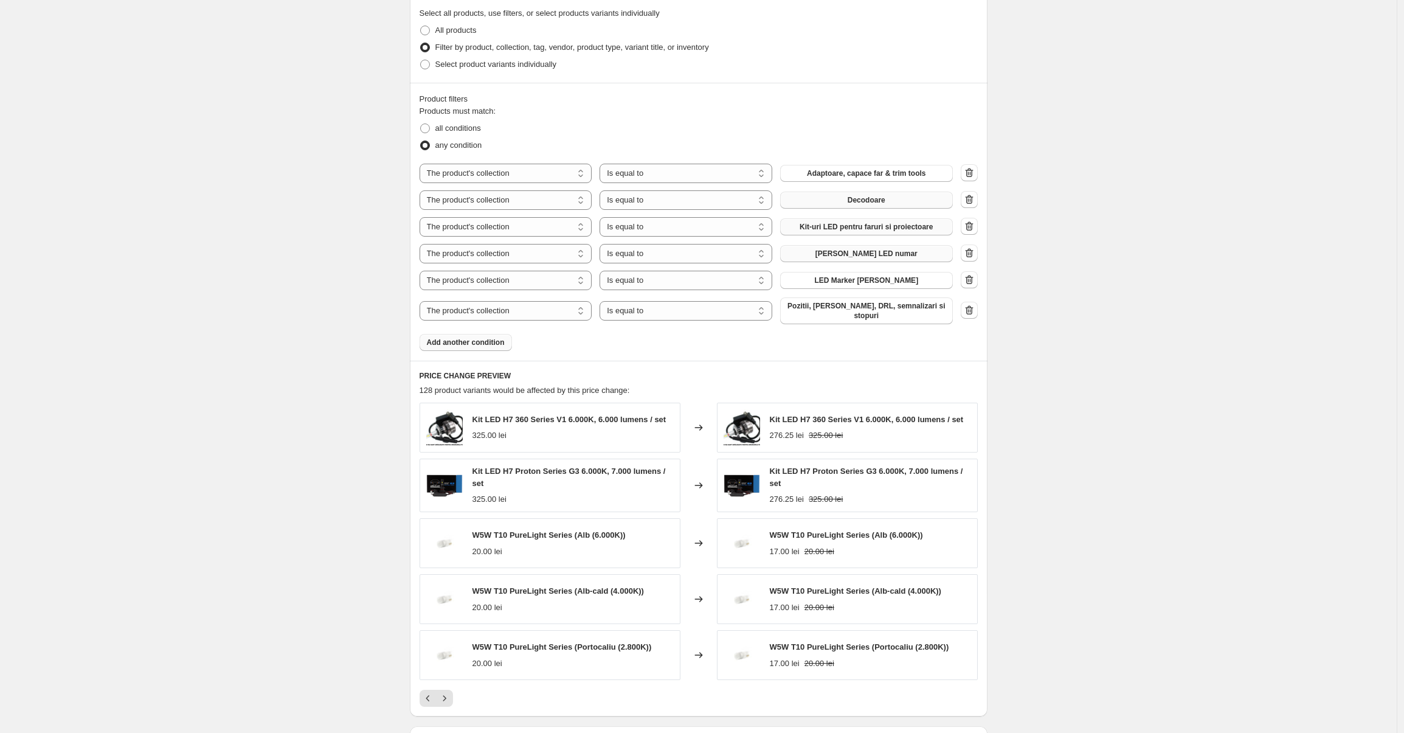
scroll to position [761, 0]
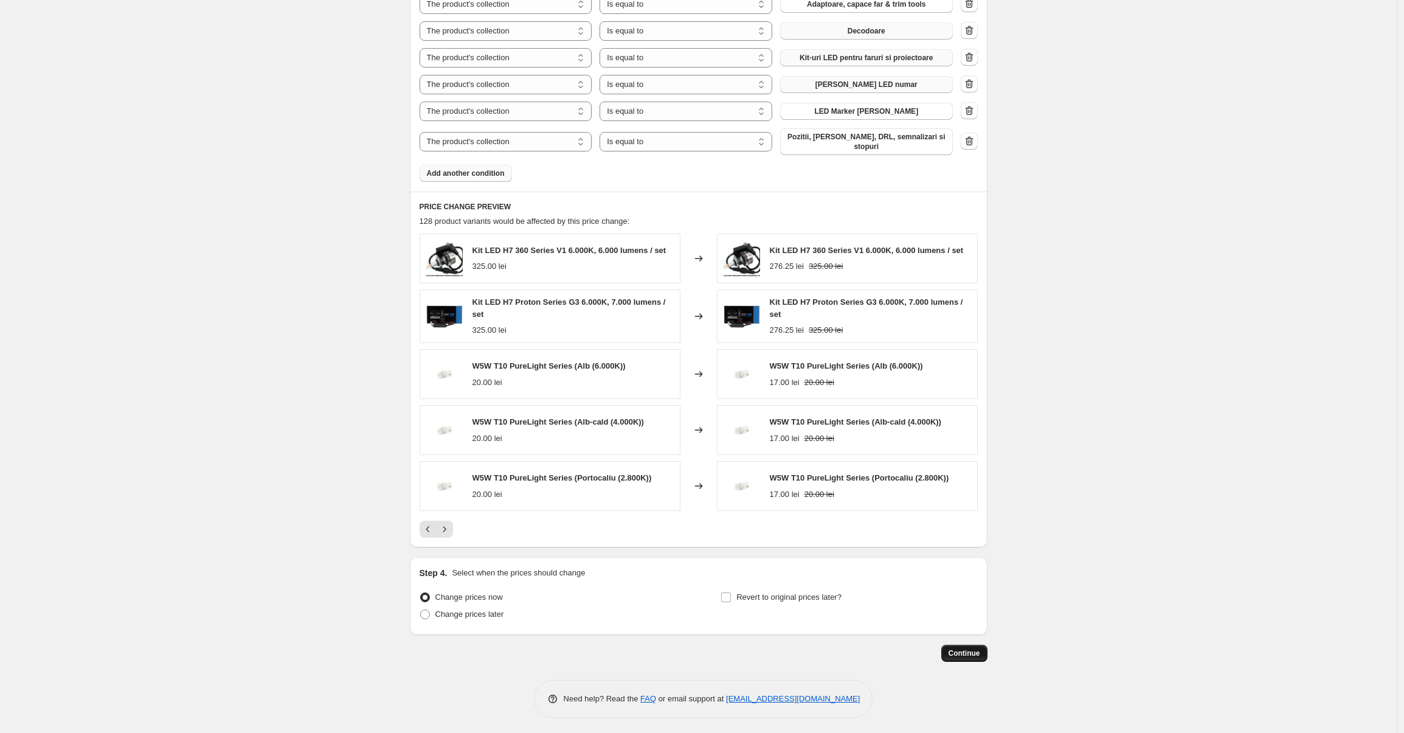
click at [965, 644] on button "Continue" at bounding box center [964, 652] width 46 height 17
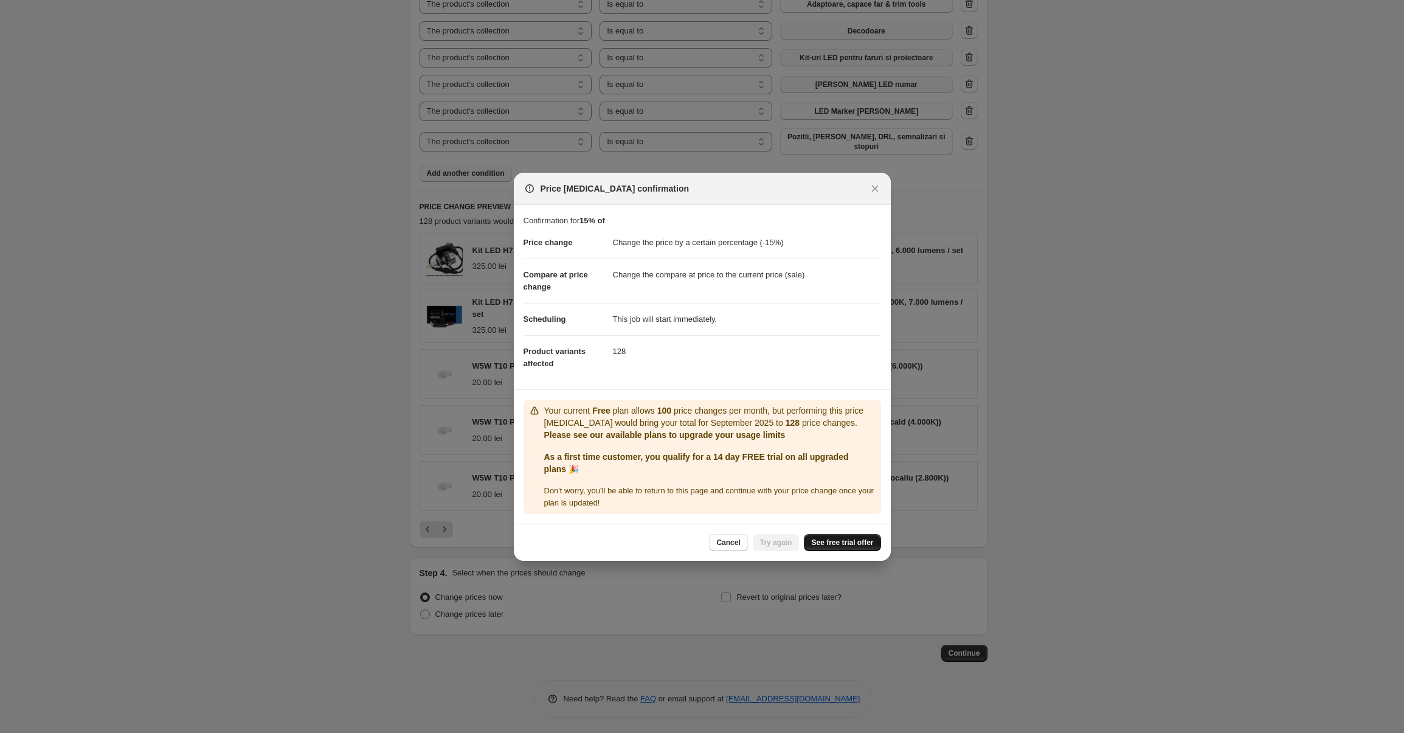
click at [831, 544] on span "See free trial offer" at bounding box center [842, 542] width 62 height 10
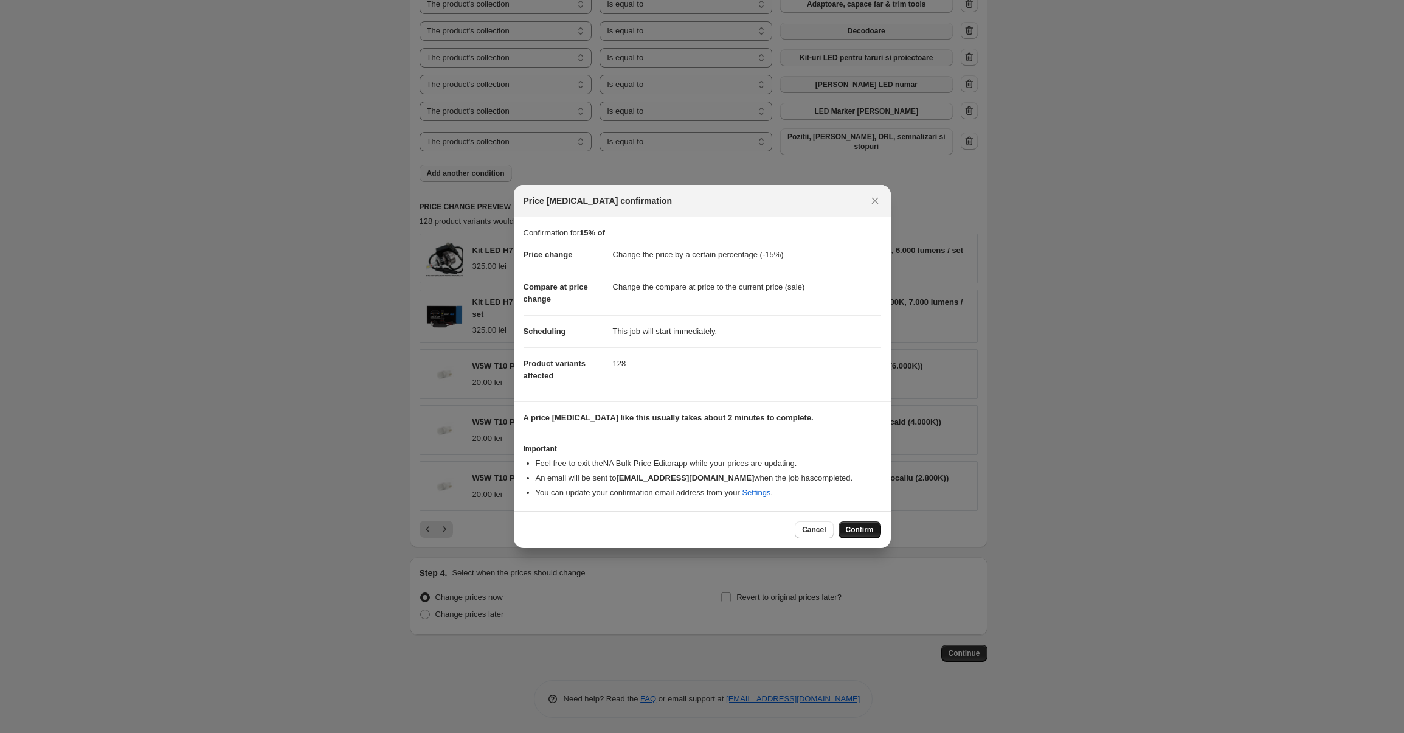
click at [855, 530] on span "Confirm" at bounding box center [860, 530] width 28 height 10
type input "15% of"
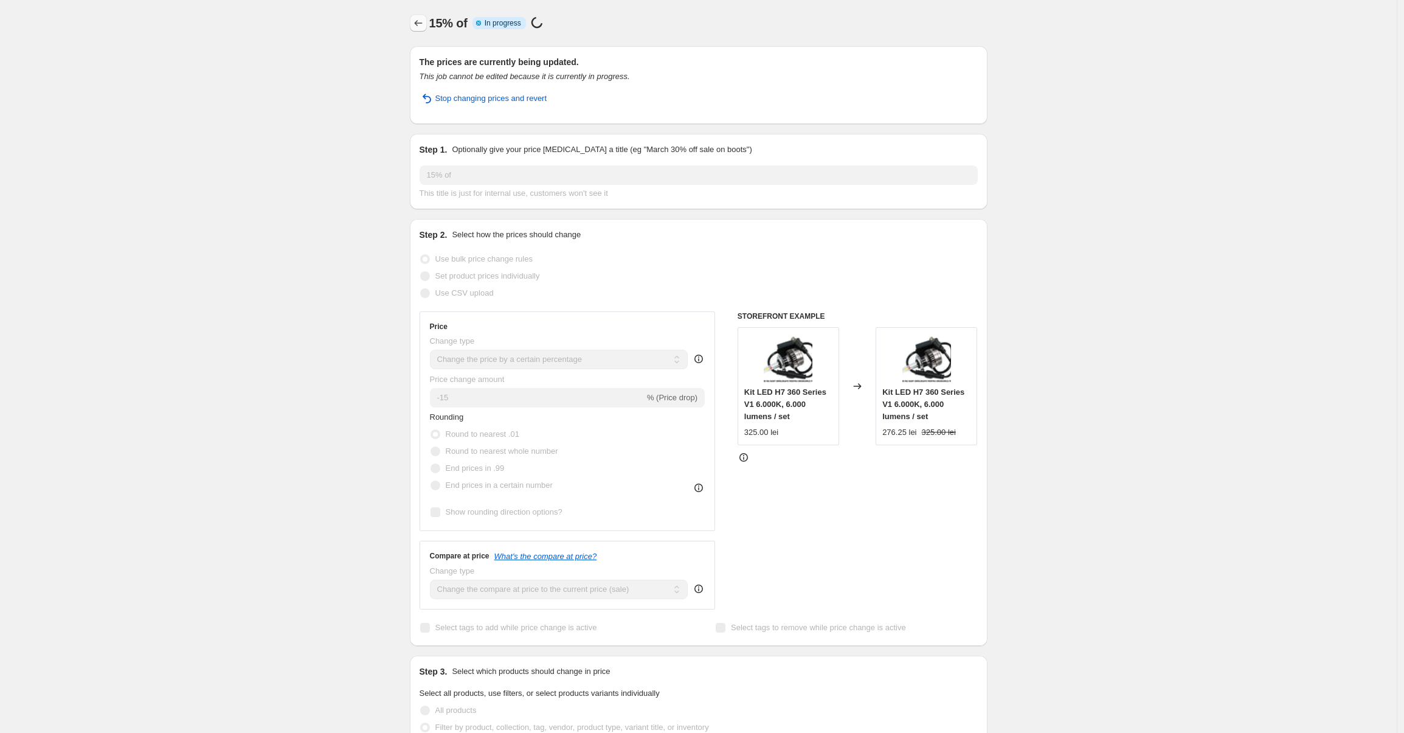
click at [421, 24] on icon "Price change jobs" at bounding box center [418, 23] width 12 height 12
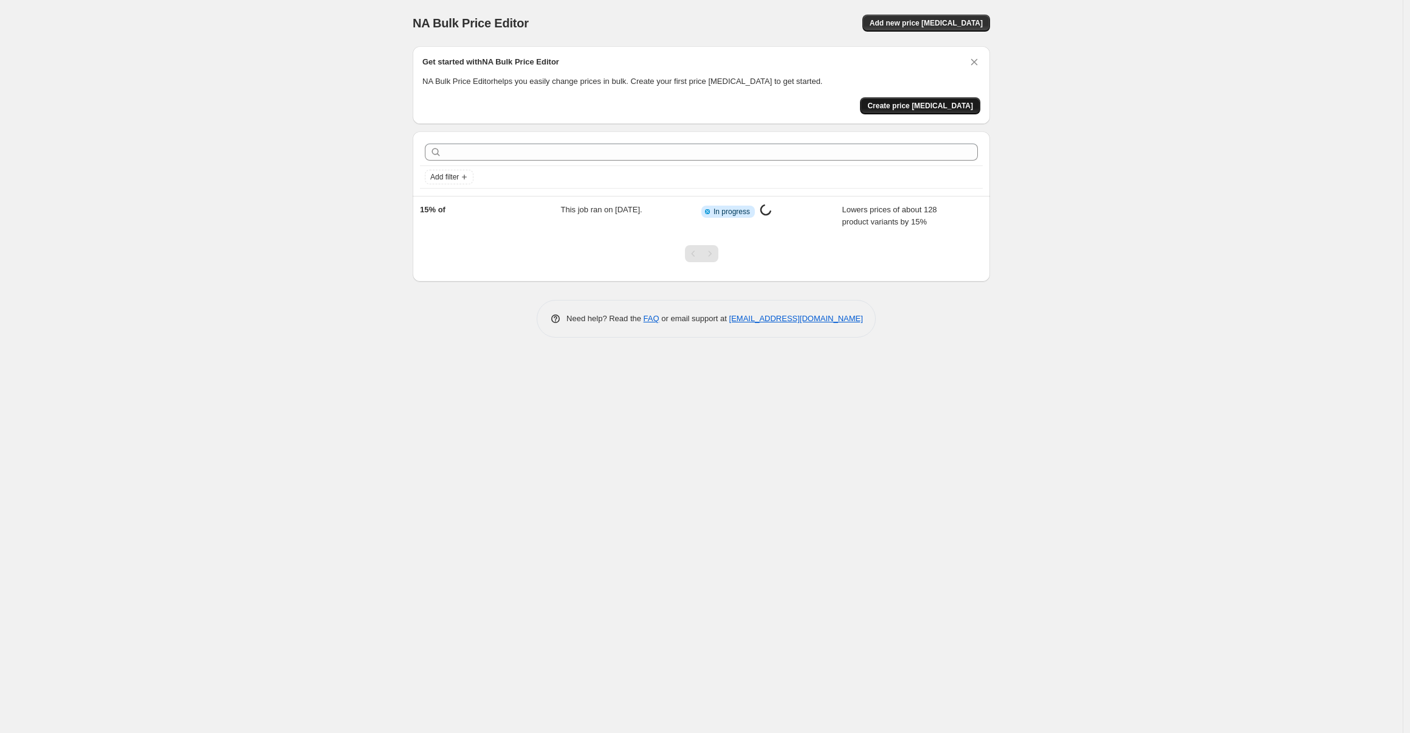
click at [918, 103] on span "Create price change job" at bounding box center [921, 106] width 106 height 10
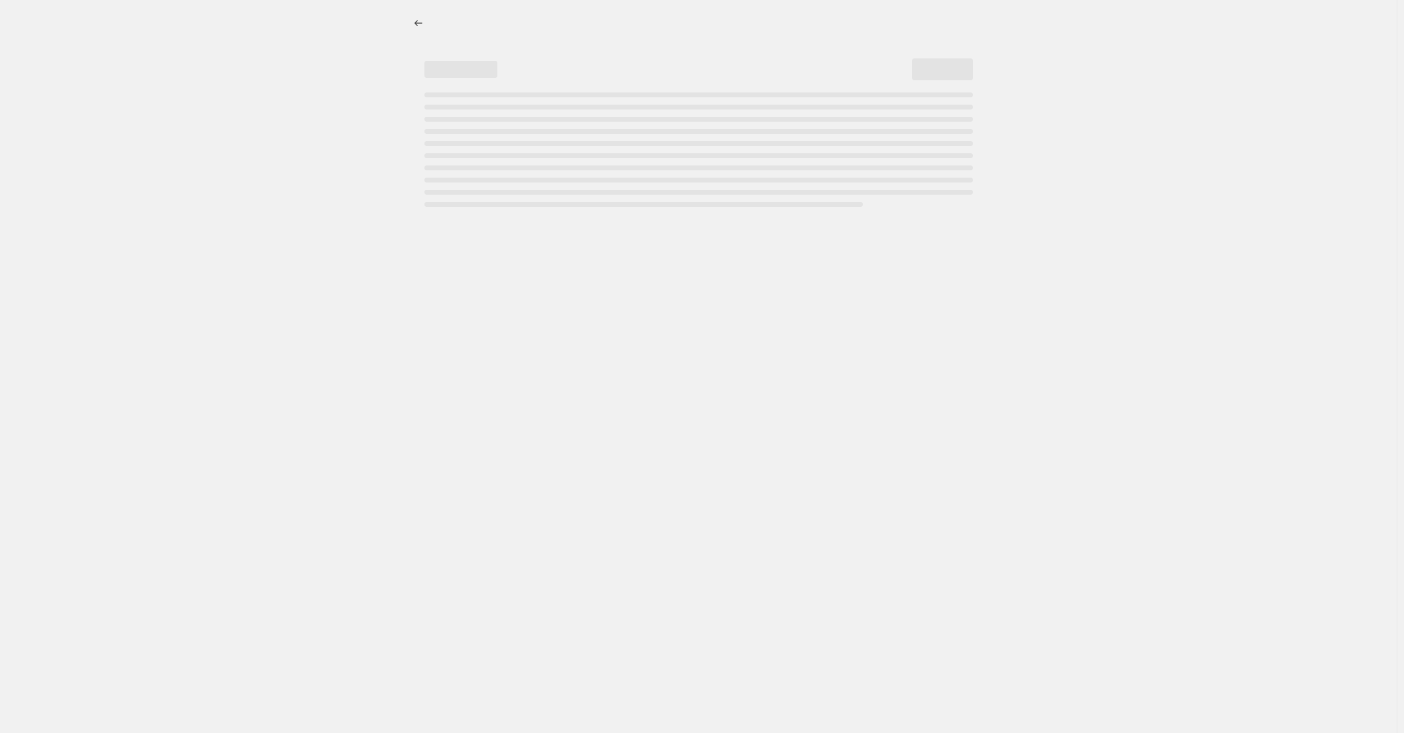
select select "percentage"
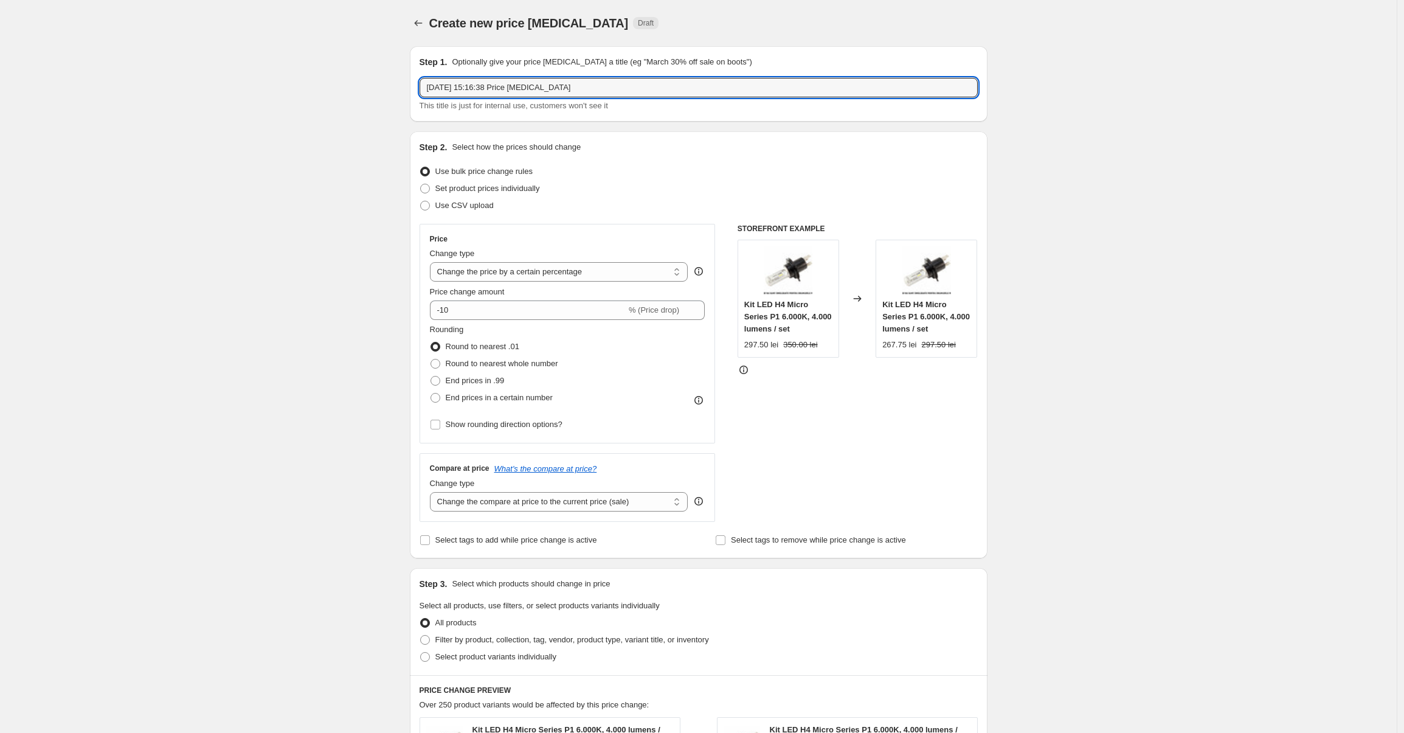
drag, startPoint x: 556, startPoint y: 88, endPoint x: 419, endPoint y: 82, distance: 136.9
click at [419, 82] on div "Step 1. Optionally give your price change job a title (eg "March 30% off sale o…" at bounding box center [699, 83] width 578 height 75
click at [424, 21] on icon "Price change jobs" at bounding box center [418, 23] width 12 height 12
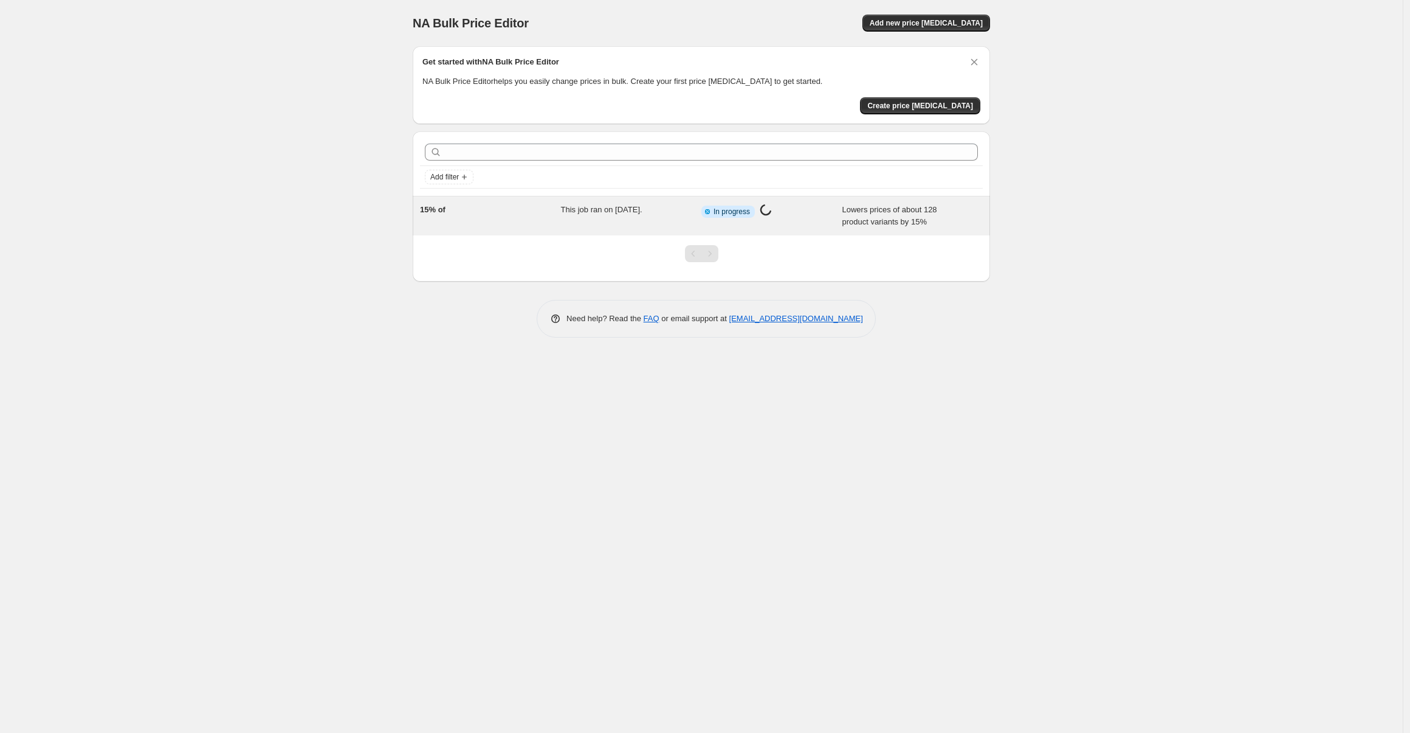
click at [571, 209] on span "This job ran on [DATE]." at bounding box center [601, 209] width 81 height 9
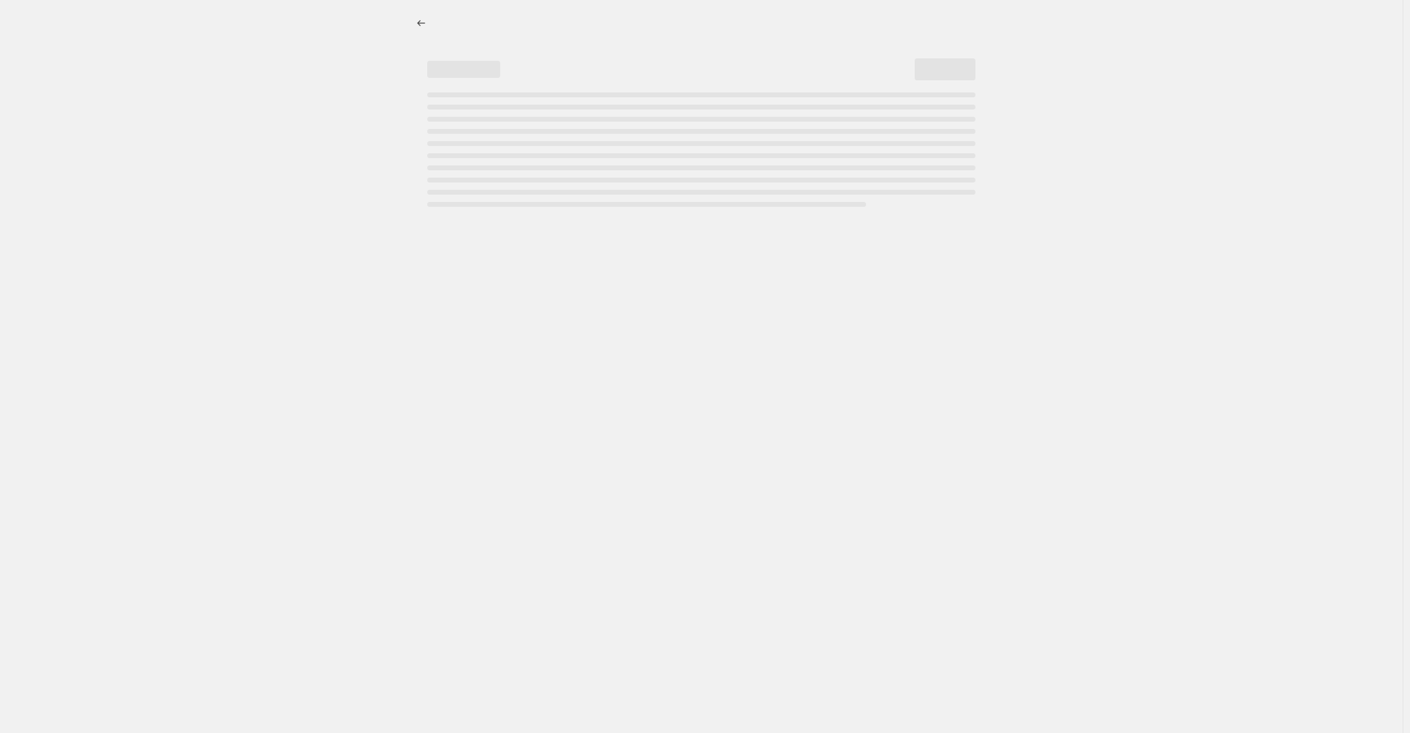
select select "percentage"
select select "collection"
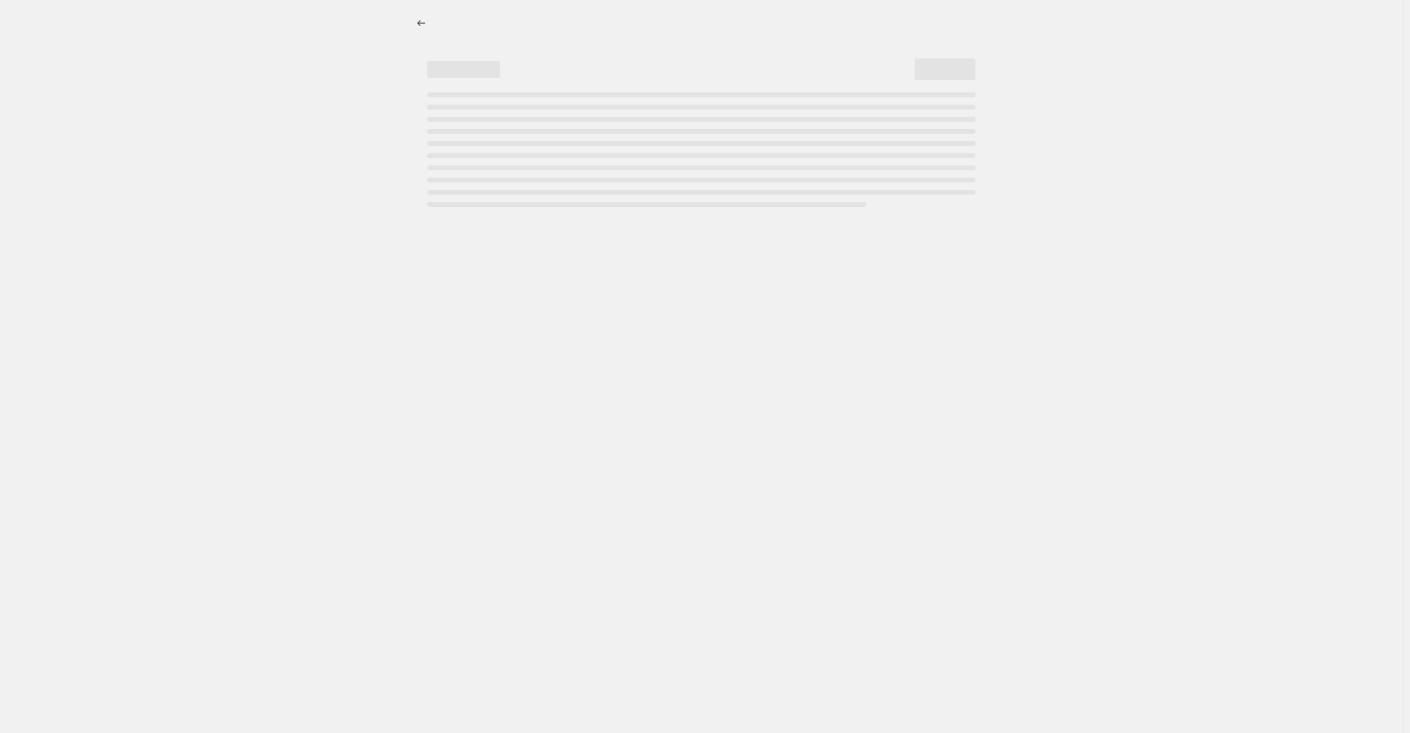
select select "collection"
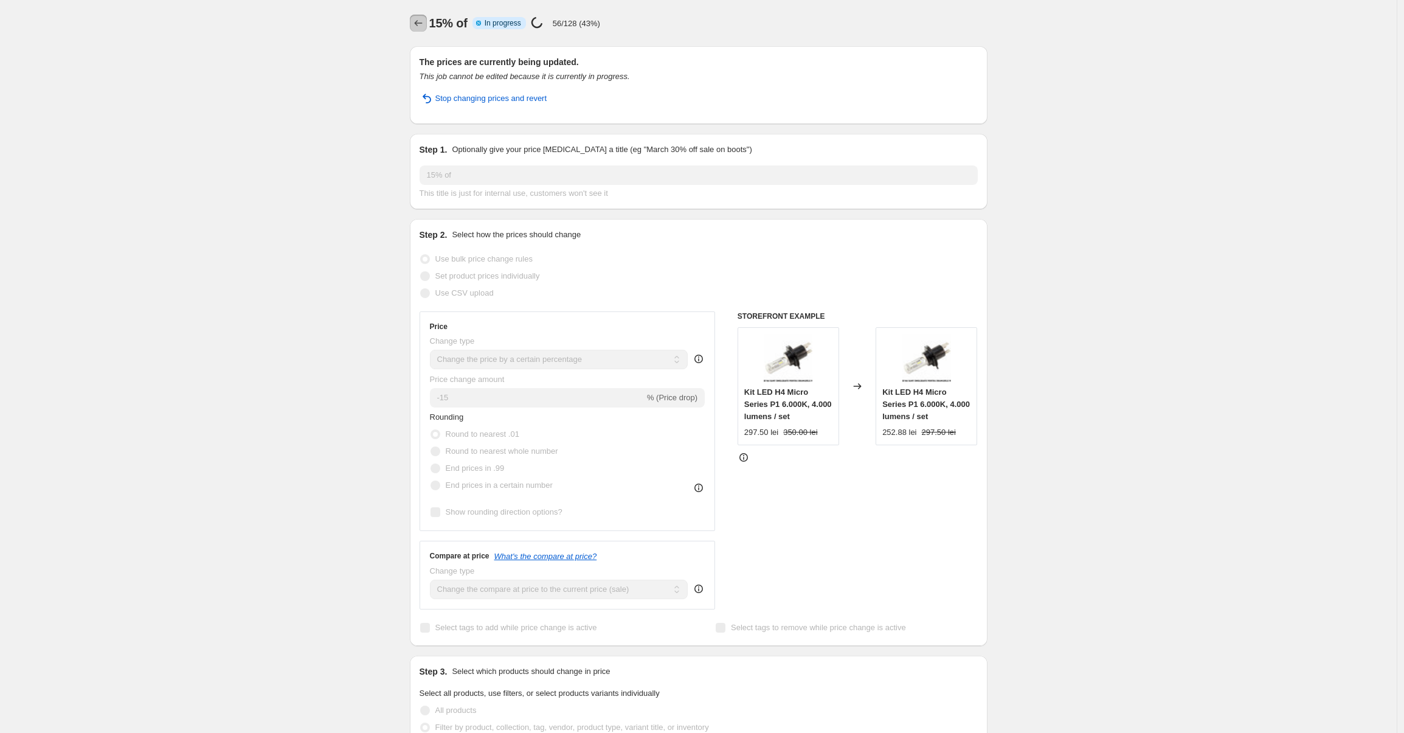
click at [418, 24] on icon "Price change jobs" at bounding box center [418, 23] width 12 height 12
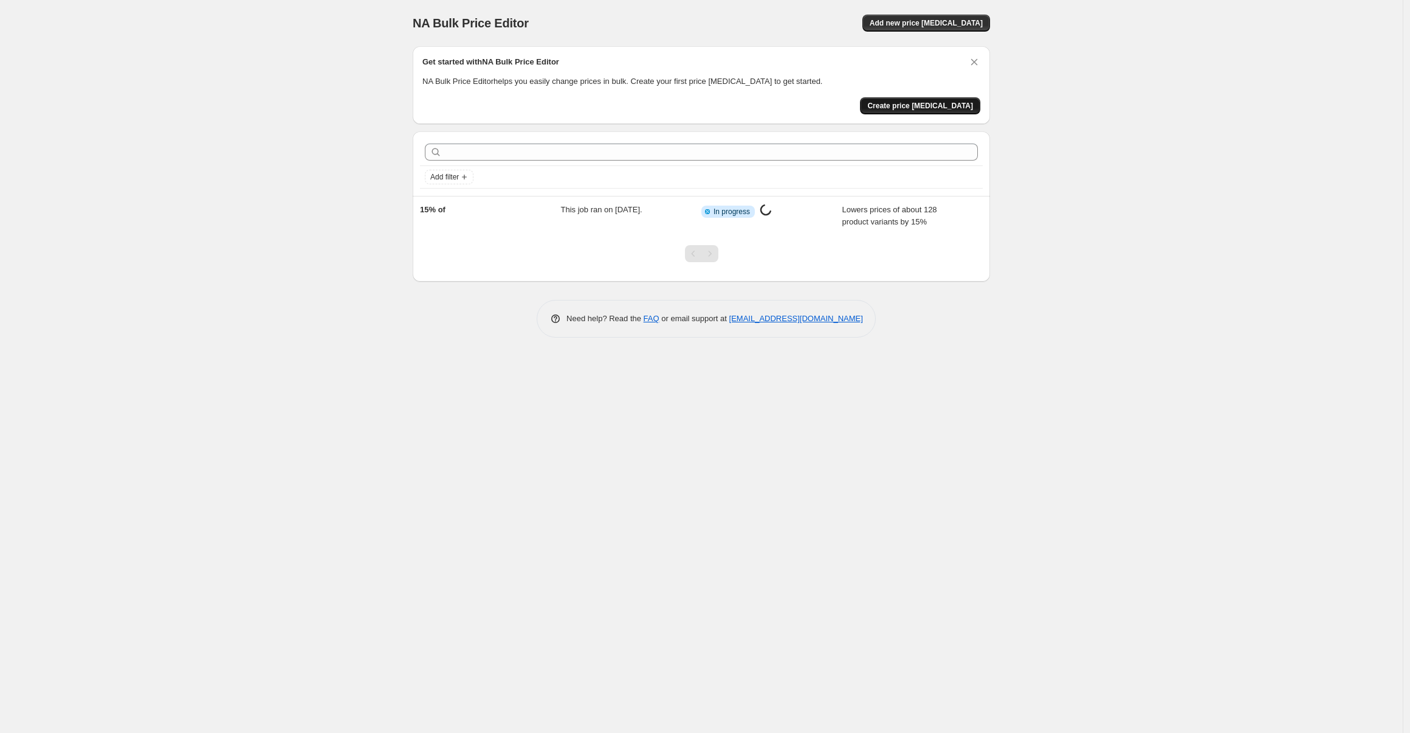
click at [924, 109] on span "Create price change job" at bounding box center [921, 106] width 106 height 10
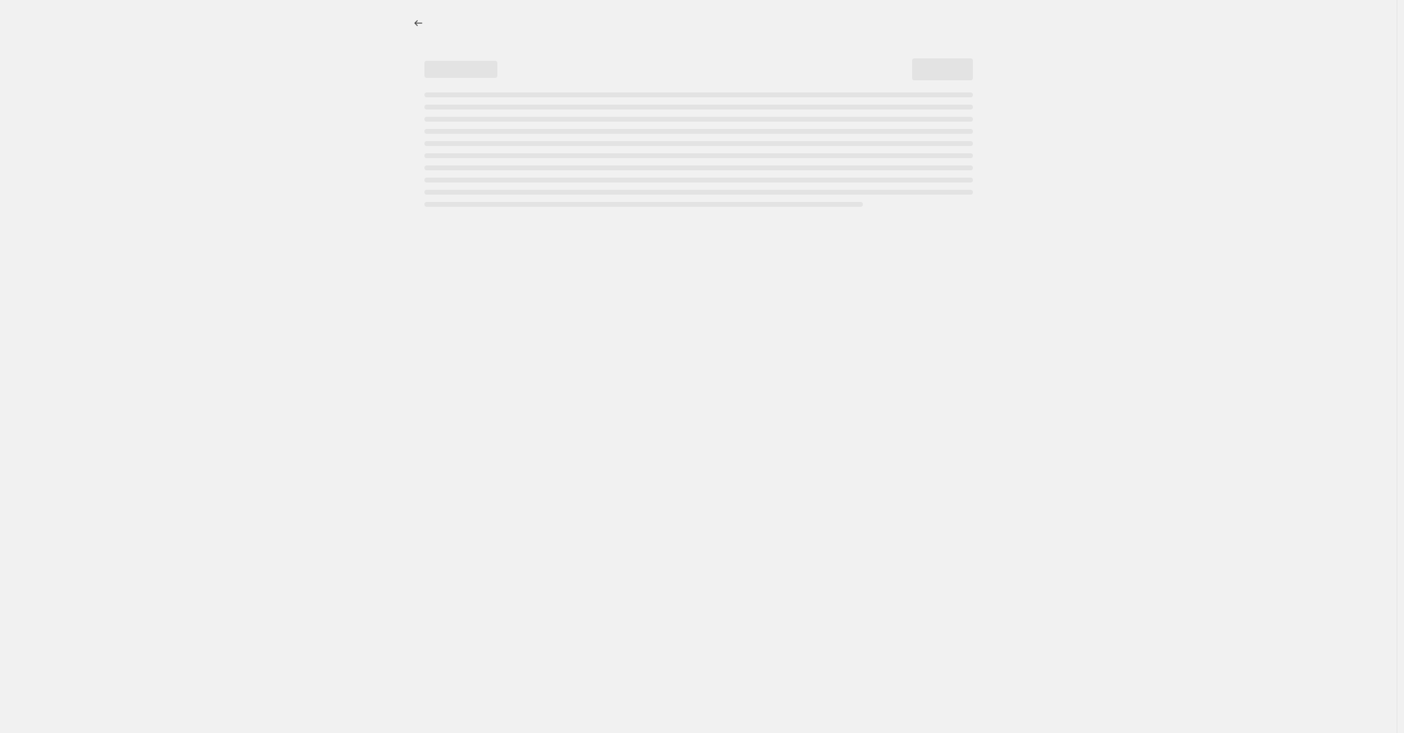
select select "percentage"
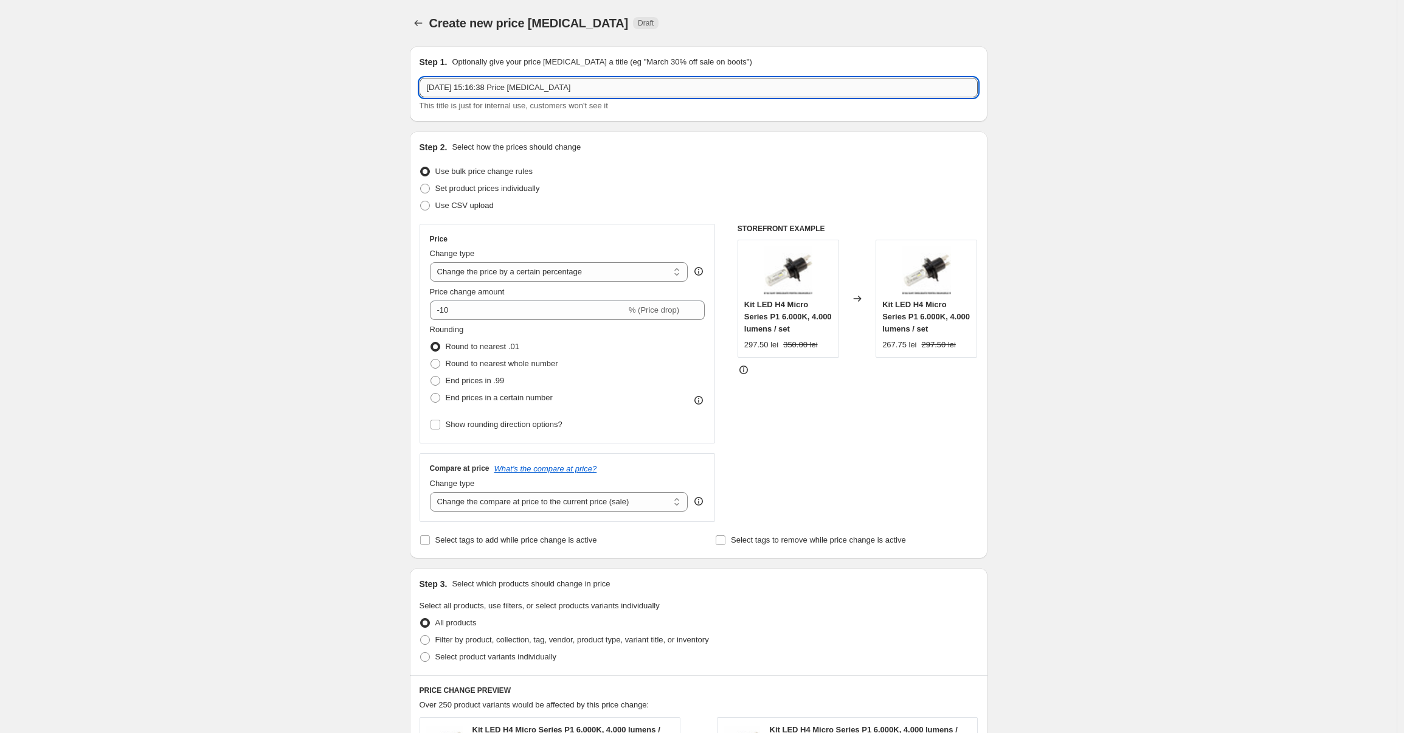
click at [462, 91] on input "3 Sept 2025, 15:16:38 Price change job" at bounding box center [698, 87] width 558 height 19
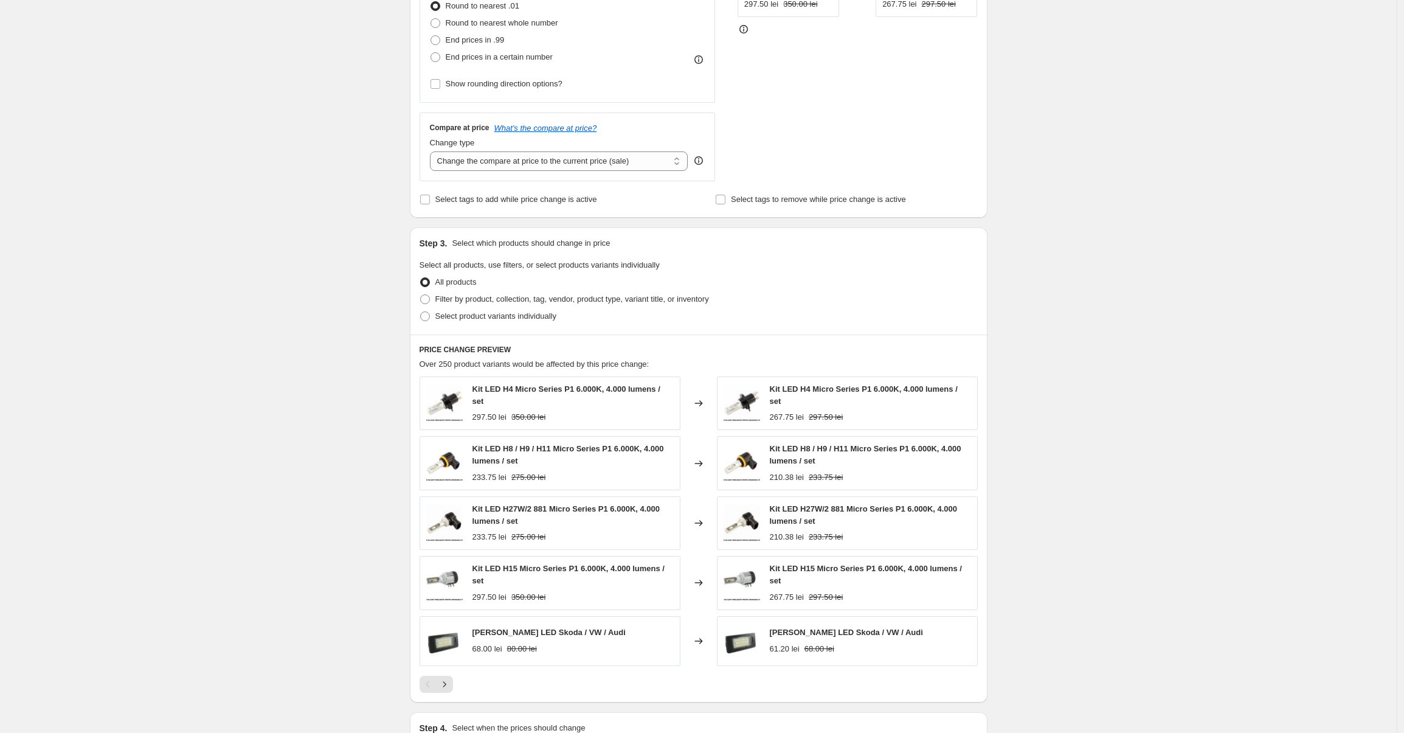
scroll to position [395, 0]
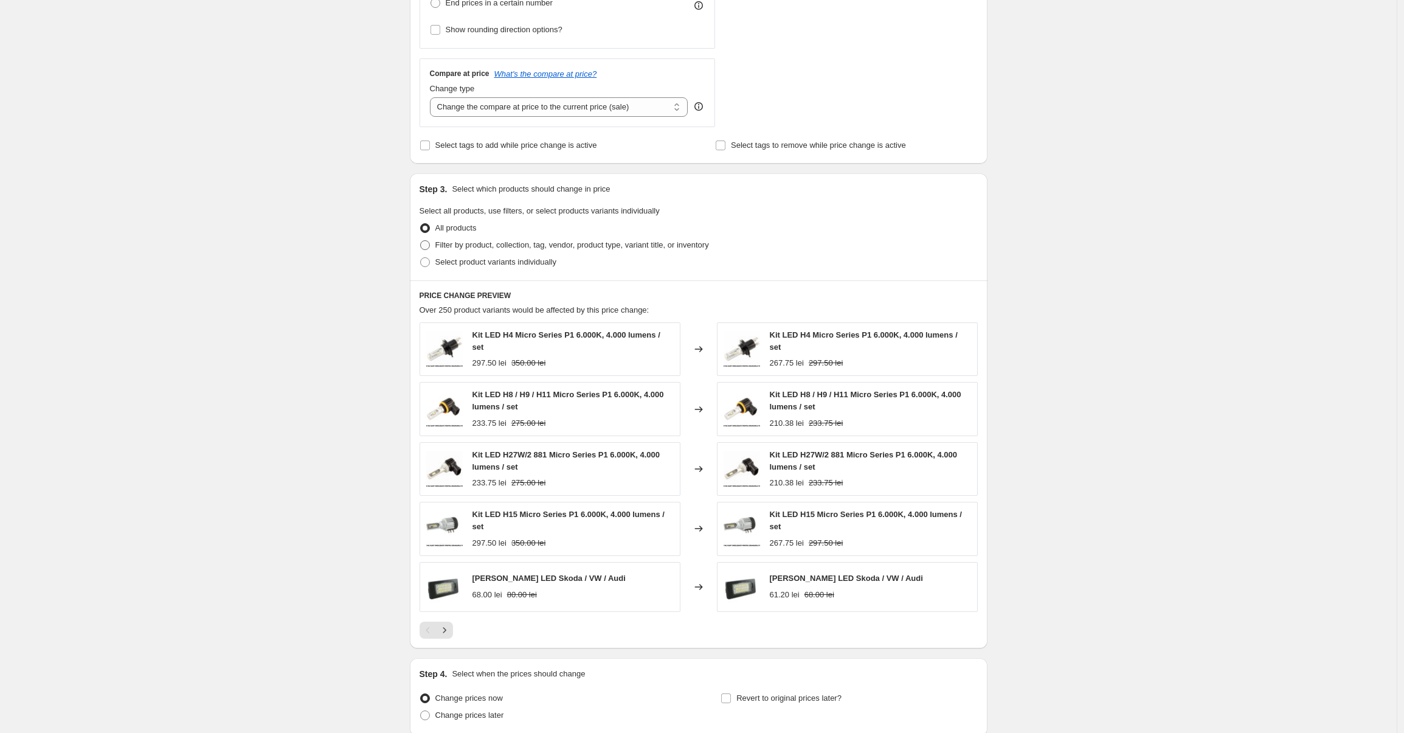
type input "5% of"
click at [462, 247] on span "Filter by product, collection, tag, vendor, product type, variant title, or inv…" at bounding box center [572, 244] width 274 height 9
click at [421, 241] on input "Filter by product, collection, tag, vendor, product type, variant title, or inv…" at bounding box center [420, 240] width 1 height 1
radio input "true"
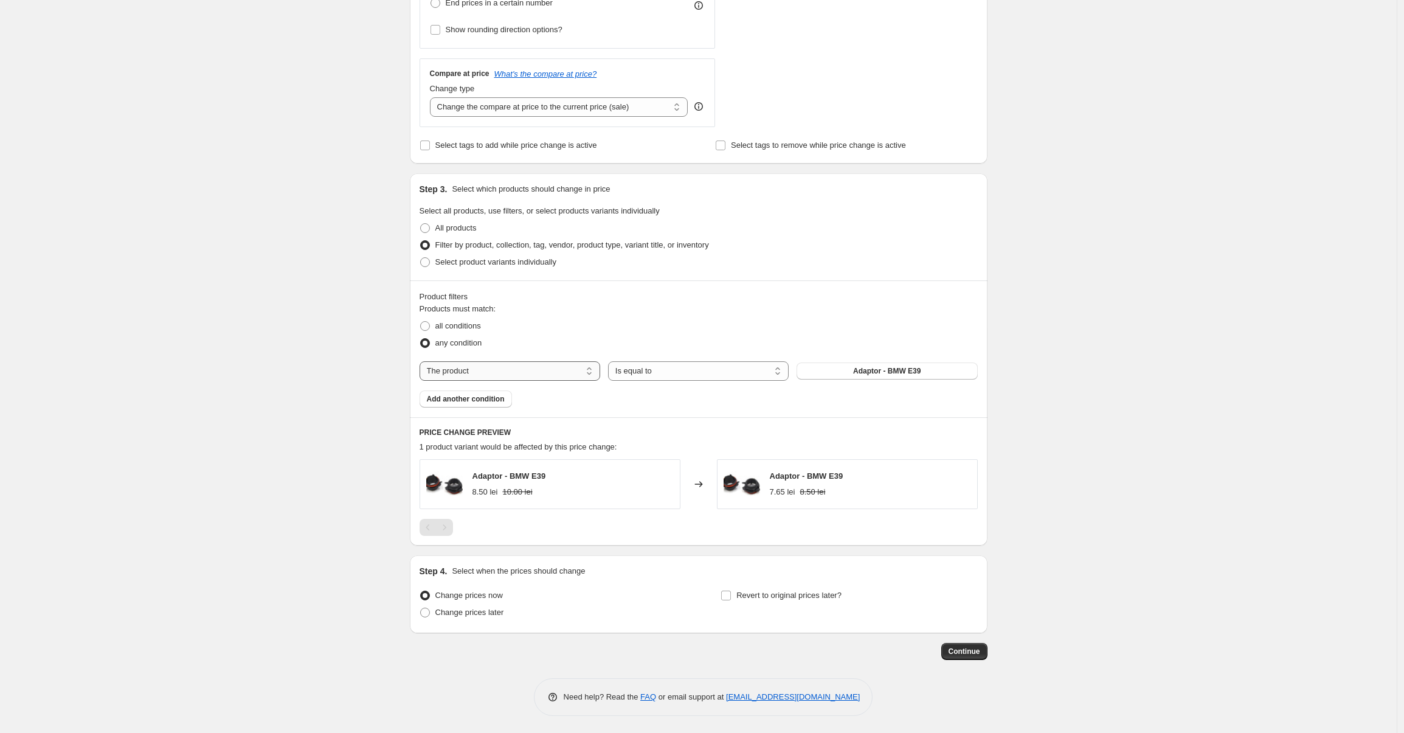
click at [556, 368] on select "The product The product's collection The product's tag The product's vendor The…" at bounding box center [509, 370] width 181 height 19
click at [541, 375] on select "The product The product's collection The product's tag The product's vendor The…" at bounding box center [509, 370] width 181 height 19
select select "collection"
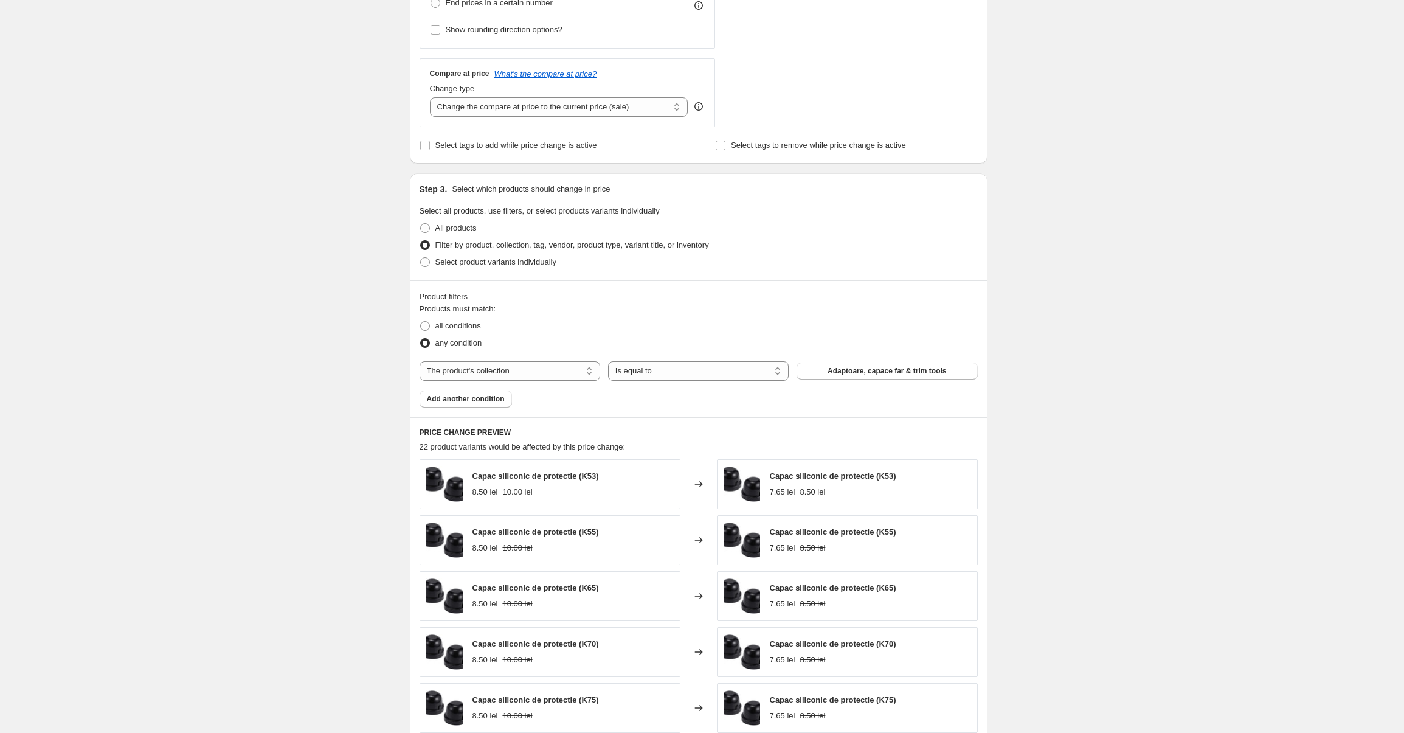
click at [852, 368] on span "Adaptoare, capace far & trim tools" at bounding box center [886, 371] width 119 height 10
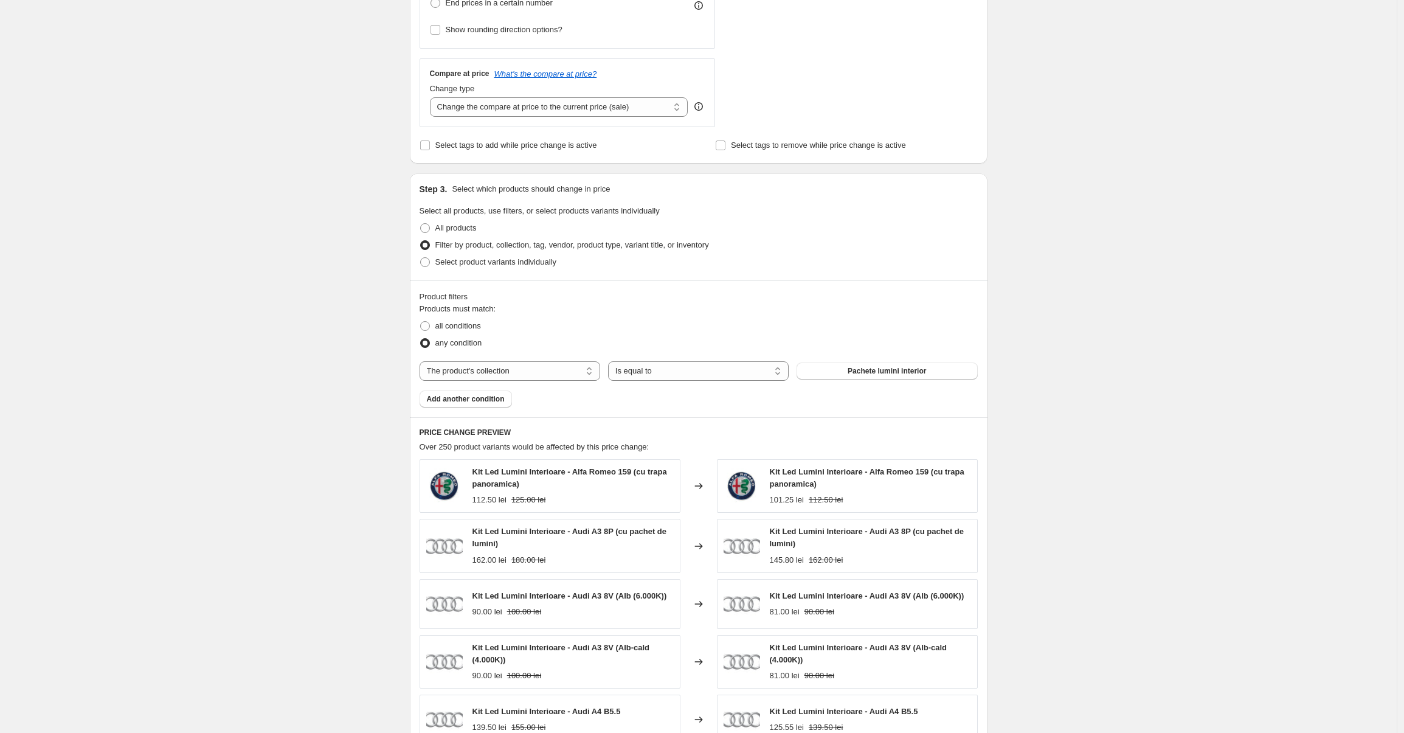
scroll to position [635, 0]
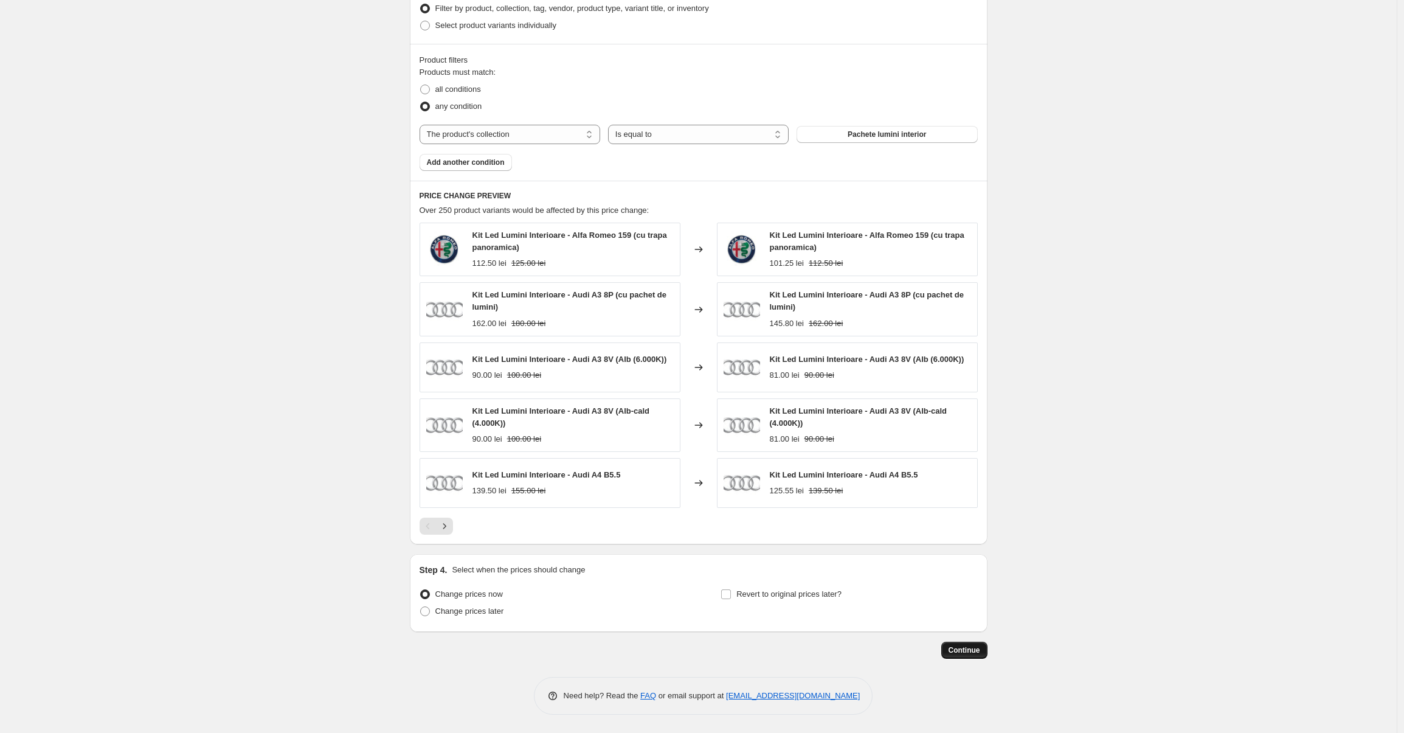
click at [964, 646] on span "Continue" at bounding box center [964, 650] width 32 height 10
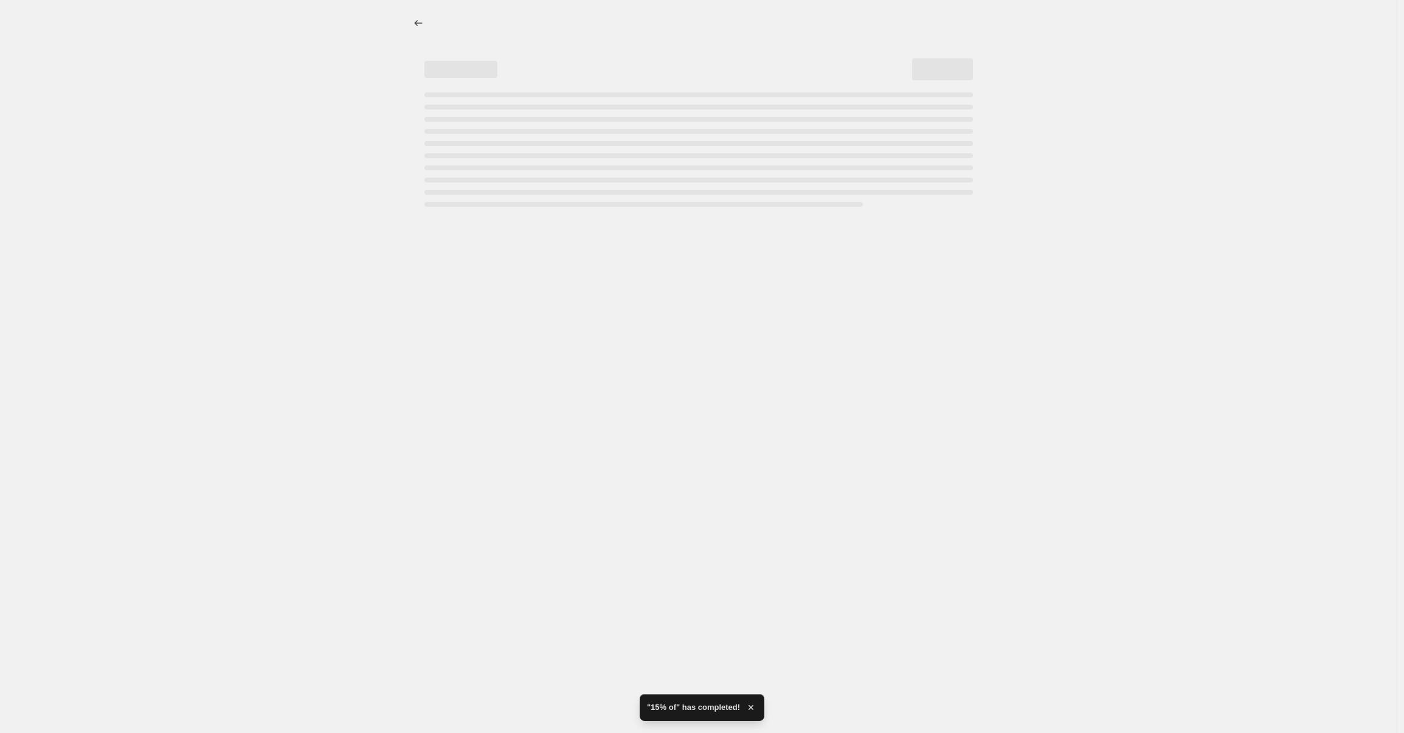
scroll to position [0, 0]
select select "percentage"
select select "collection"
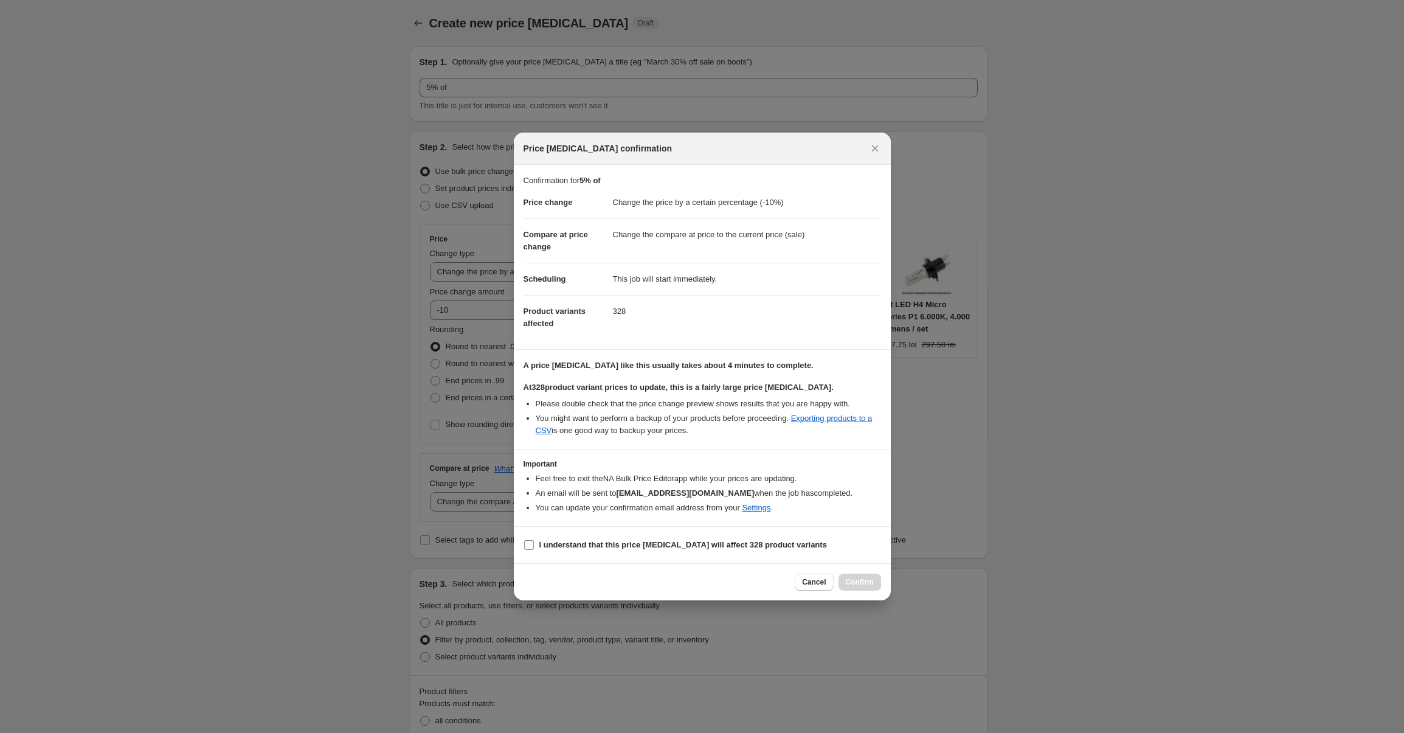
click at [577, 546] on b "I understand that this price change job will affect 328 product variants" at bounding box center [683, 544] width 288 height 9
click at [534, 546] on input "I understand that this price change job will affect 328 product variants" at bounding box center [529, 545] width 10 height 10
checkbox input "true"
click at [871, 148] on icon "Close" at bounding box center [875, 148] width 12 height 12
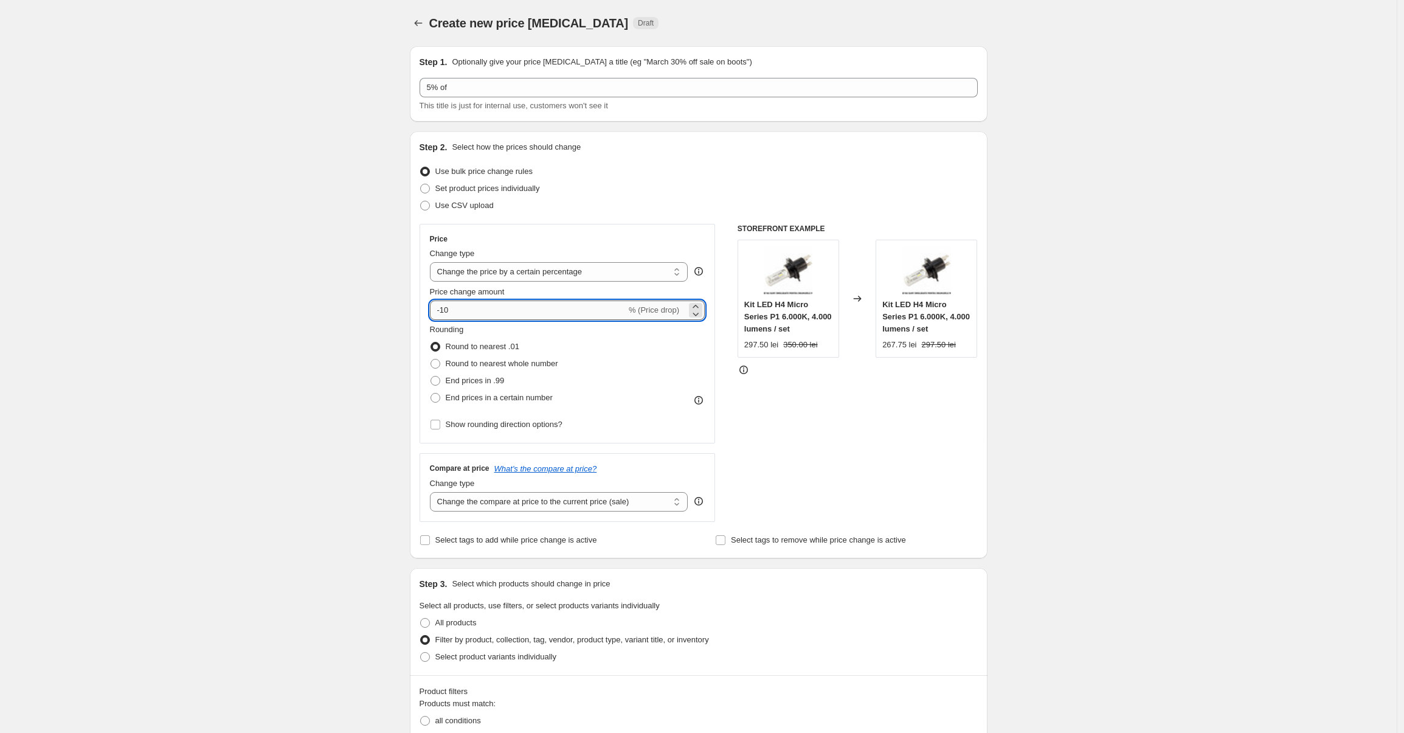
click at [503, 308] on input "-10" at bounding box center [528, 309] width 196 height 19
type input "-1"
type input "-5"
click at [361, 354] on div "Create new price change job. This page is ready Create new price change job Dra…" at bounding box center [698, 536] width 1396 height 1072
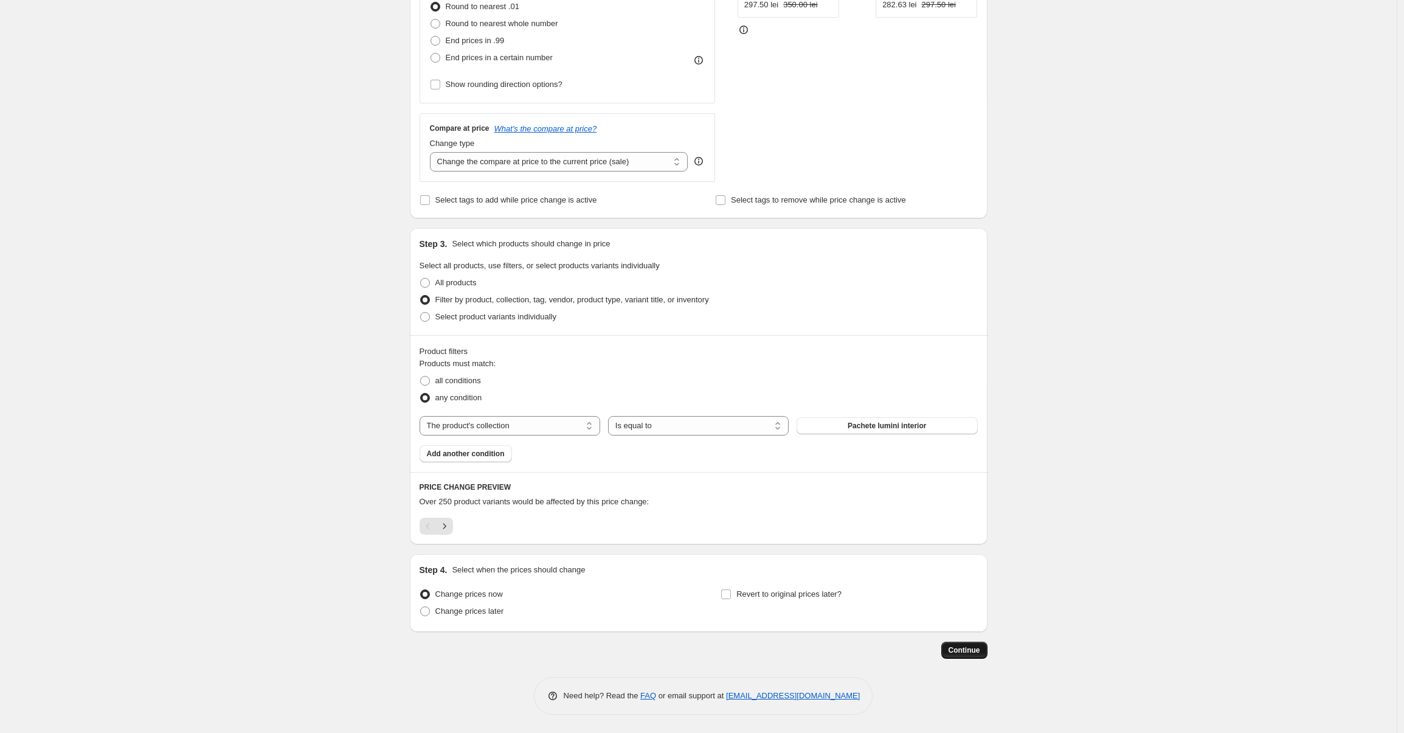
click at [967, 642] on button "Continue" at bounding box center [964, 649] width 46 height 17
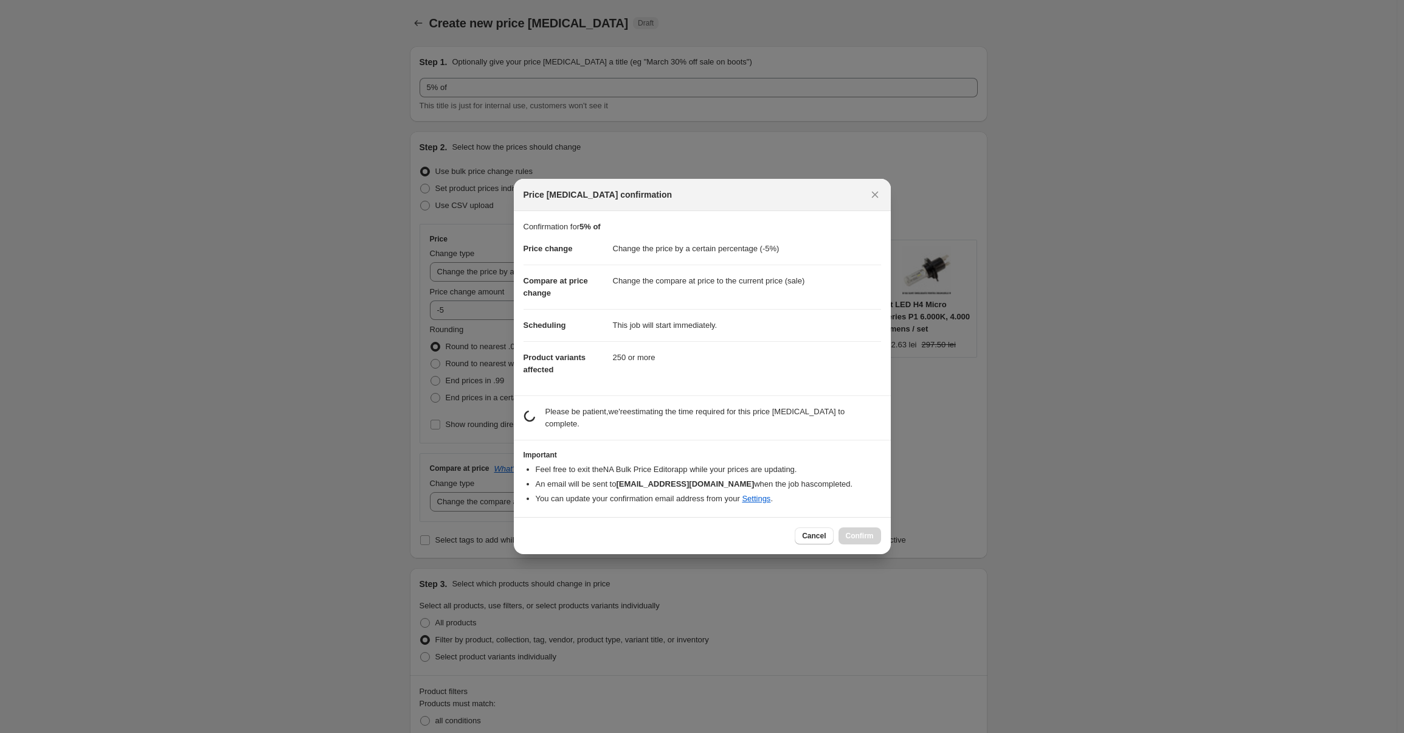
scroll to position [0, 0]
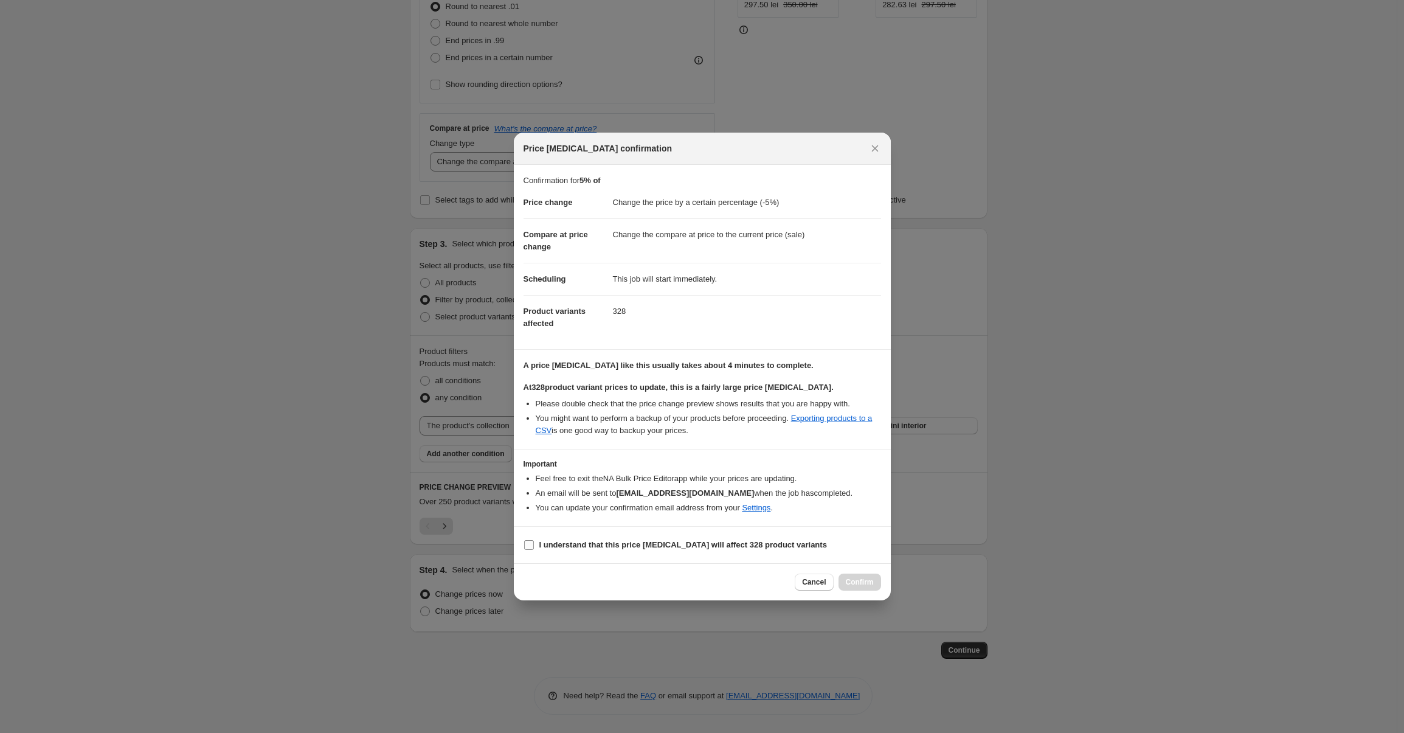
click at [597, 538] on label "I understand that this price change job will affect 328 product variants" at bounding box center [674, 544] width 303 height 17
click at [534, 540] on input "I understand that this price change job will affect 328 product variants" at bounding box center [529, 545] width 10 height 10
checkbox input "true"
click at [859, 578] on span "Confirm" at bounding box center [860, 582] width 28 height 10
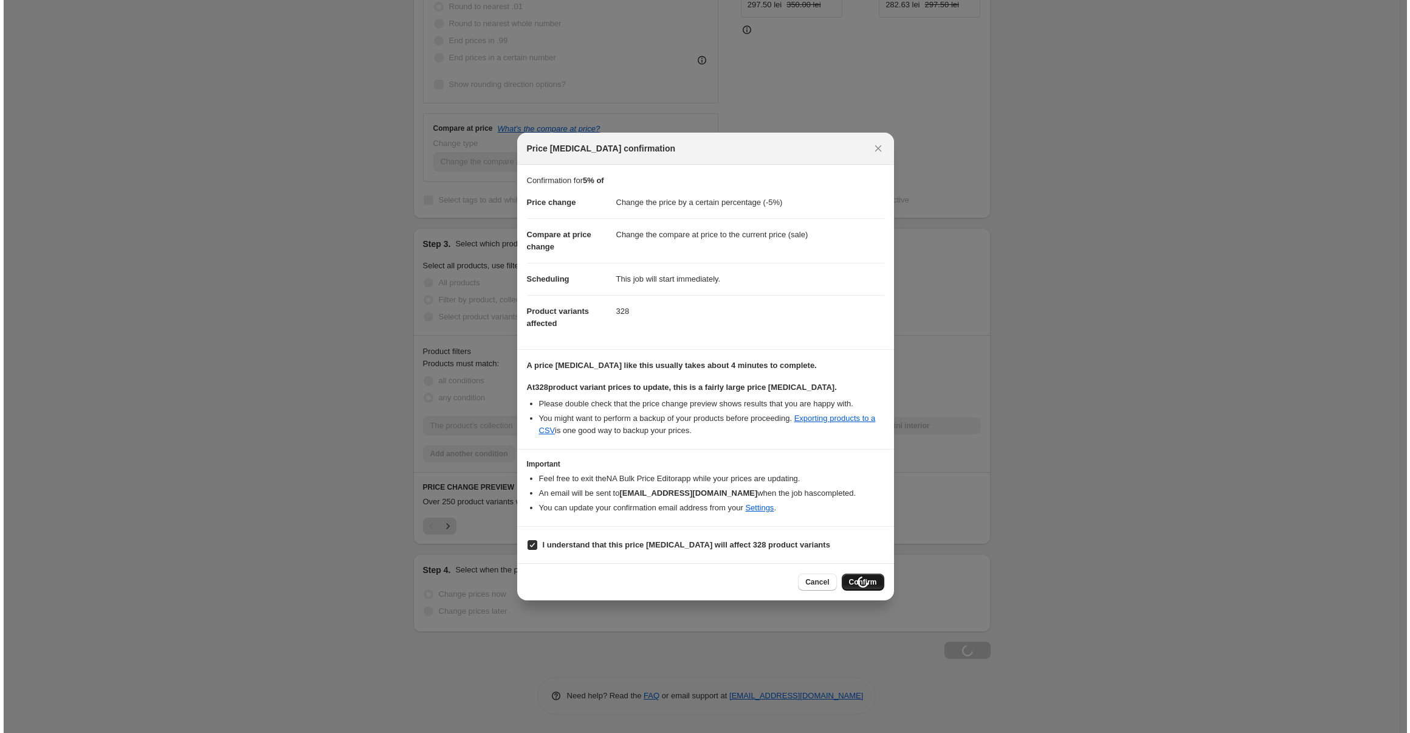
scroll to position [381, 0]
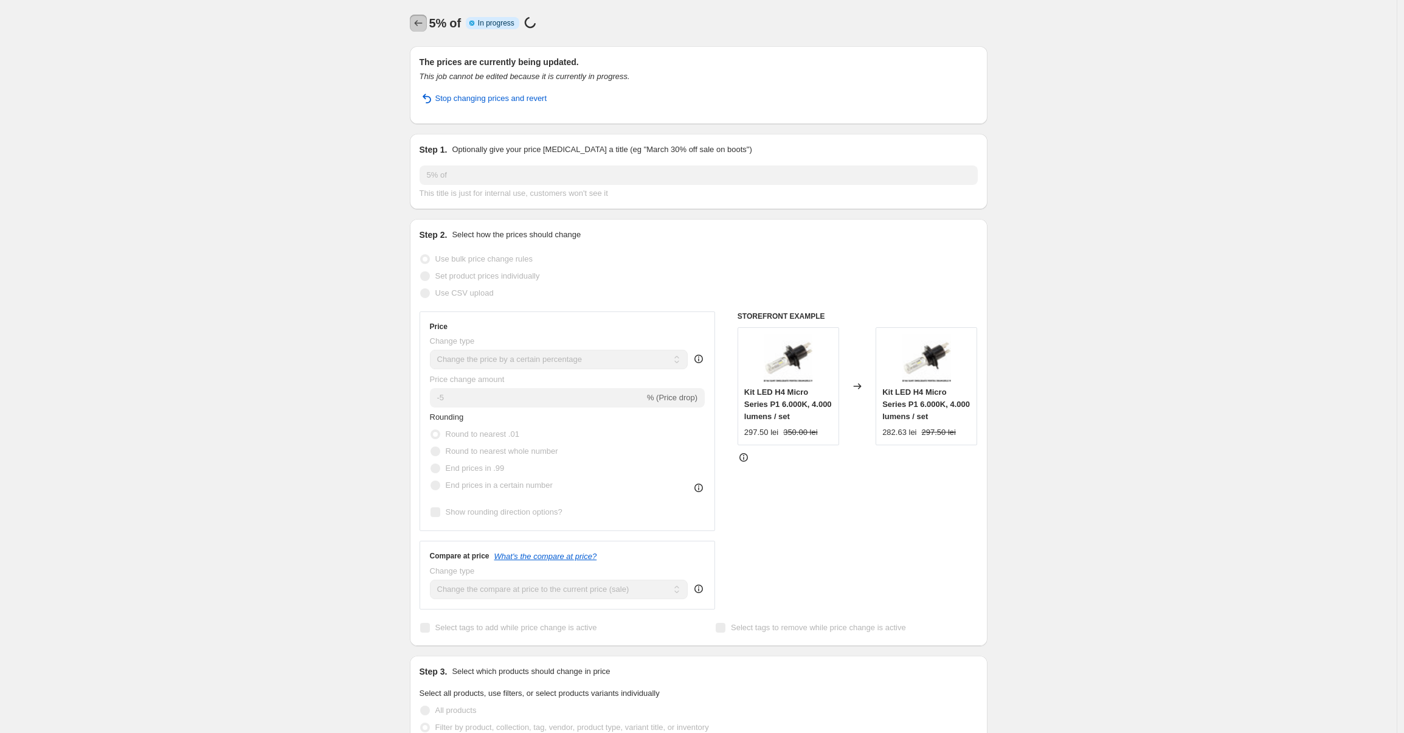
click at [424, 20] on icon "Price change jobs" at bounding box center [418, 23] width 12 height 12
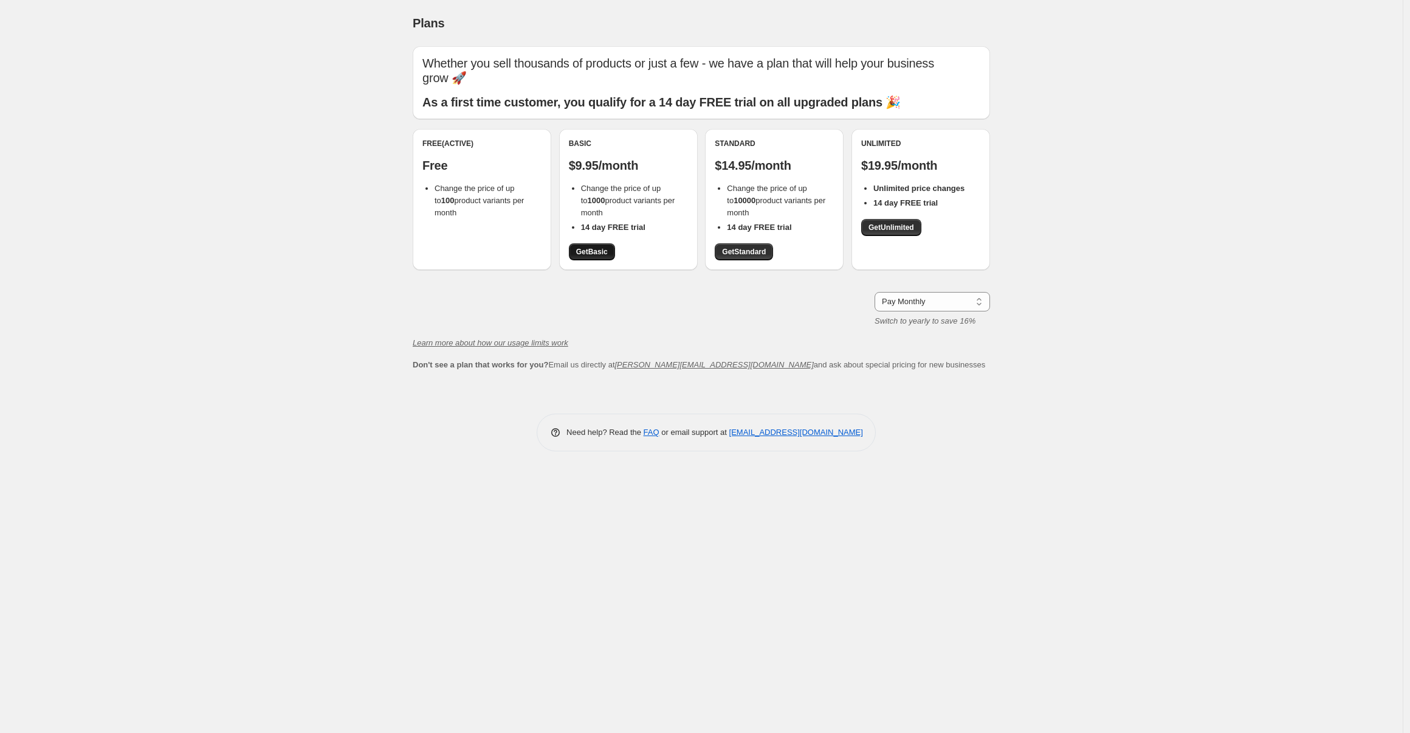
click at [585, 247] on span "Get Basic" at bounding box center [592, 252] width 32 height 10
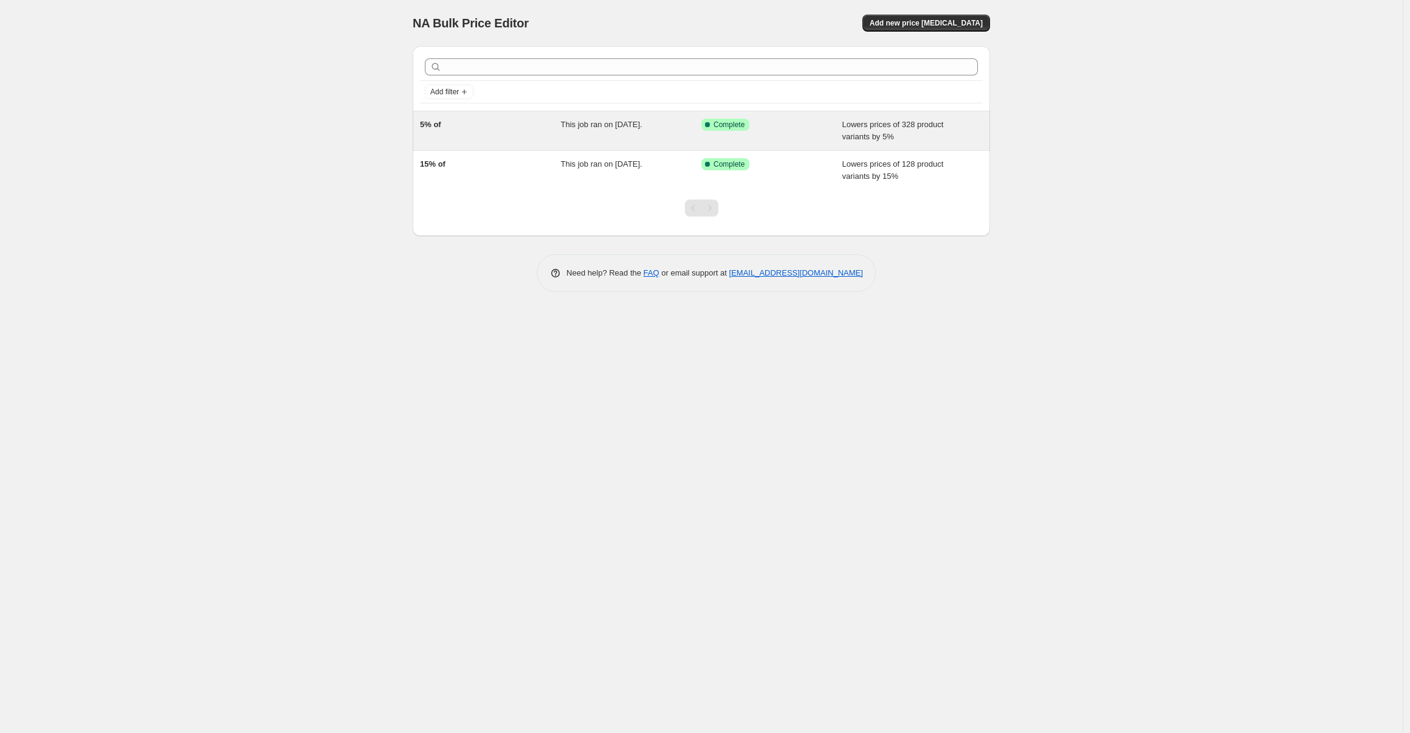
click at [583, 133] on div "This job ran on [DATE]." at bounding box center [631, 131] width 141 height 24
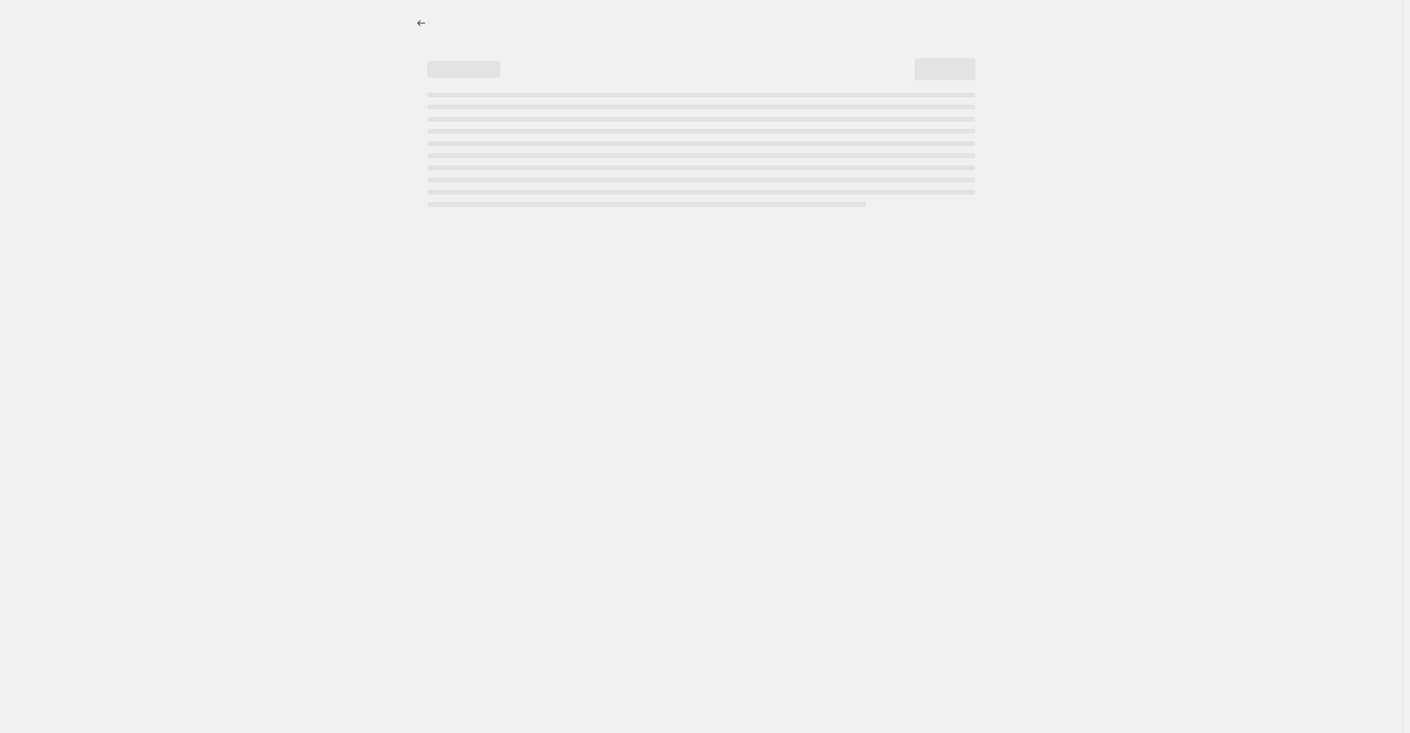
select select "percentage"
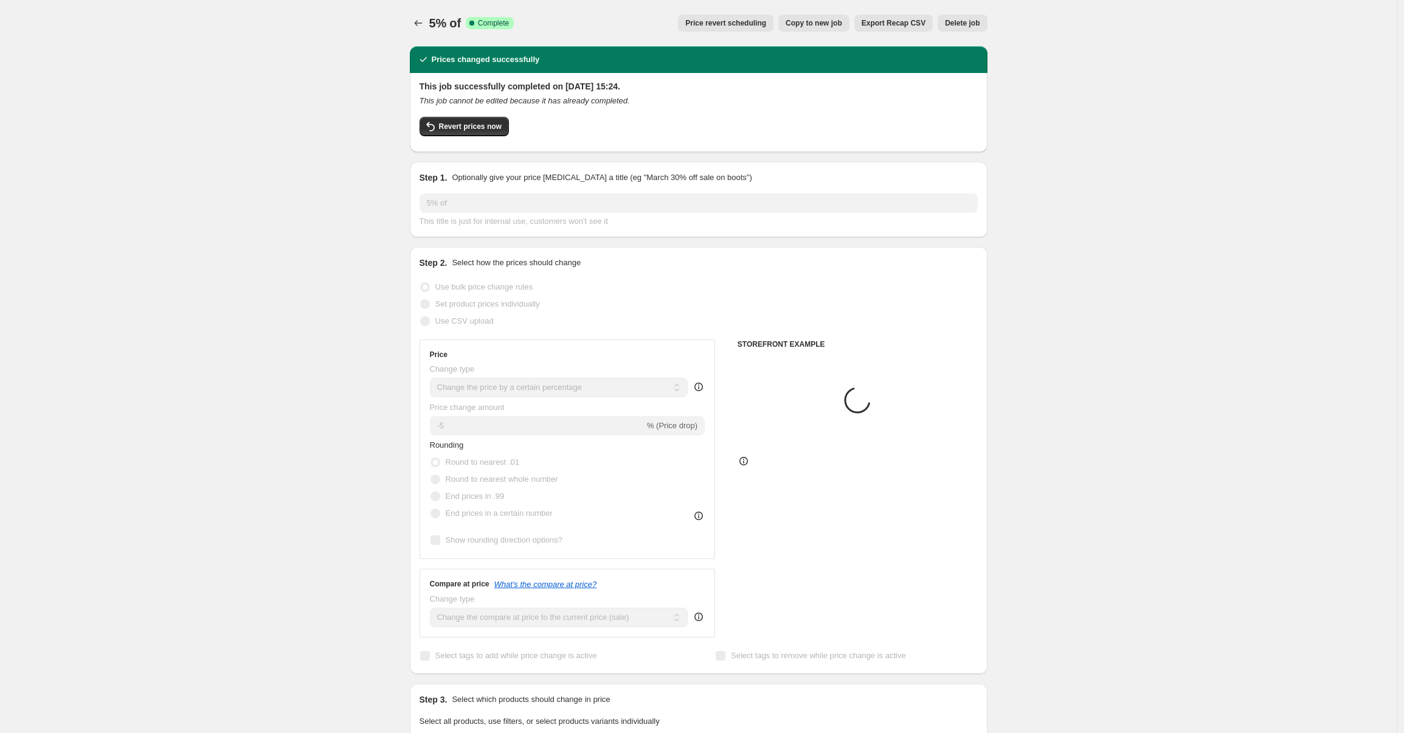
select select "collection"
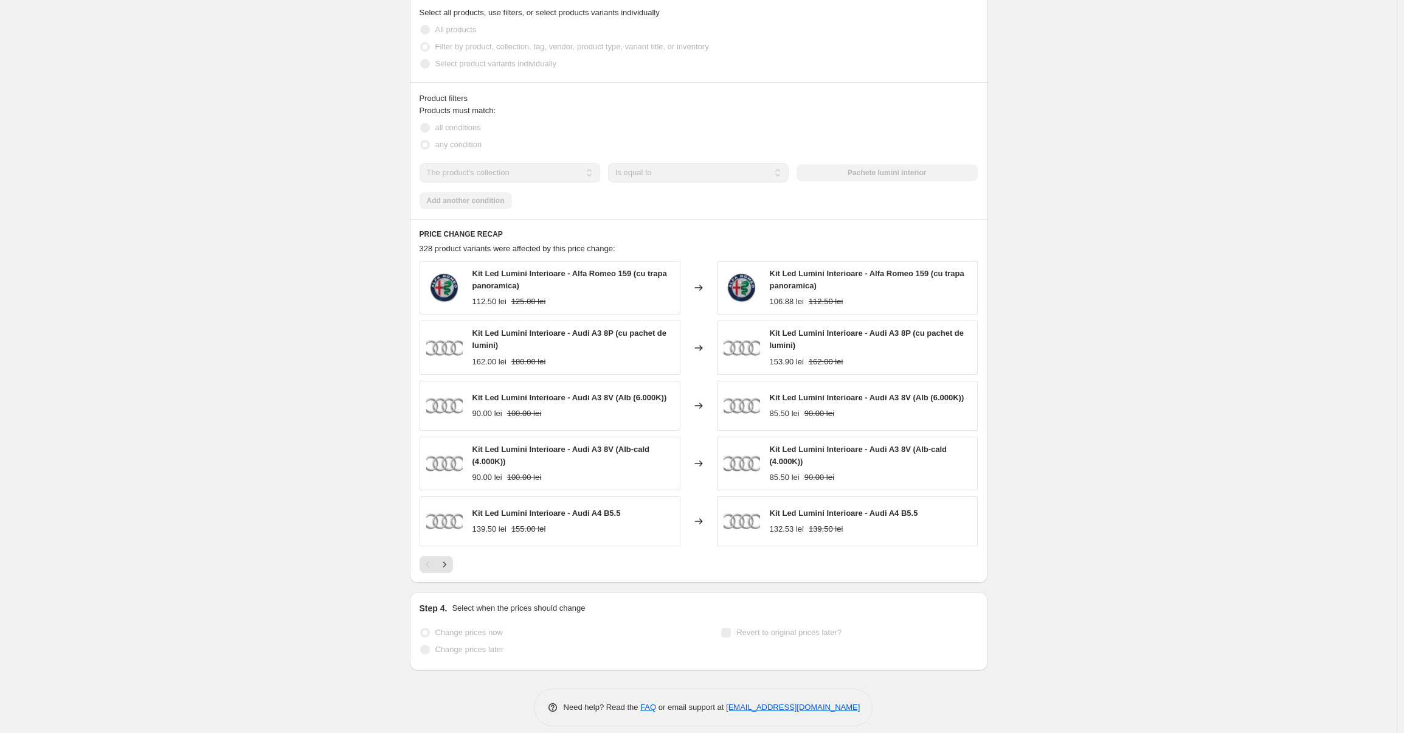
scroll to position [724, 0]
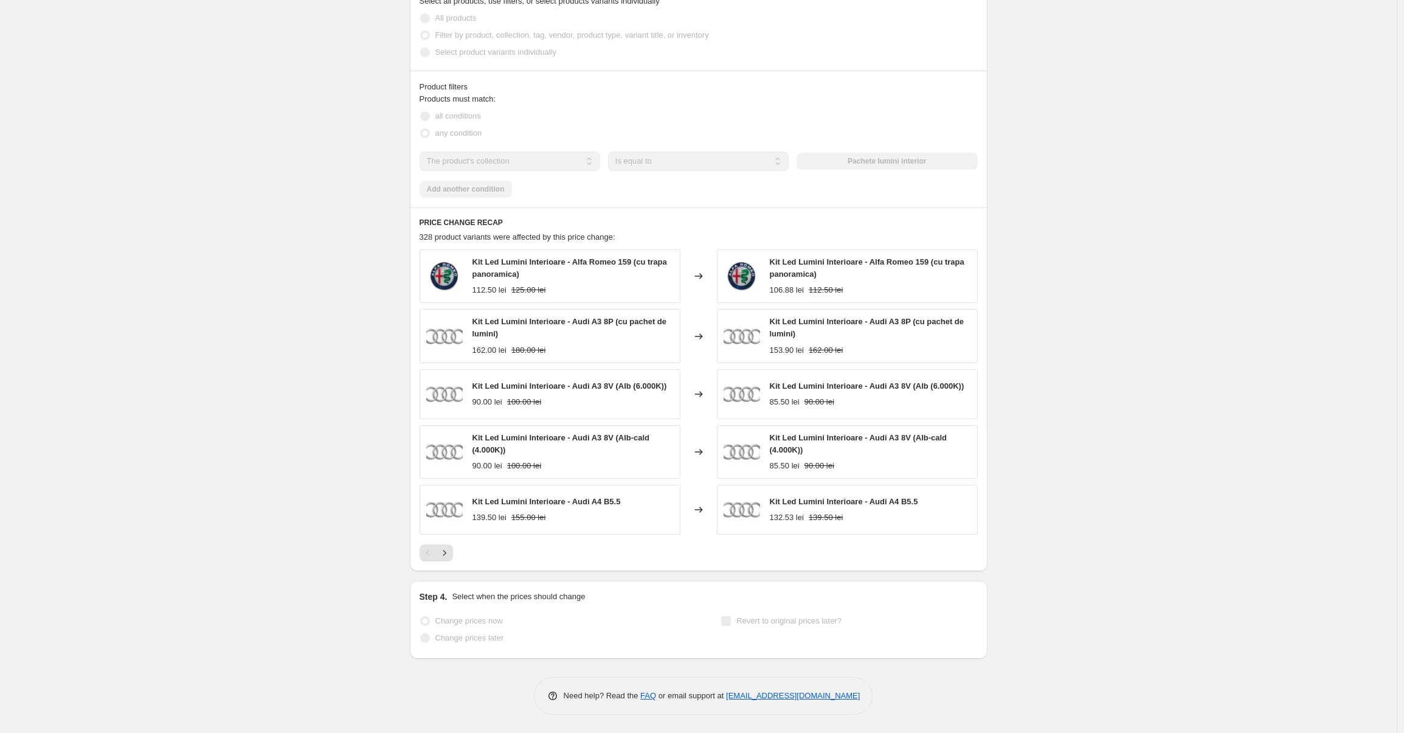
click at [753, 621] on span "Revert to original prices later?" at bounding box center [788, 620] width 105 height 9
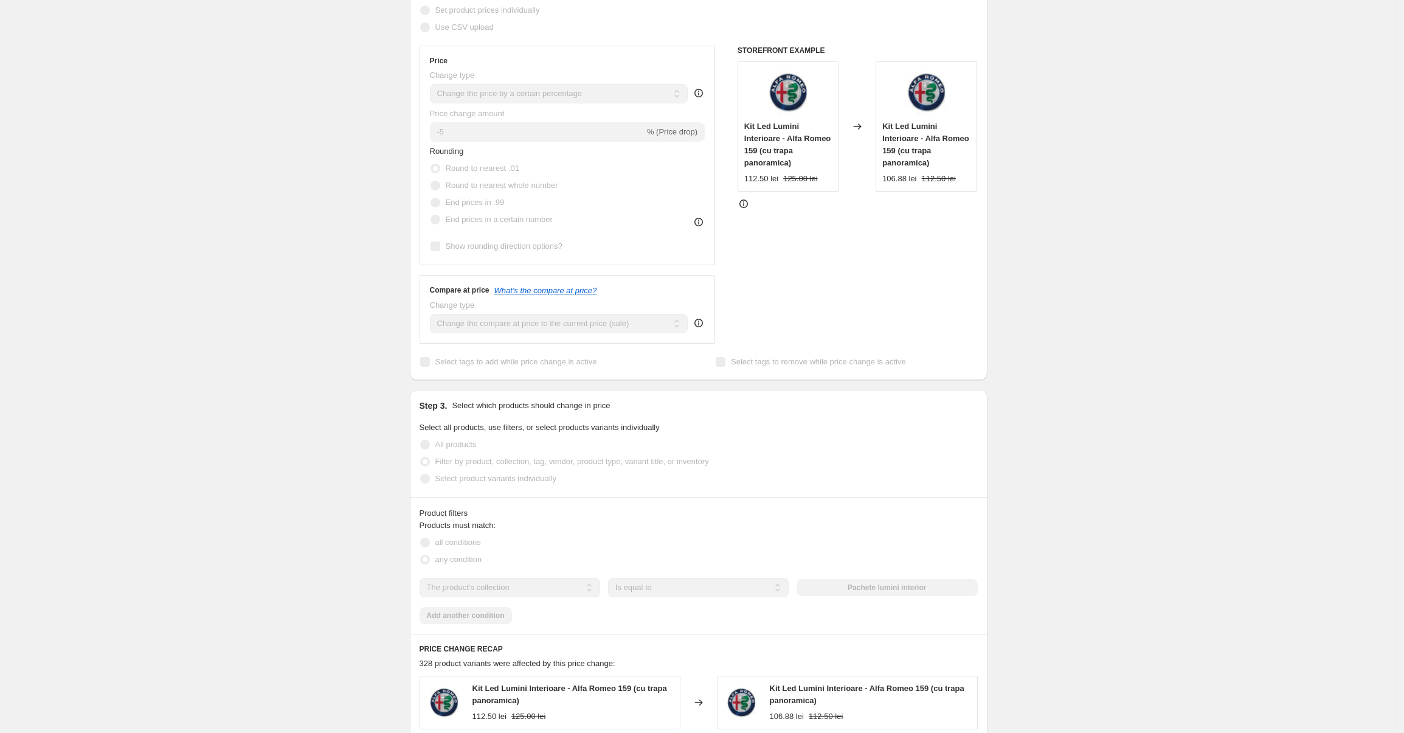
scroll to position [0, 0]
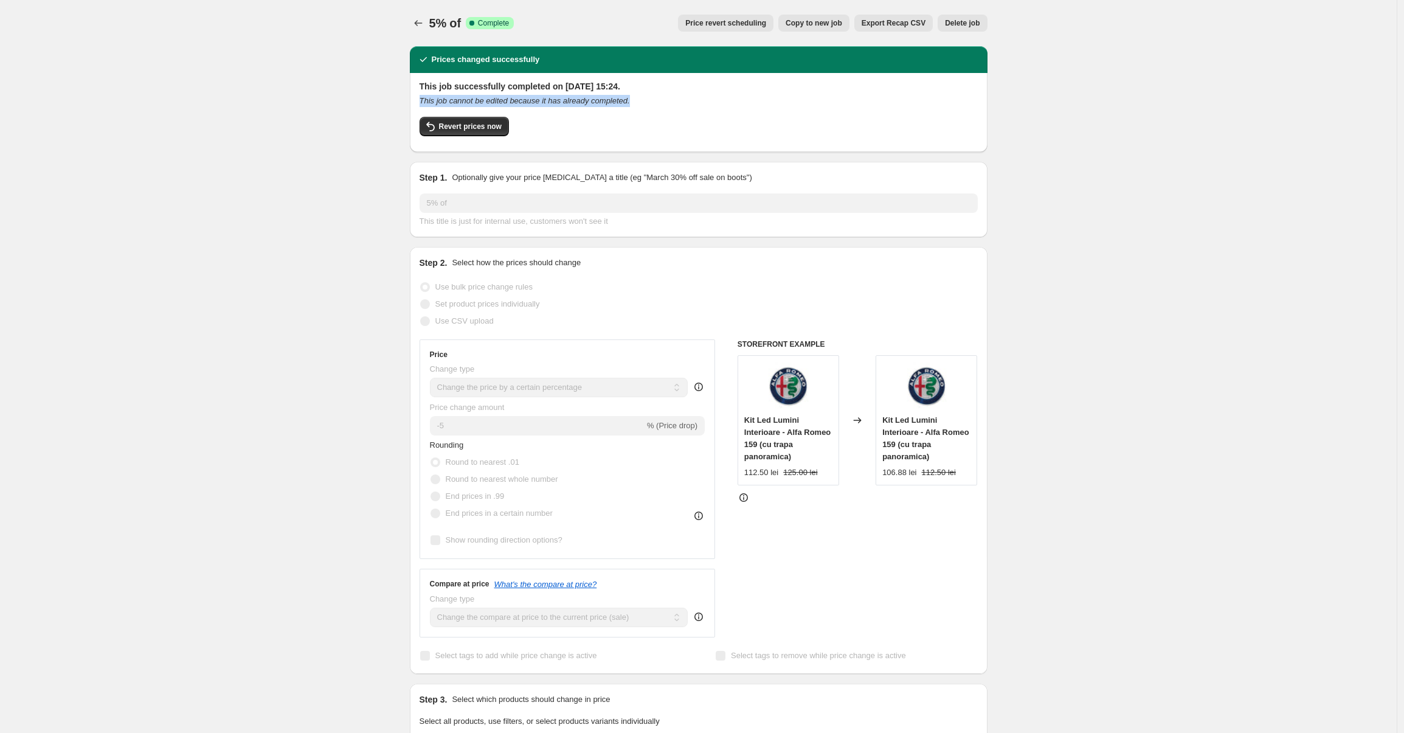
drag, startPoint x: 418, startPoint y: 100, endPoint x: 684, endPoint y: 103, distance: 265.7
click at [684, 103] on div "This job successfully completed on 3 September 2025 at 15:24. This job cannot b…" at bounding box center [699, 112] width 578 height 79
click at [684, 103] on div "This job cannot be edited because it has already completed." at bounding box center [698, 101] width 558 height 12
click at [612, 93] on div "This job successfully completed on 3 September 2025 at 15:24. This job cannot b…" at bounding box center [698, 111] width 558 height 62
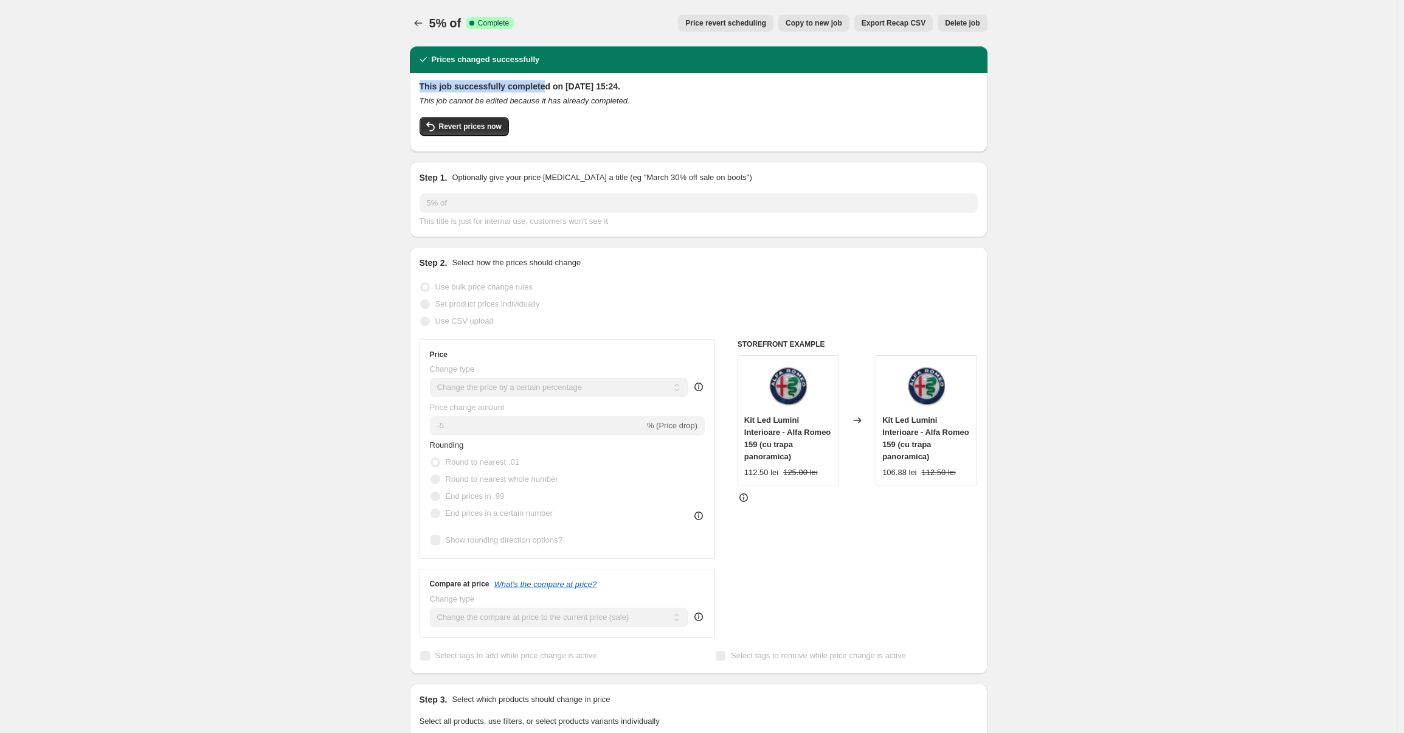
drag, startPoint x: 473, startPoint y: 86, endPoint x: 553, endPoint y: 86, distance: 80.2
click at [552, 86] on h2 "This job successfully completed on 3 September 2025 at 15:24." at bounding box center [698, 86] width 558 height 12
drag, startPoint x: 597, startPoint y: 86, endPoint x: 734, endPoint y: 88, distance: 136.8
click at [728, 88] on h2 "This job successfully completed on 3 September 2025 at 15:24." at bounding box center [698, 86] width 558 height 12
click at [734, 88] on h2 "This job successfully completed on 3 September 2025 at 15:24." at bounding box center [698, 86] width 558 height 12
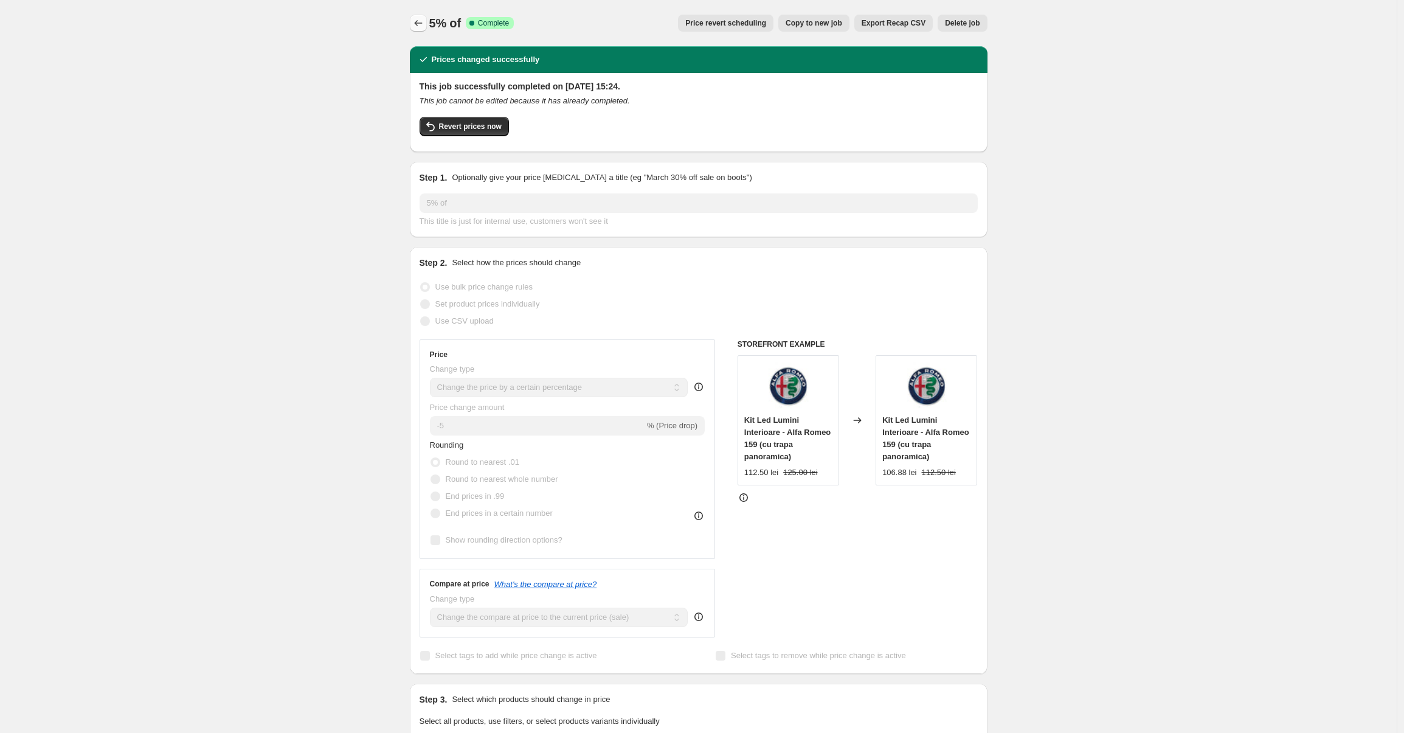
click at [417, 21] on icon "Price change jobs" at bounding box center [418, 23] width 12 height 12
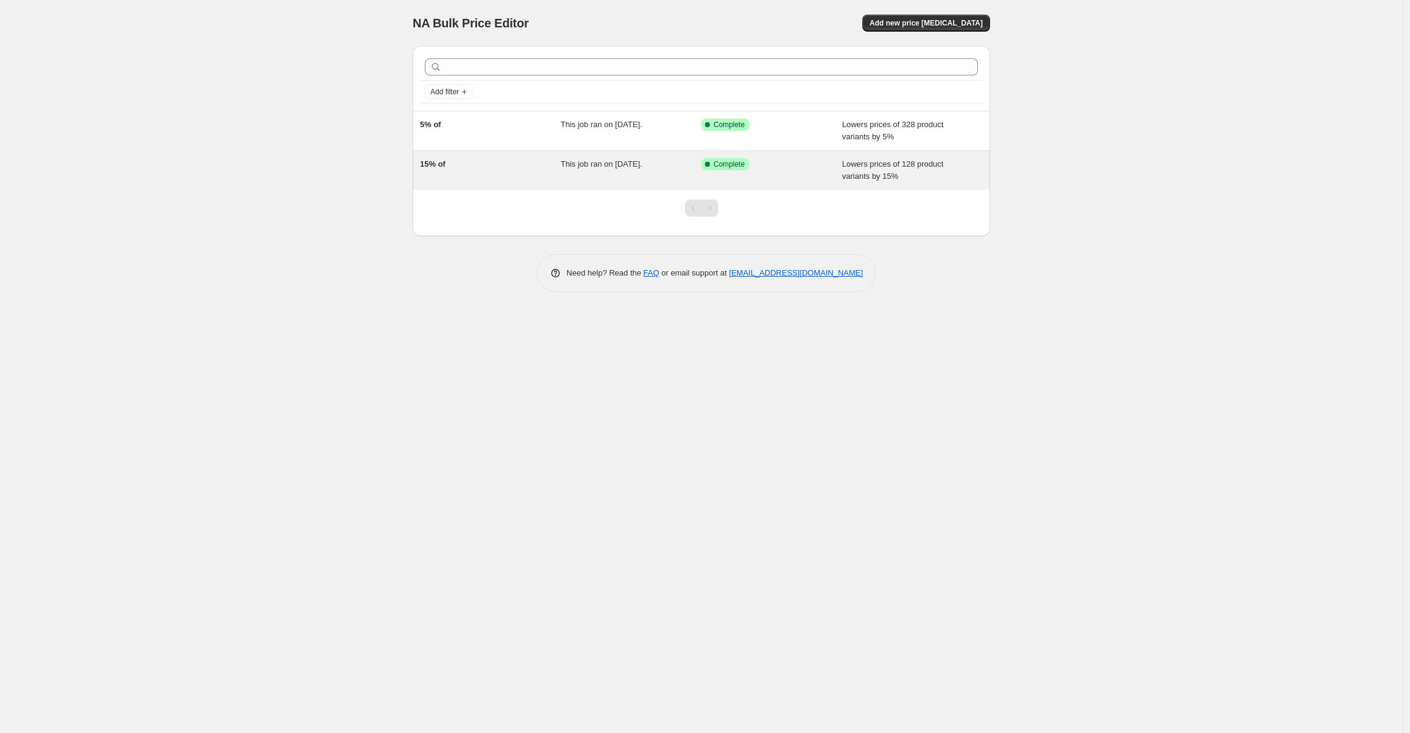
click at [477, 173] on div "15% of" at bounding box center [490, 170] width 141 height 24
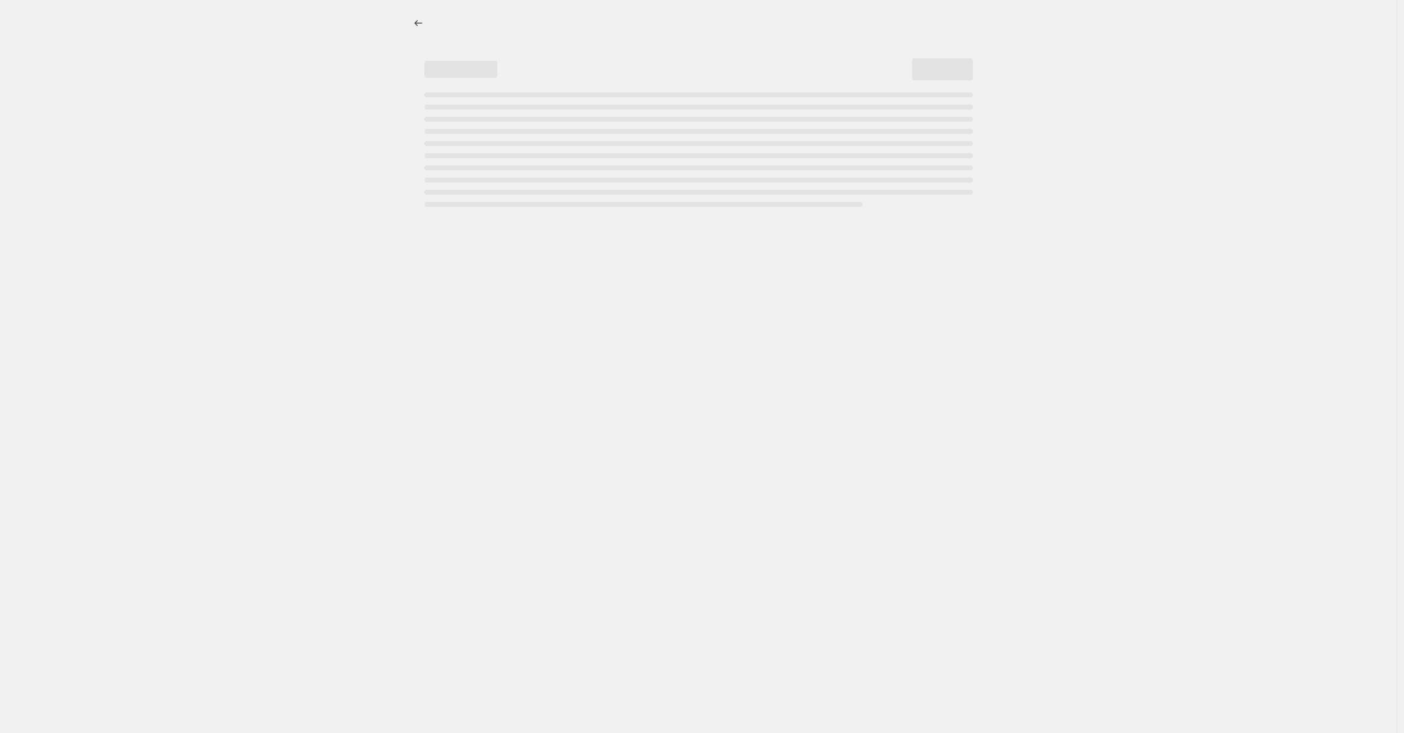
select select "percentage"
select select "collection"
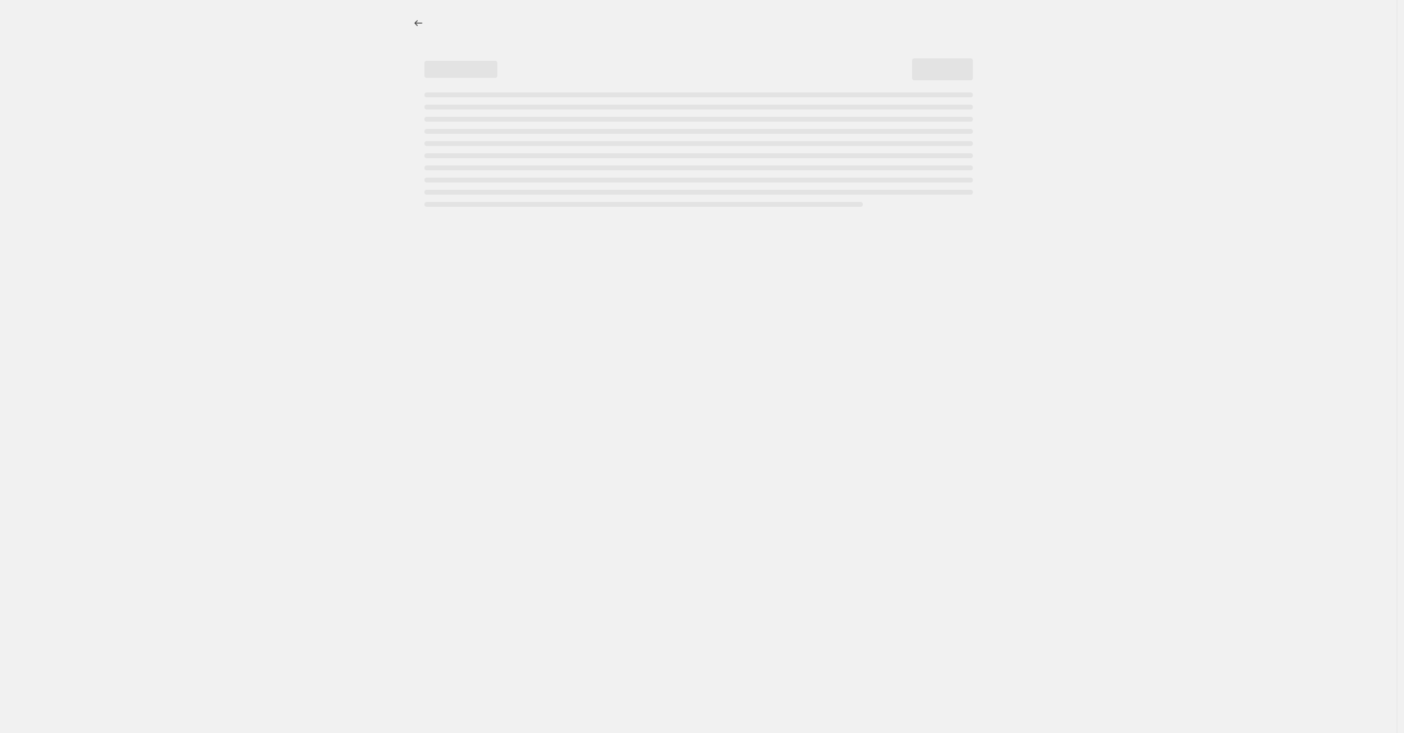
select select "collection"
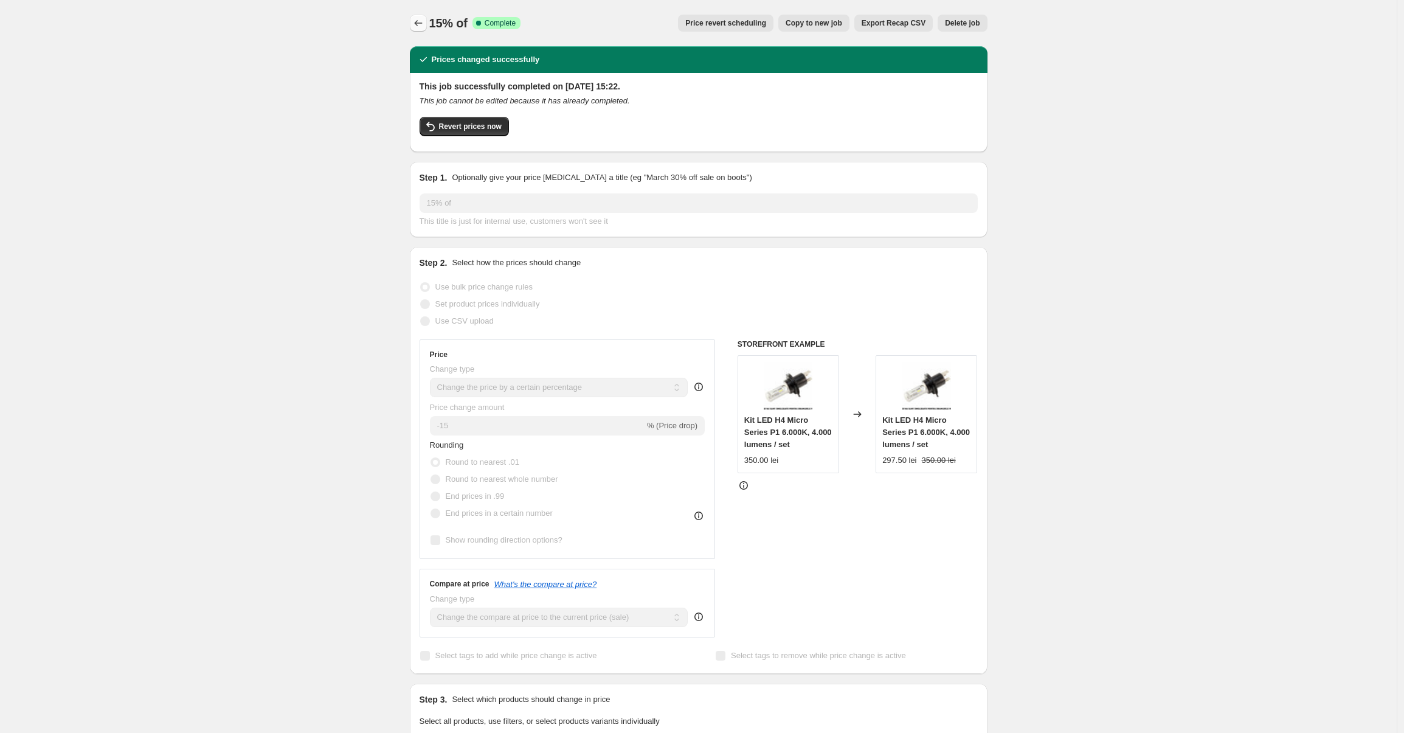
click at [421, 21] on icon "Price change jobs" at bounding box center [418, 23] width 12 height 12
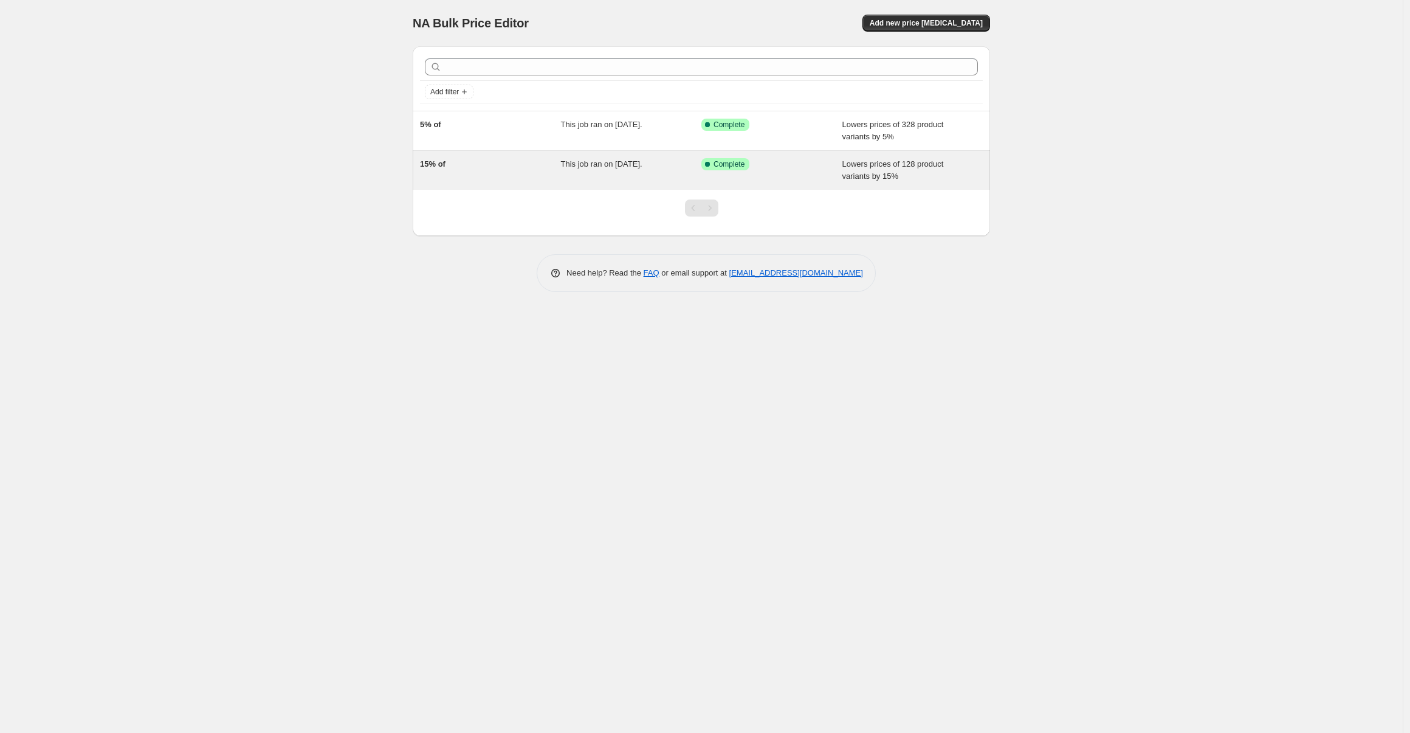
click at [486, 161] on div "15% of" at bounding box center [490, 170] width 141 height 24
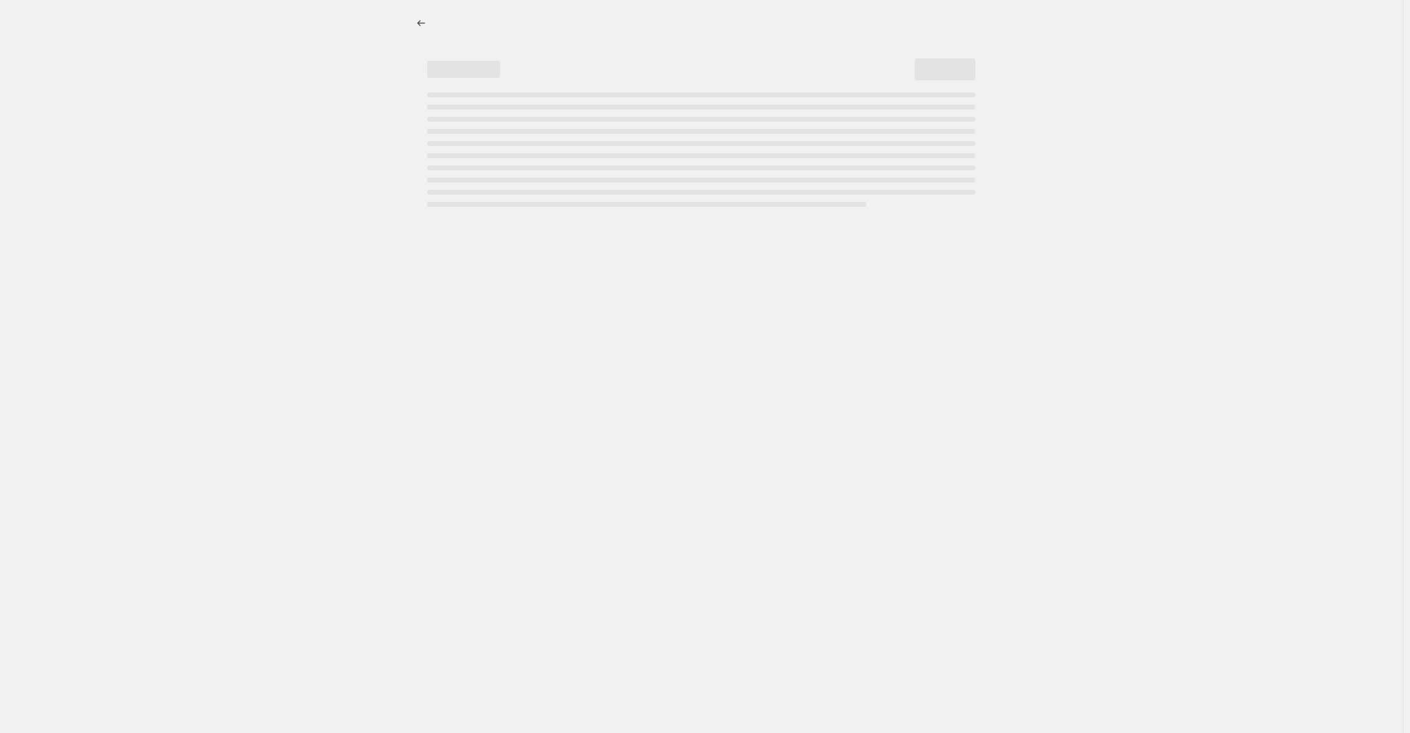
select select "percentage"
select select "collection"
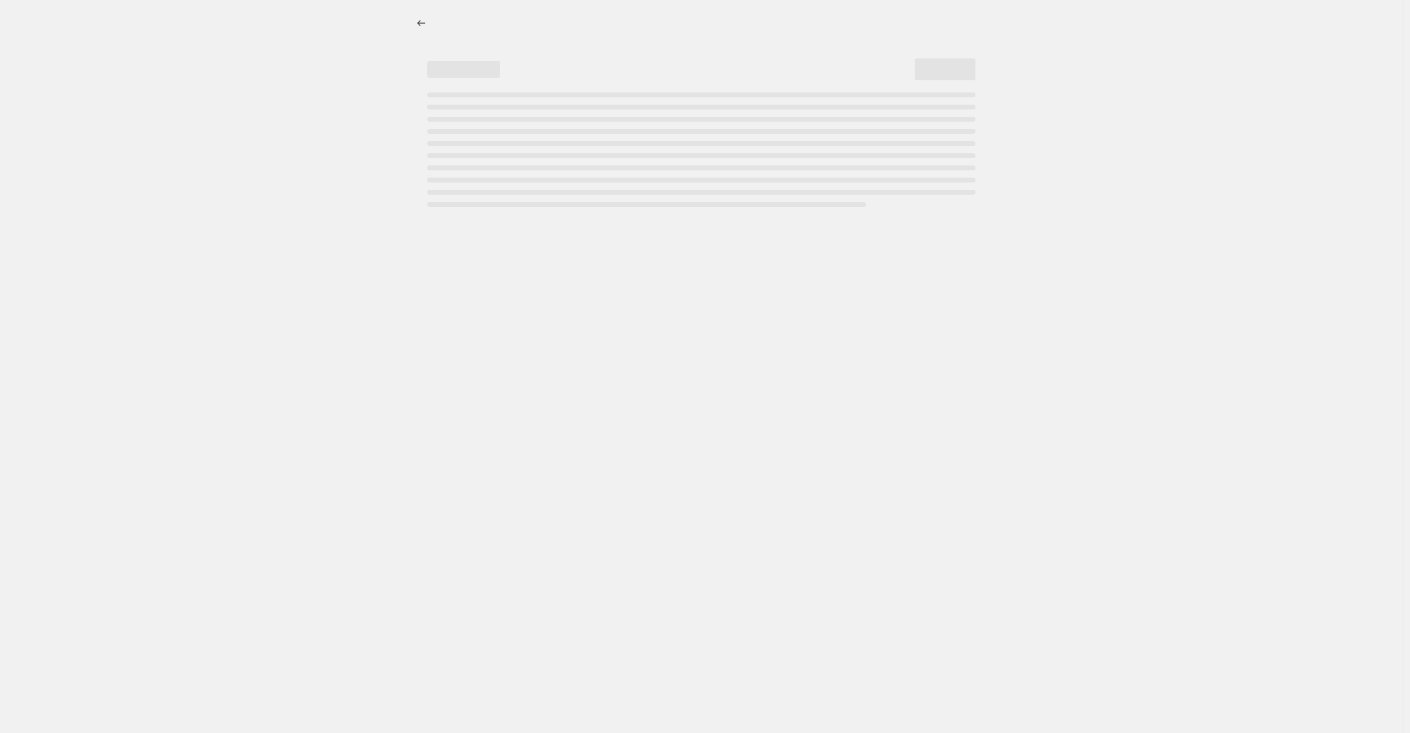
select select "collection"
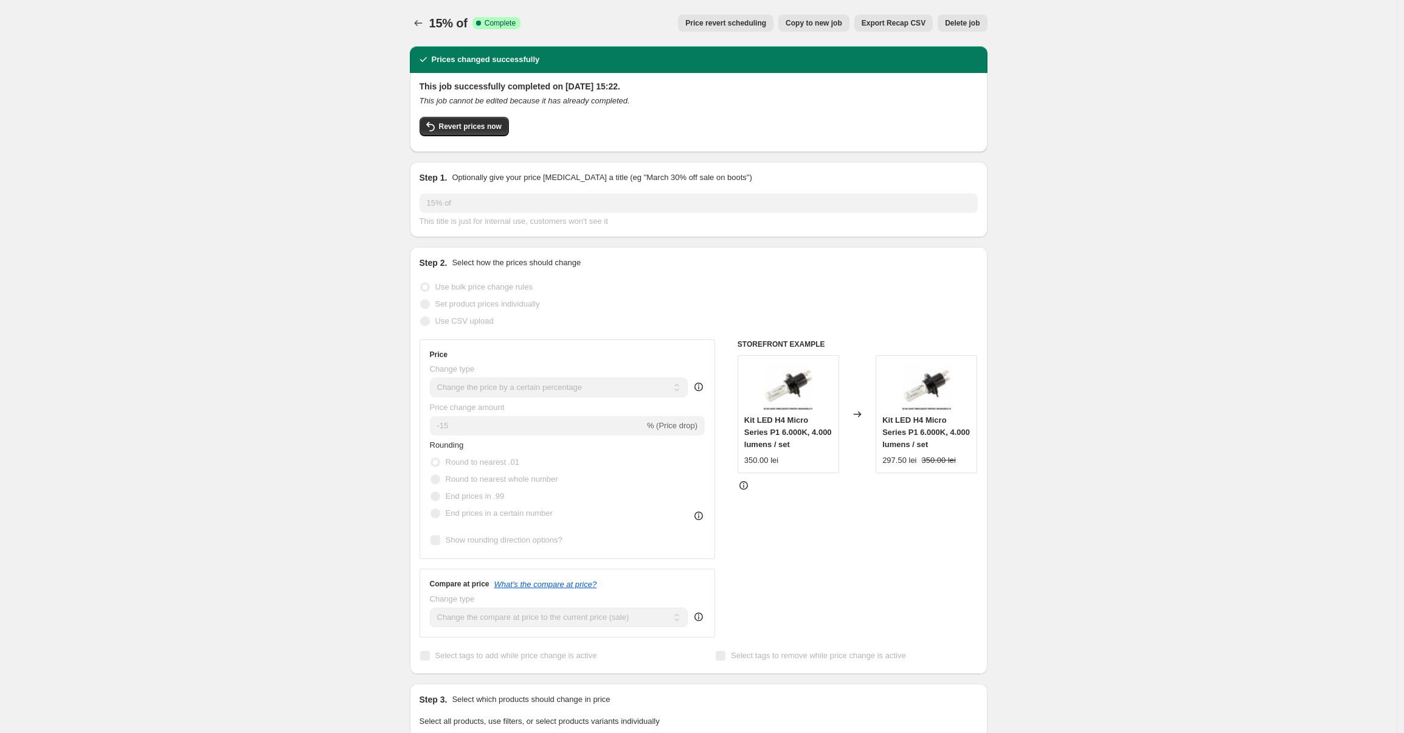
click at [417, 16] on div "15% of. This page is ready 15% of Success Complete Complete Price revert schedu…" at bounding box center [699, 23] width 578 height 46
click at [420, 24] on icon "Price change jobs" at bounding box center [418, 23] width 12 height 12
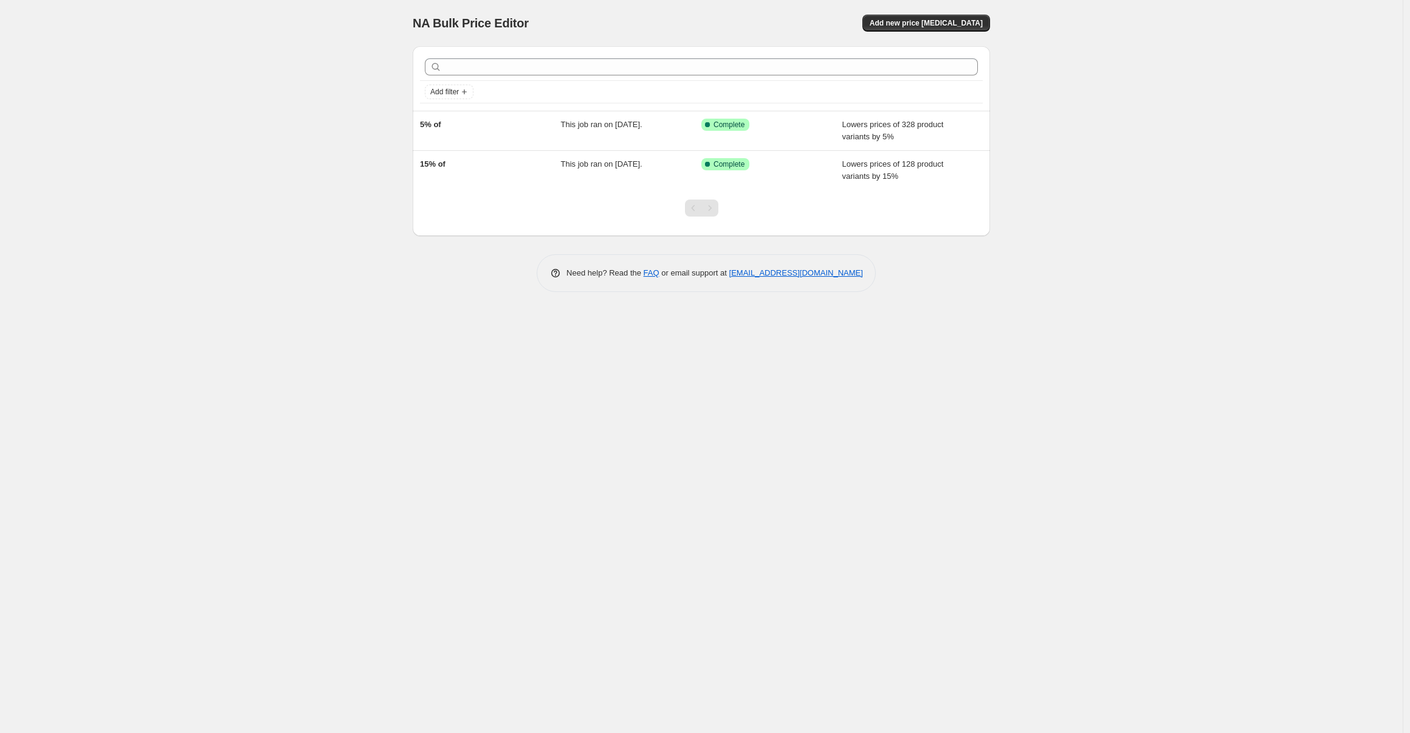
click at [214, 84] on div "NA Bulk Price Editor. This page is ready NA Bulk Price Editor Add new price cha…" at bounding box center [701, 366] width 1403 height 733
